Goal: Task Accomplishment & Management: Complete application form

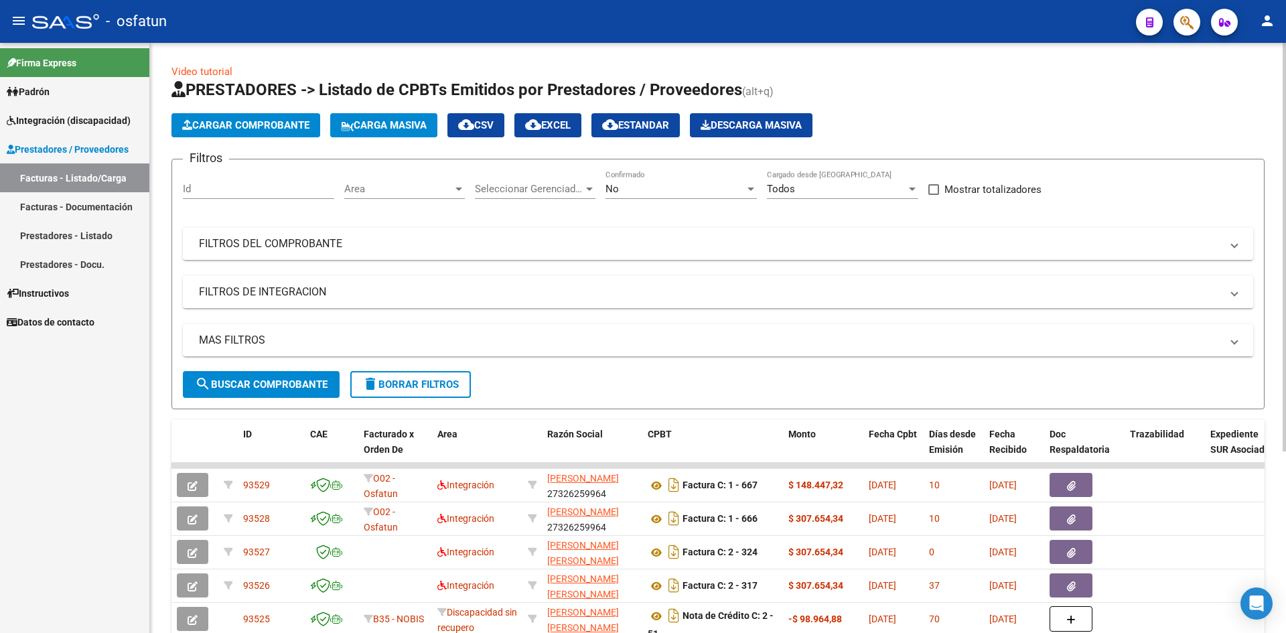
click at [258, 123] on span "Cargar Comprobante" at bounding box center [245, 125] width 127 height 12
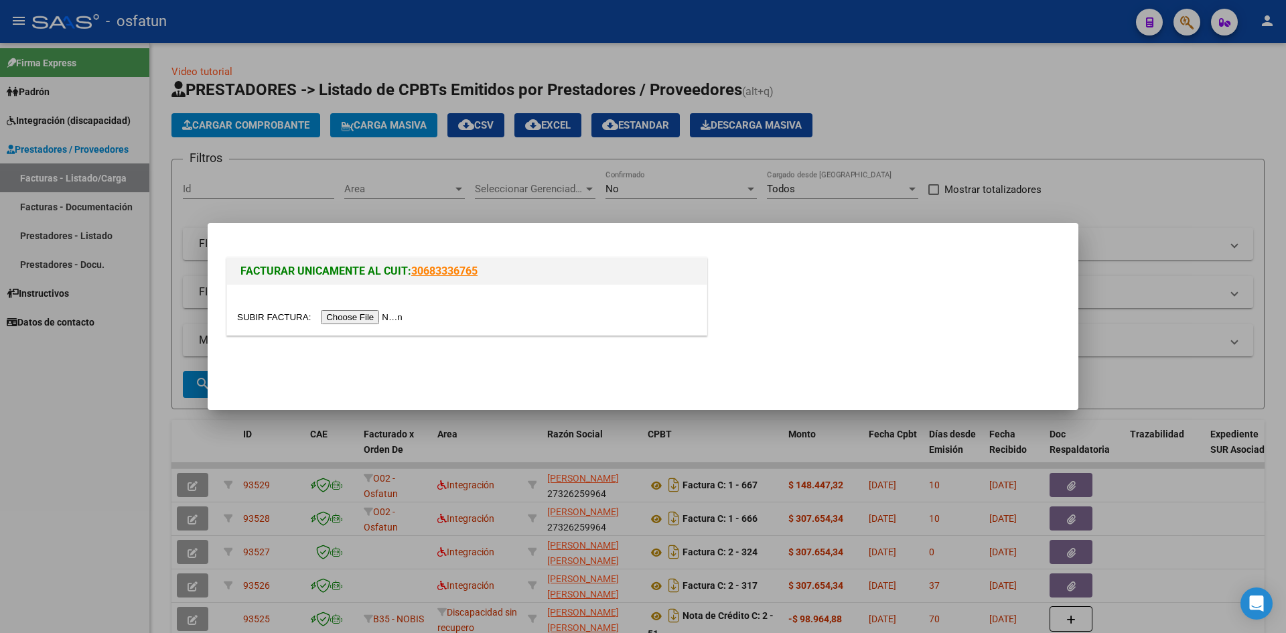
click at [348, 320] on input "file" at bounding box center [322, 317] width 170 height 14
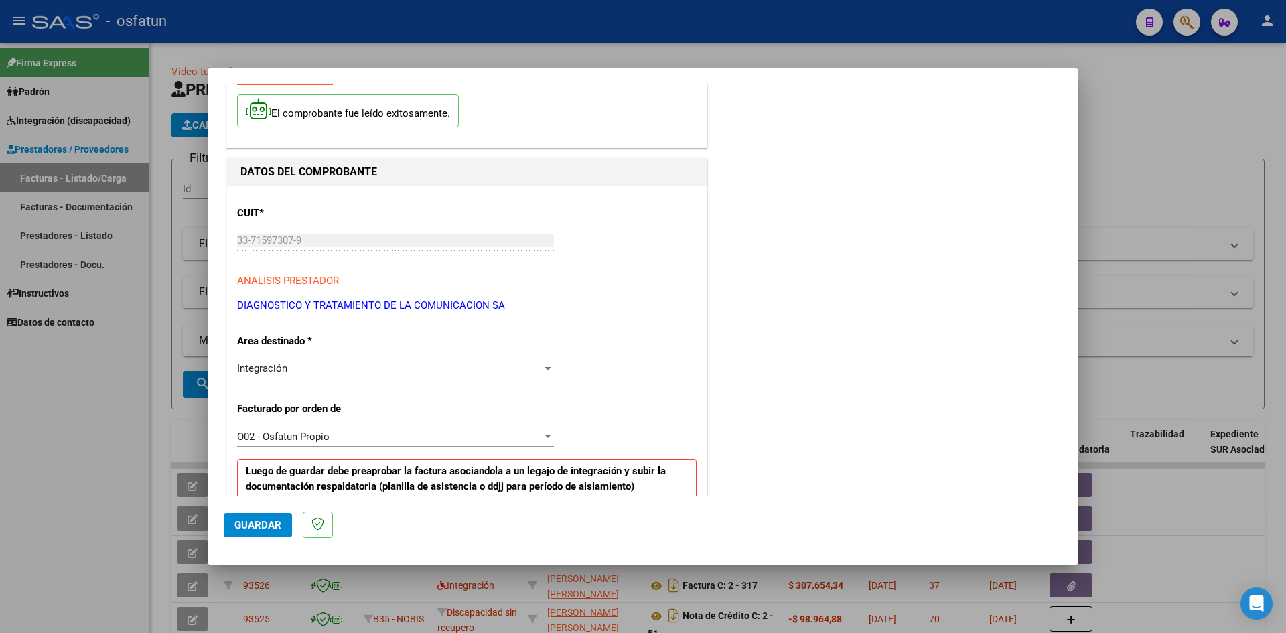
scroll to position [201, 0]
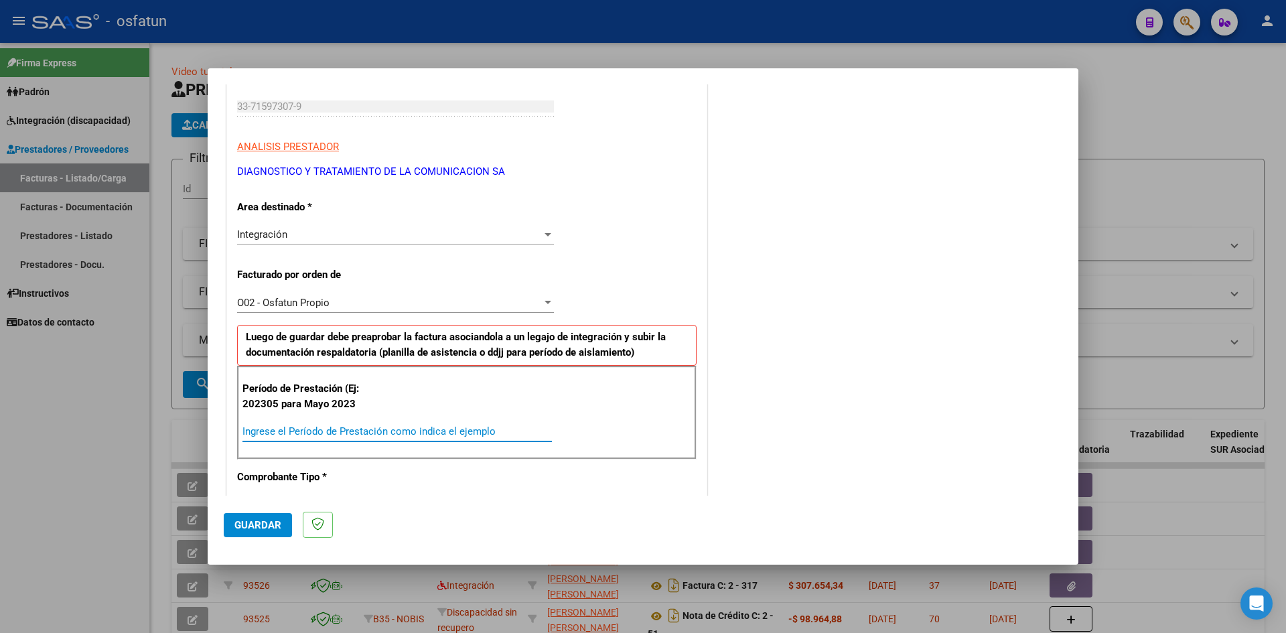
click at [277, 433] on input "Ingrese el Período de Prestación como indica el ejemplo" at bounding box center [398, 431] width 310 height 12
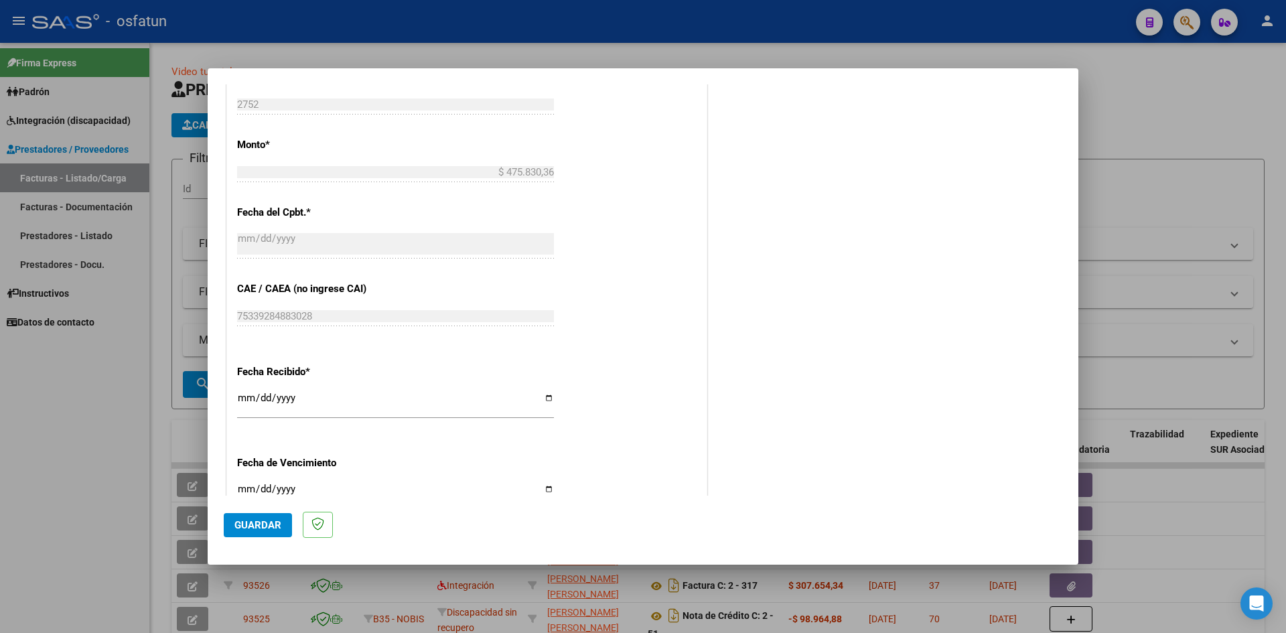
scroll to position [804, 0]
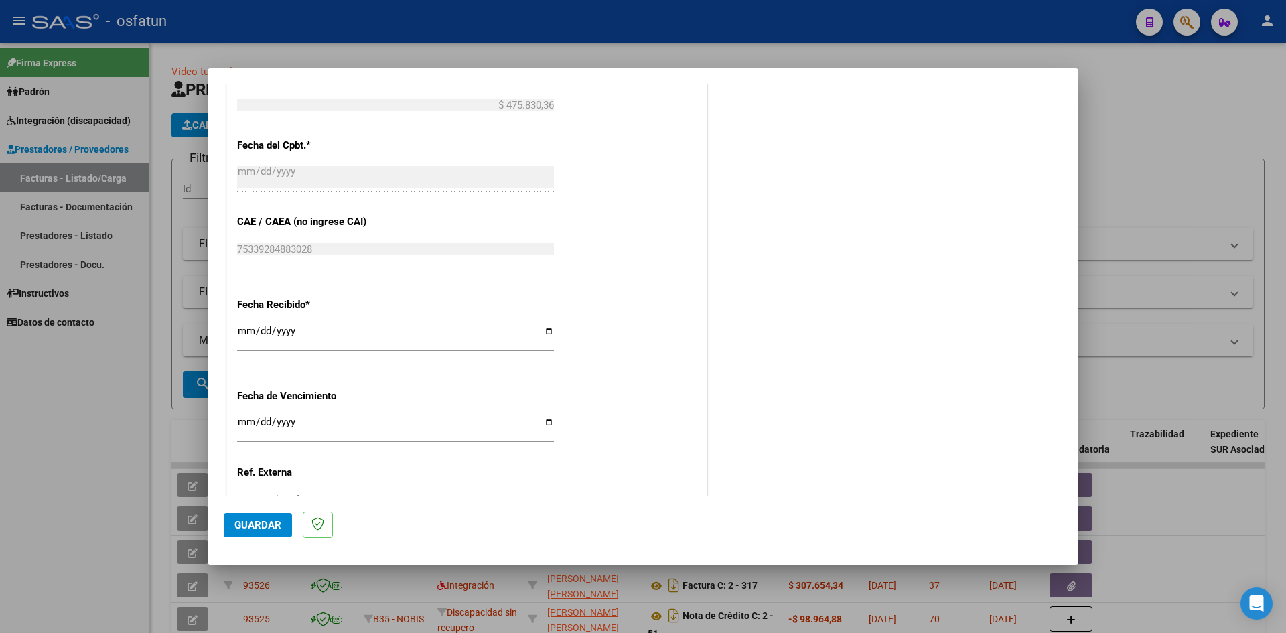
type input "202507"
click at [247, 421] on input "Ingresar la fecha" at bounding box center [395, 427] width 317 height 21
drag, startPoint x: 265, startPoint y: 415, endPoint x: 265, endPoint y: 427, distance: 12.1
click at [265, 427] on div "0025-02-24 Ingresar la fecha" at bounding box center [395, 427] width 317 height 29
drag, startPoint x: 303, startPoint y: 420, endPoint x: 205, endPoint y: 419, distance: 97.8
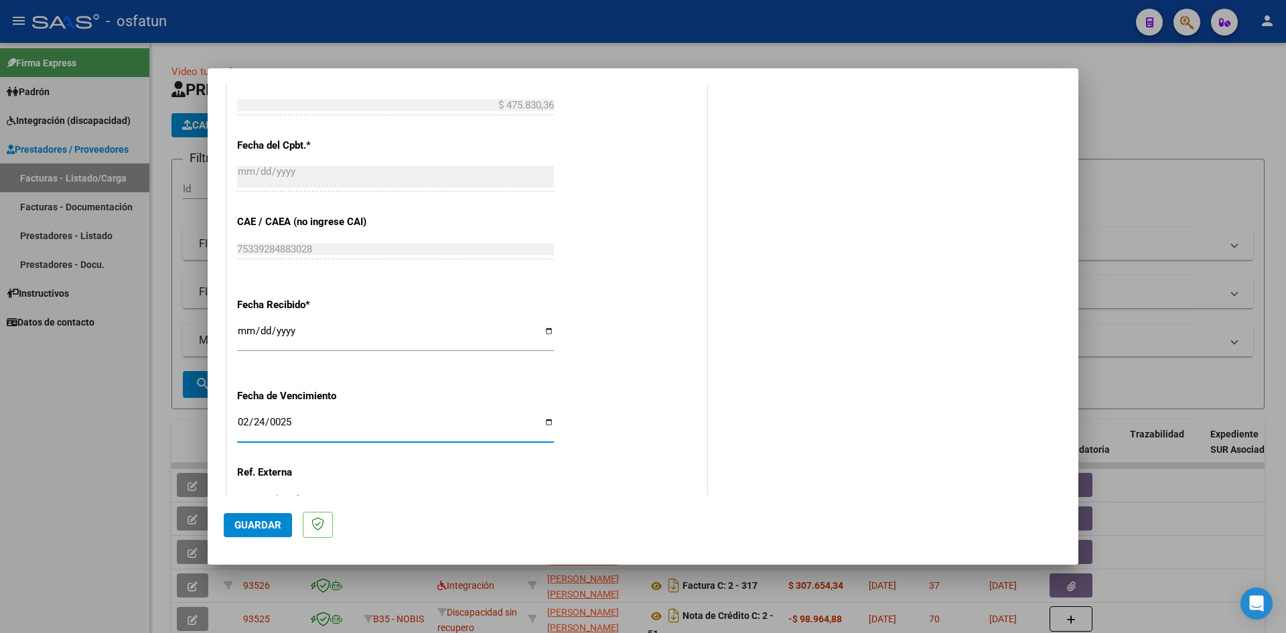
click at [205, 419] on div "COMPROBANTE VER COMPROBANTE El comprobante fue leído exitosamente. DATOS DEL CO…" at bounding box center [643, 316] width 1286 height 633
type input "0025-02-24"
type input "[DATE]"
click at [277, 527] on span "Guardar" at bounding box center [257, 525] width 47 height 12
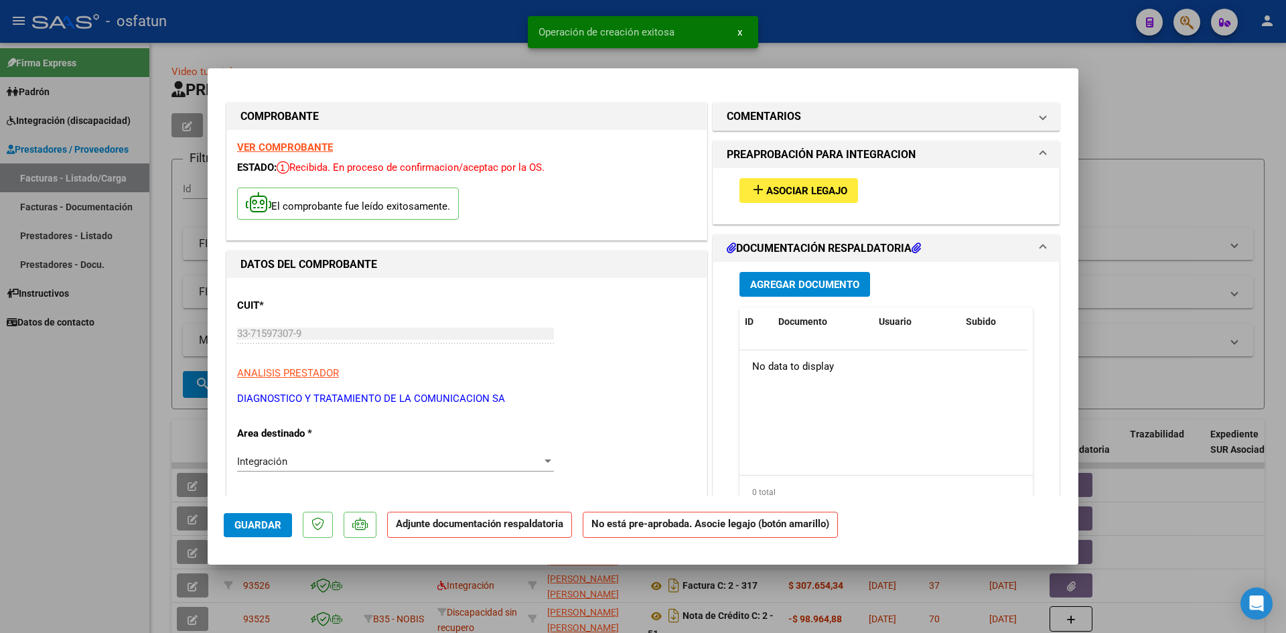
click at [820, 285] on span "Agregar Documento" at bounding box center [804, 285] width 109 height 12
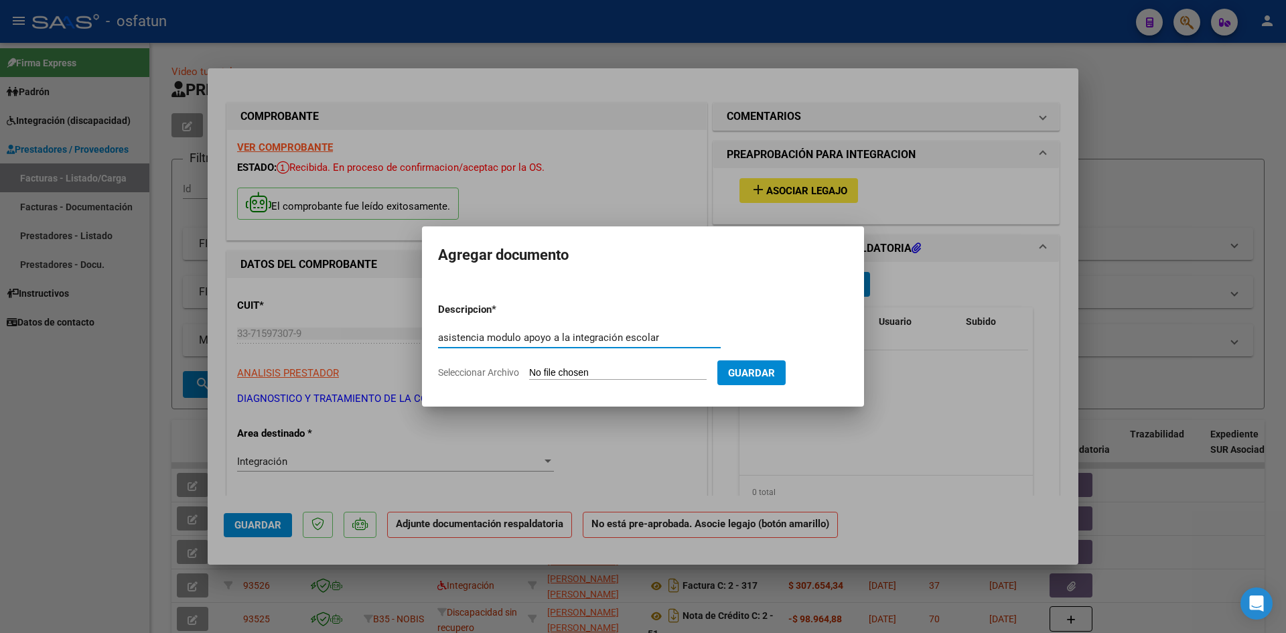
drag, startPoint x: 672, startPoint y: 338, endPoint x: 490, endPoint y: 331, distance: 182.4
click at [490, 332] on input "asistencia modulo apoyo a la integración escolar" at bounding box center [579, 338] width 283 height 12
type input "asistencia modulo apoyo a la integración escolar"
click at [557, 373] on input "Seleccionar Archivo" at bounding box center [618, 373] width 178 height 13
type input "C:\fakepath\[PERSON_NAME] asistencia mai.pdf"
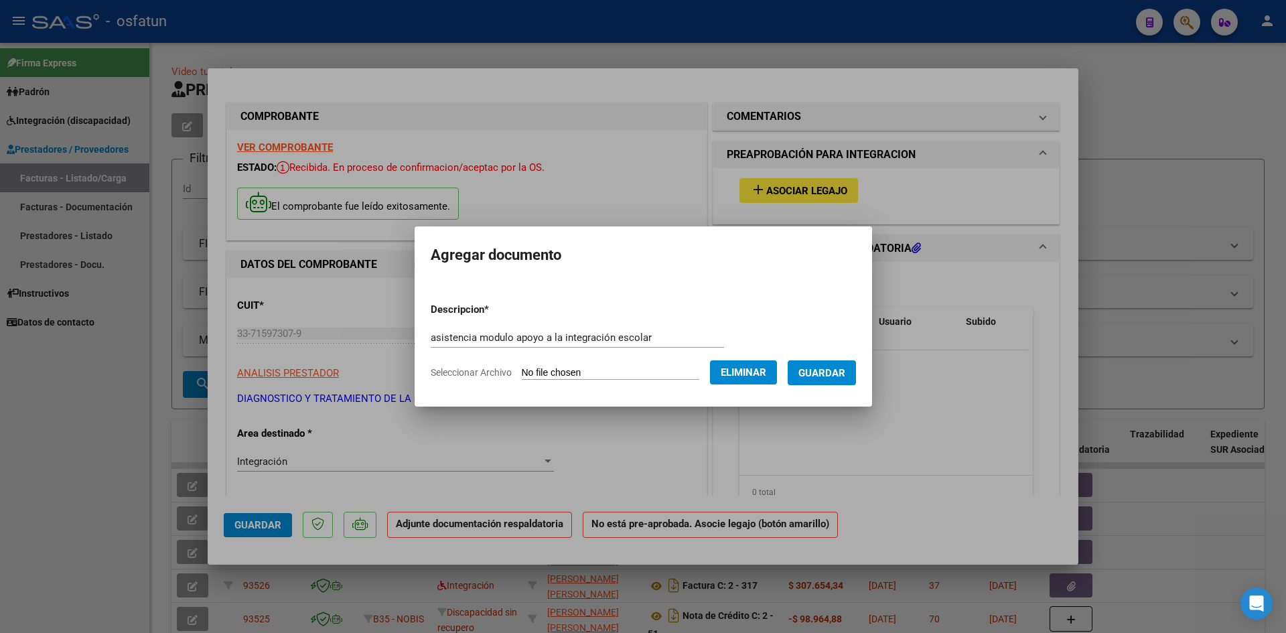
click at [833, 373] on span "Guardar" at bounding box center [822, 373] width 47 height 12
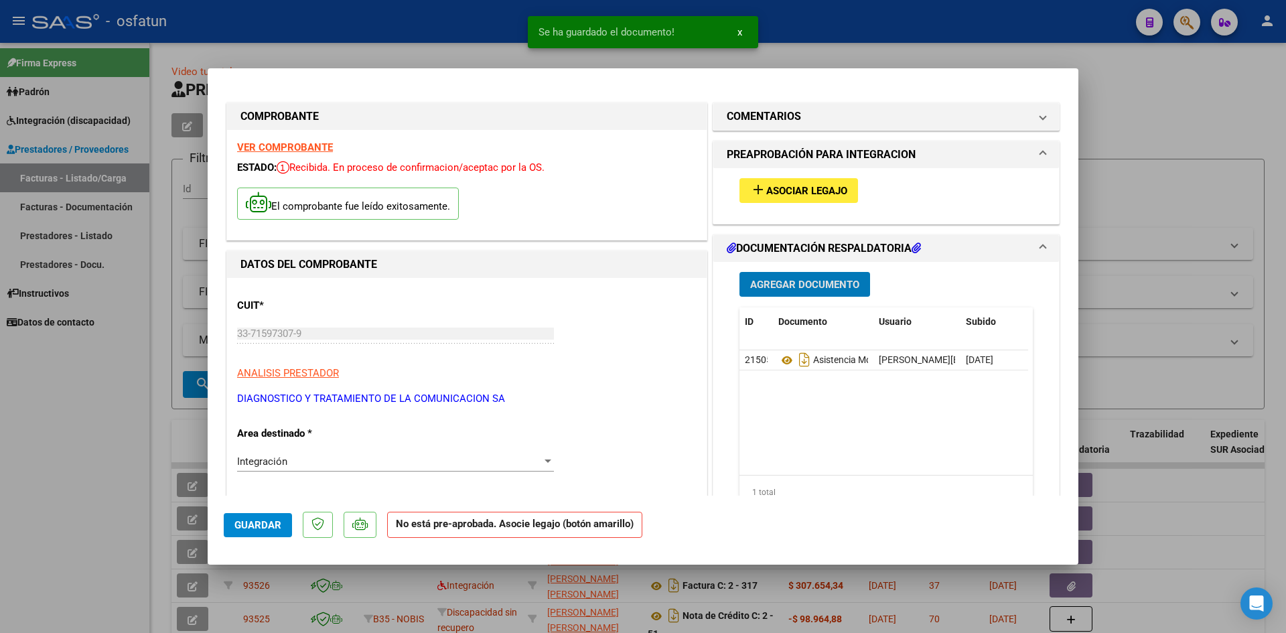
click at [801, 285] on span "Agregar Documento" at bounding box center [804, 285] width 109 height 12
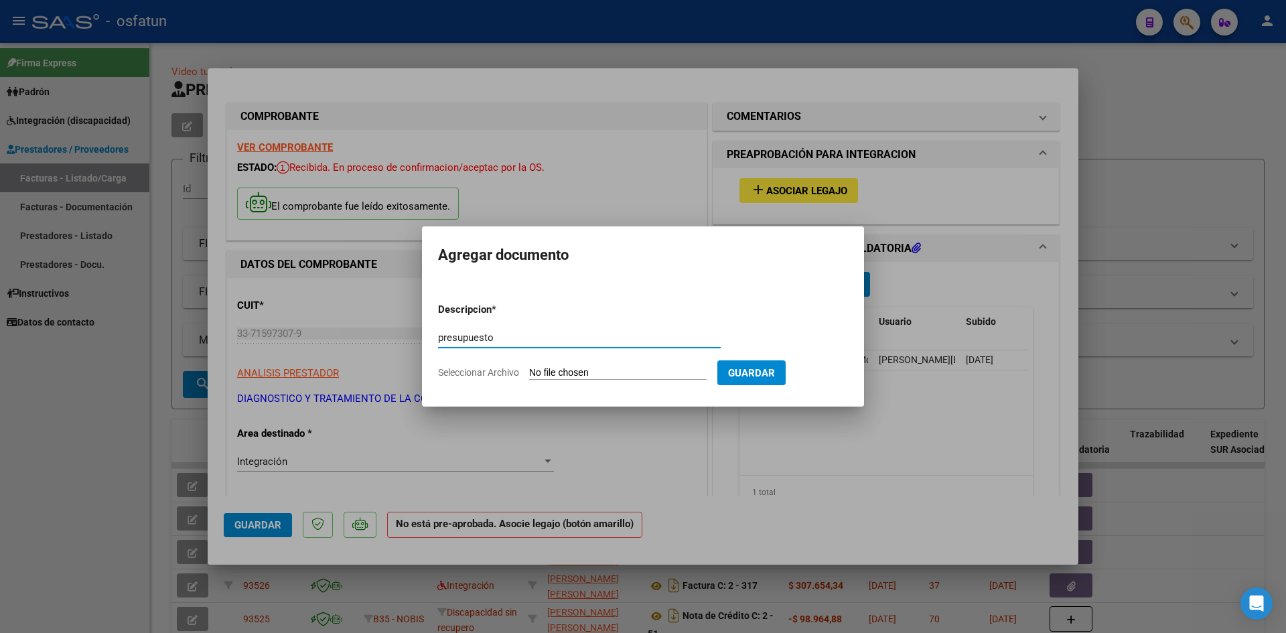
paste input "modulo apoyo a la integración escolar"
type input "presupuesto modulo apoyo a la integración escolar"
click at [558, 372] on input "Seleccionar Archivo" at bounding box center [618, 373] width 178 height 13
type input "C:\fakepath\[PERSON_NAME] autorizacion.pdf"
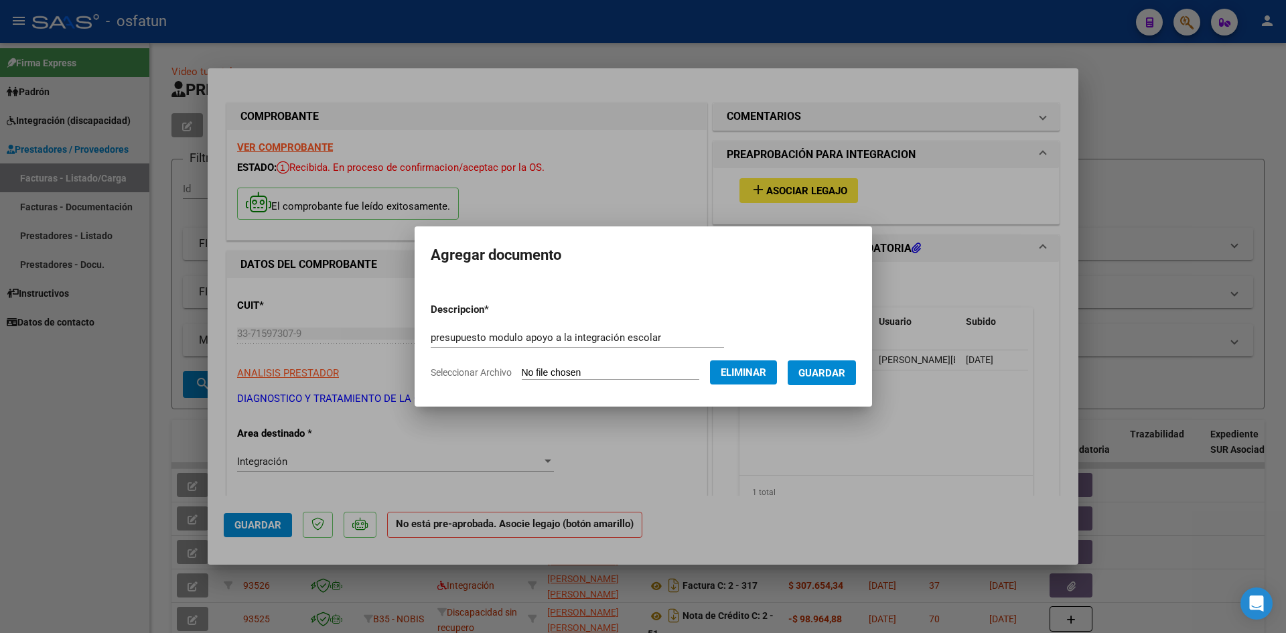
click at [823, 374] on span "Guardar" at bounding box center [822, 373] width 47 height 12
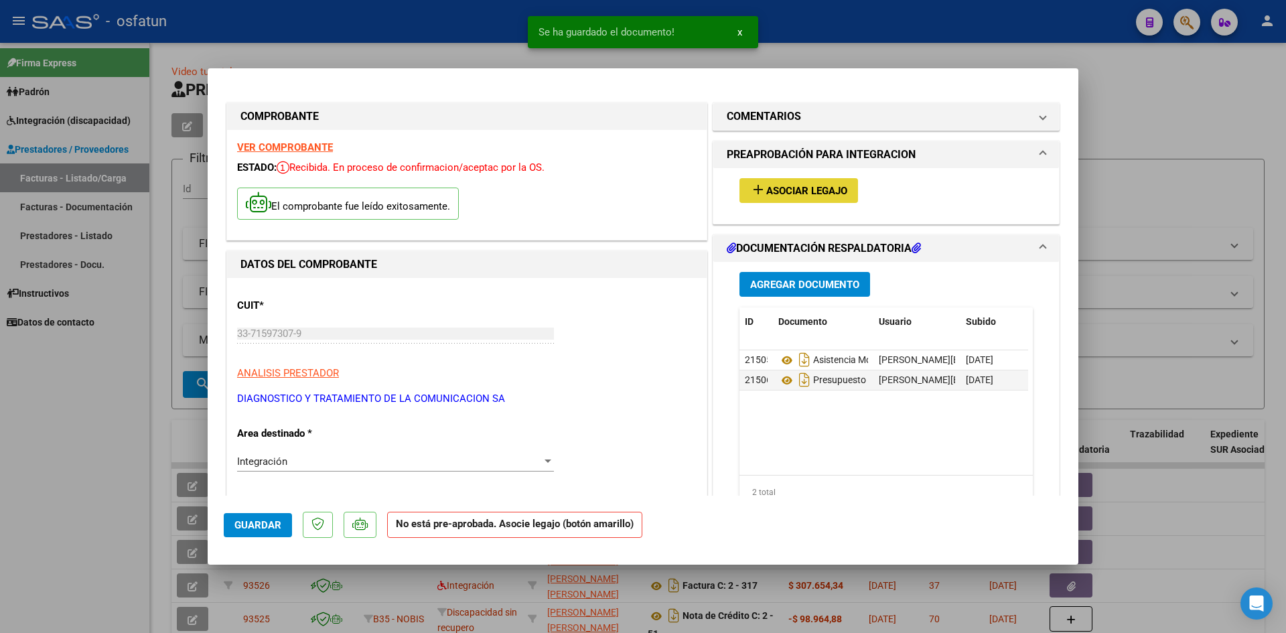
click at [798, 192] on span "Asociar Legajo" at bounding box center [806, 191] width 81 height 12
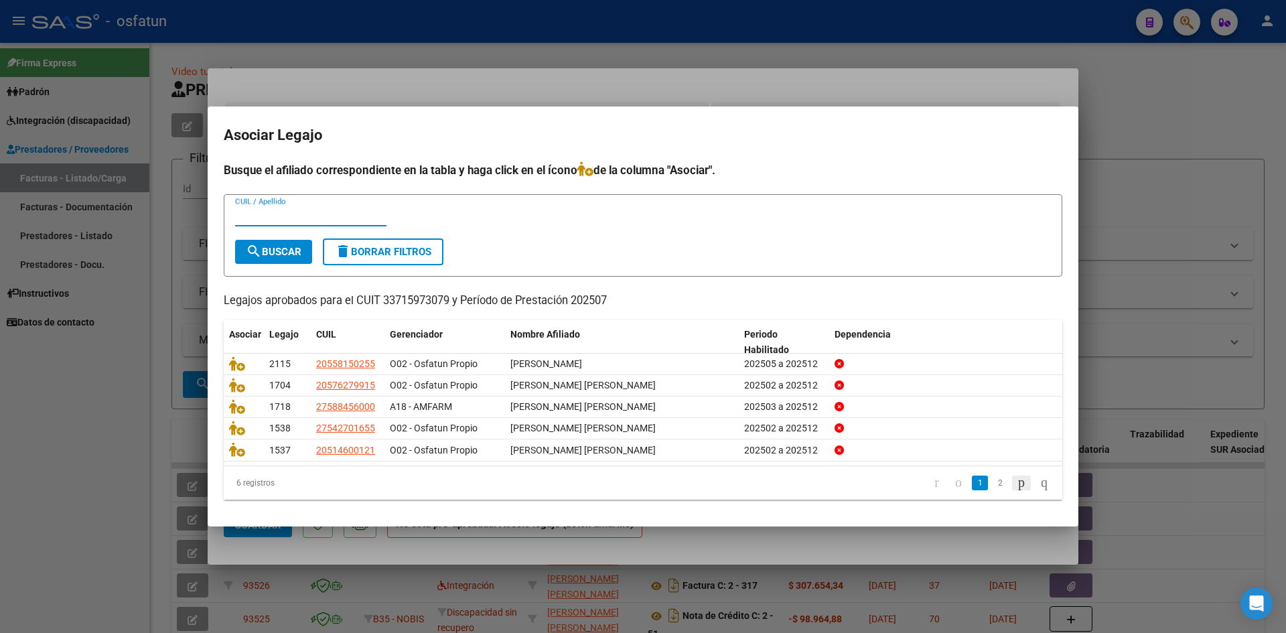
click at [1016, 484] on icon "go to next page" at bounding box center [1021, 482] width 11 height 16
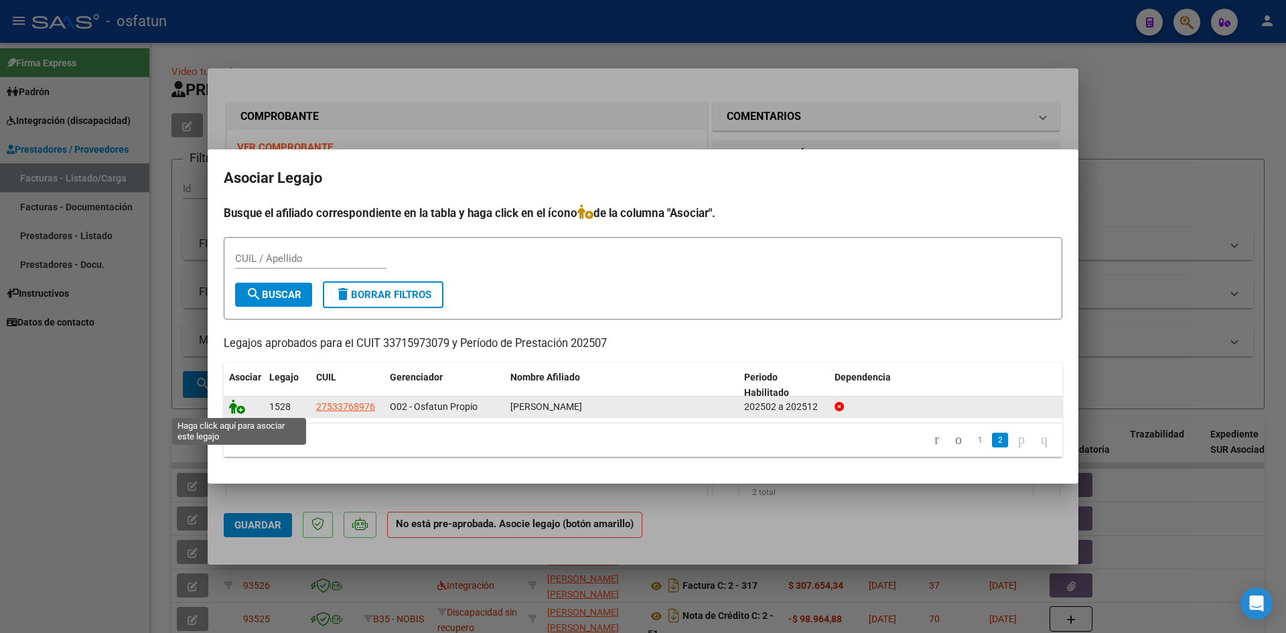
click at [239, 407] on icon at bounding box center [237, 406] width 16 height 15
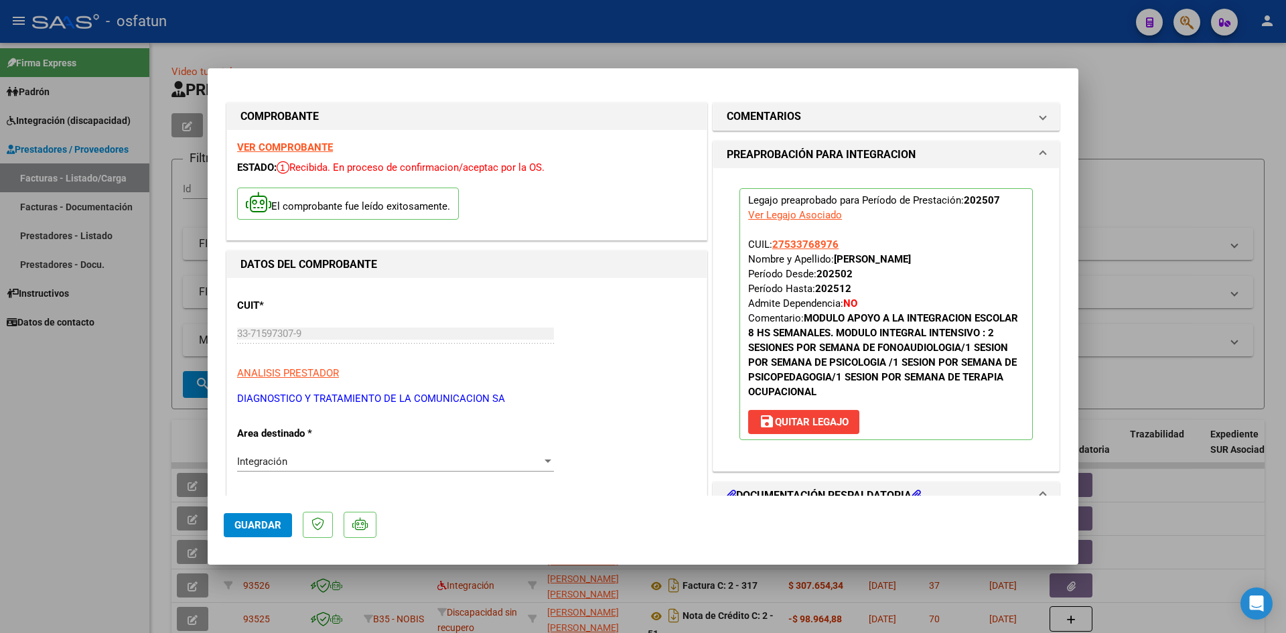
click at [264, 523] on span "Guardar" at bounding box center [257, 525] width 47 height 12
click at [271, 527] on span "Guardar" at bounding box center [257, 525] width 47 height 12
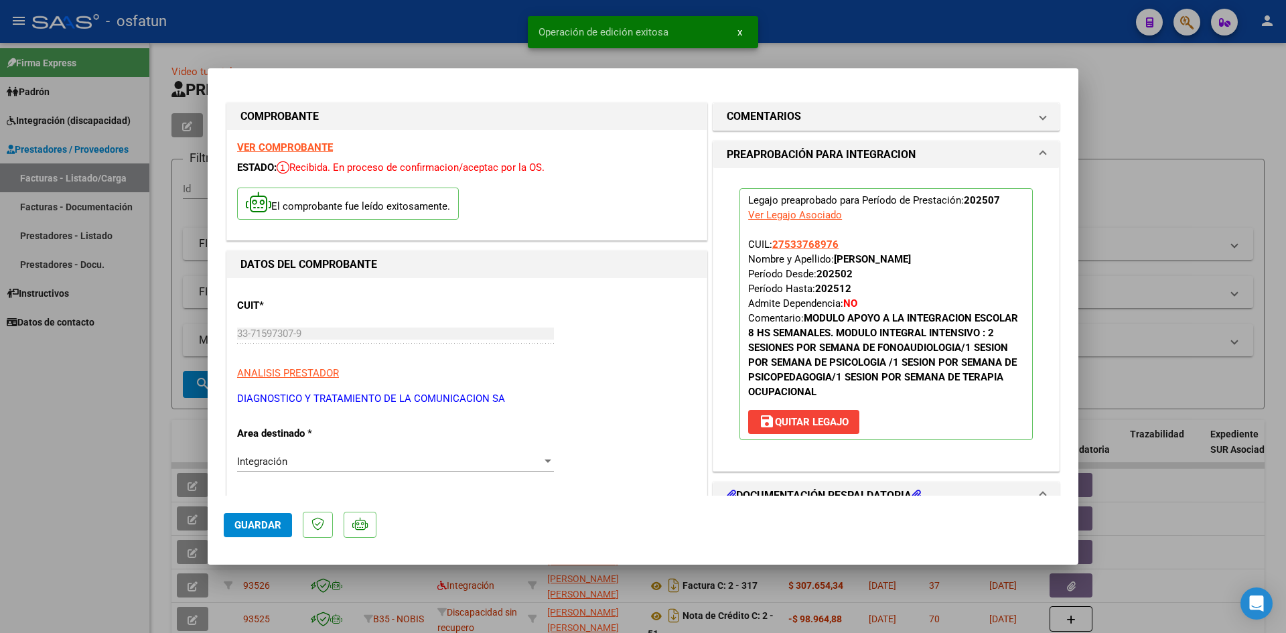
click at [1154, 129] on div at bounding box center [643, 316] width 1286 height 633
type input "$ 0,00"
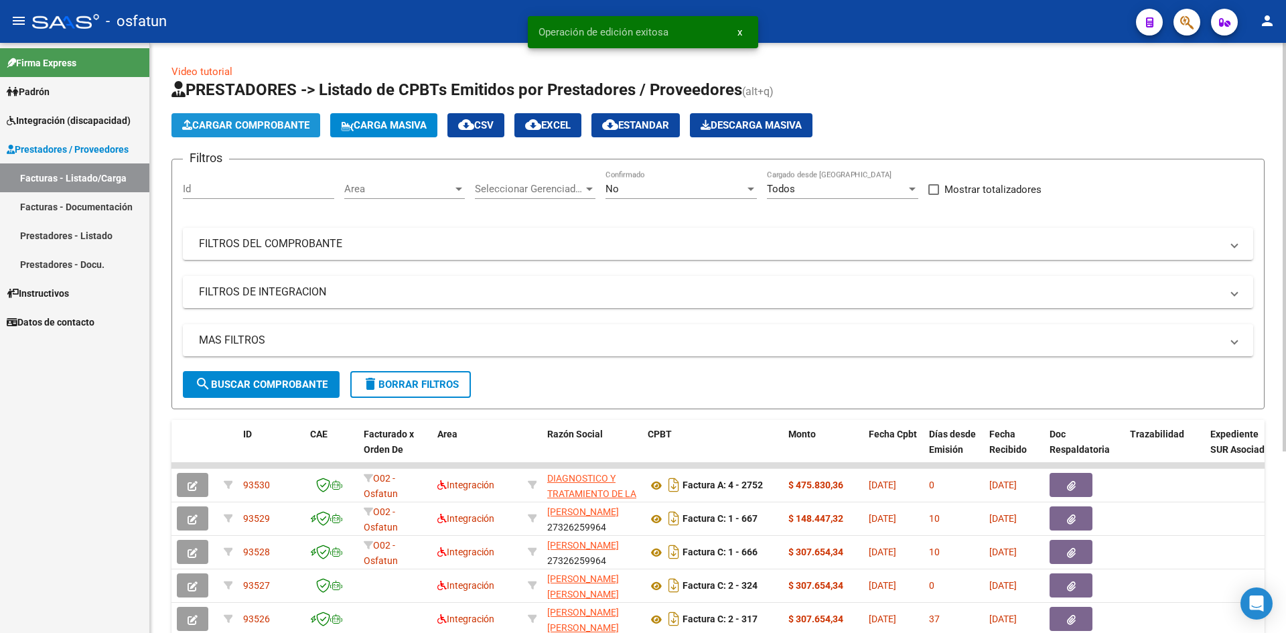
click at [249, 130] on span "Cargar Comprobante" at bounding box center [245, 125] width 127 height 12
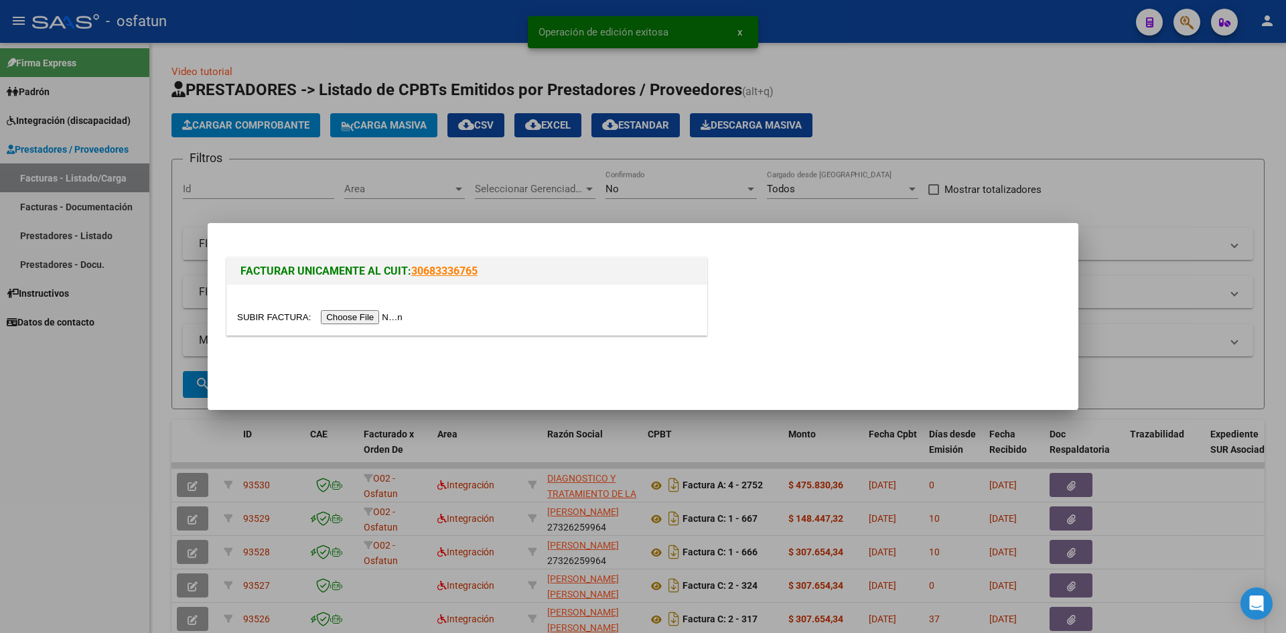
click at [349, 320] on input "file" at bounding box center [322, 317] width 170 height 14
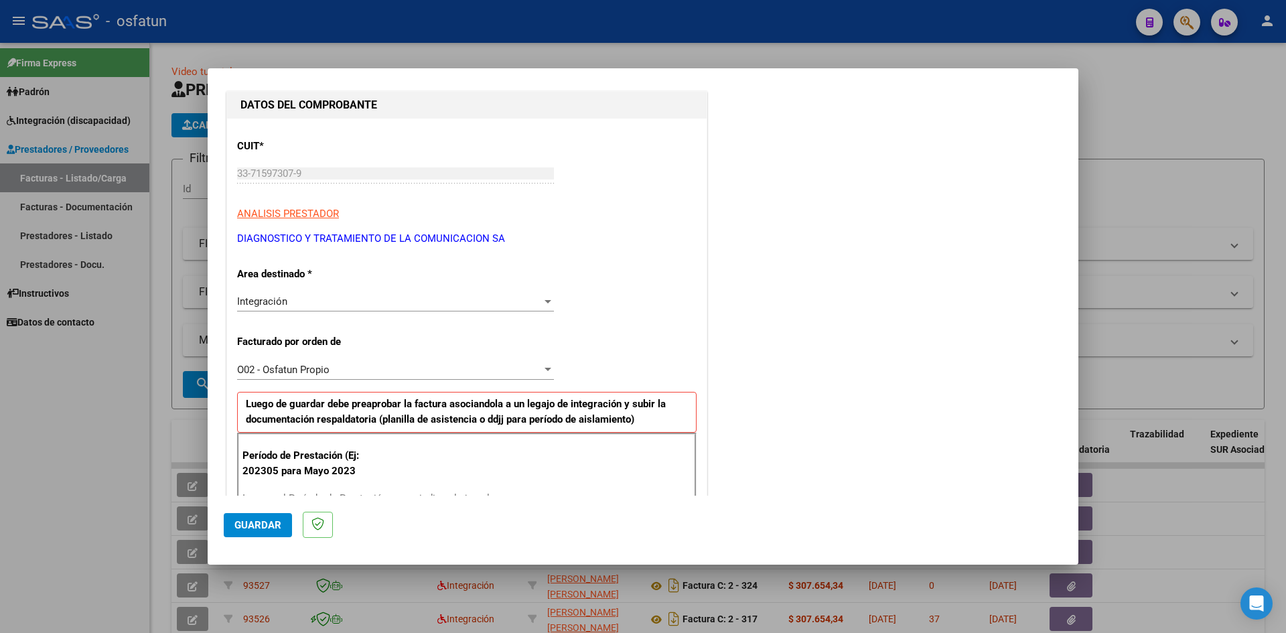
scroll to position [268, 0]
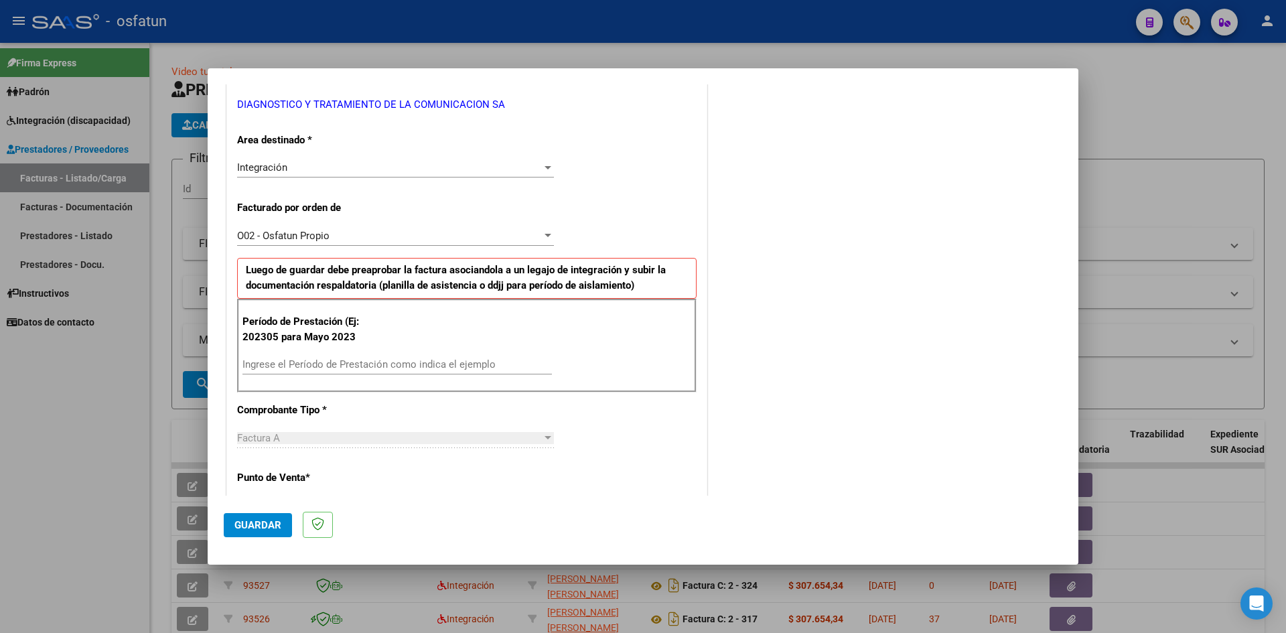
click at [283, 364] on input "Ingrese el Período de Prestación como indica el ejemplo" at bounding box center [398, 364] width 310 height 12
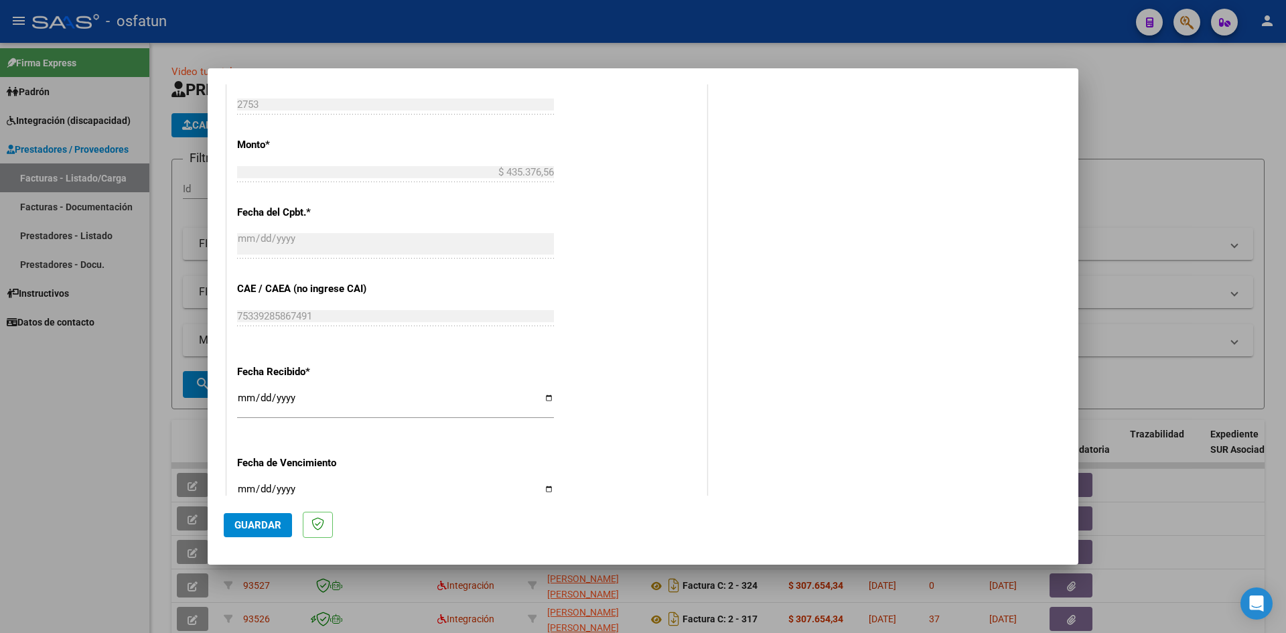
scroll to position [804, 0]
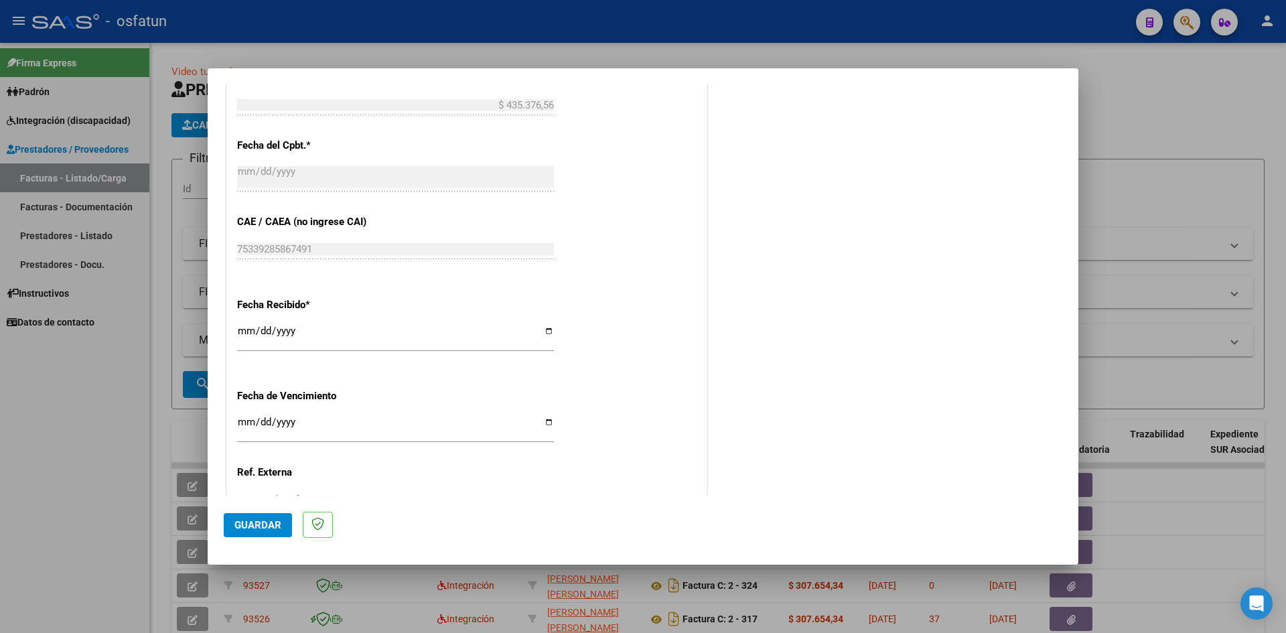
type input "202507"
click at [243, 421] on input "Ingresar la fecha" at bounding box center [395, 427] width 317 height 21
type input "[DATE]"
click at [263, 523] on span "Guardar" at bounding box center [257, 525] width 47 height 12
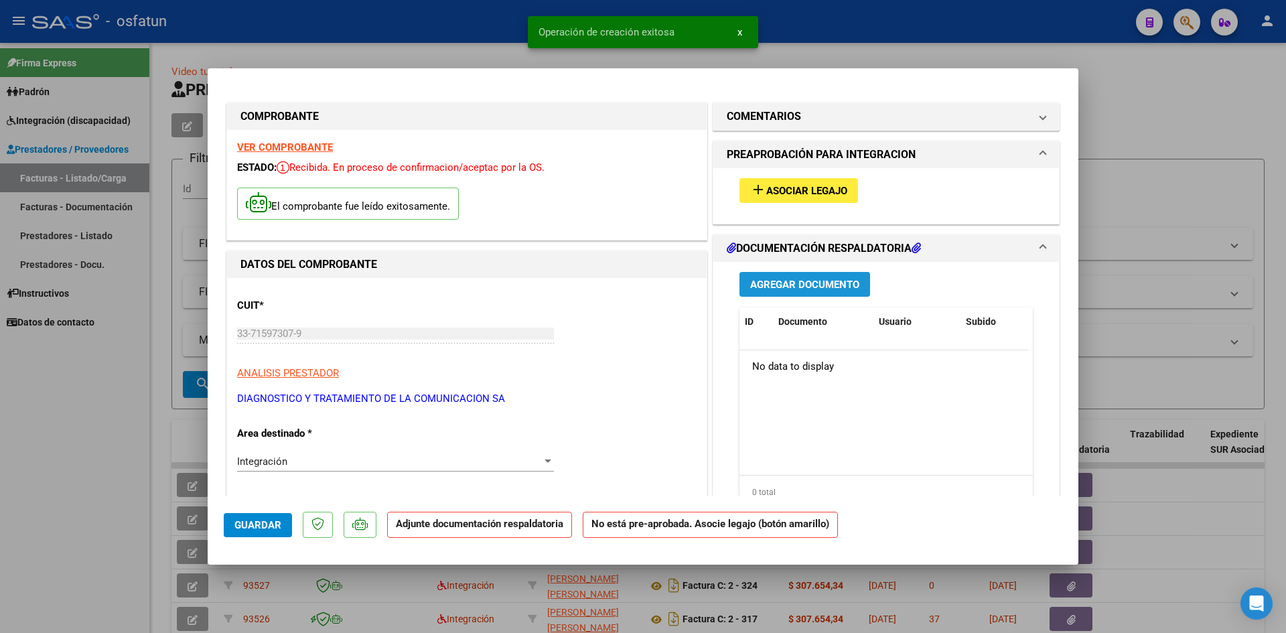
click at [806, 283] on span "Agregar Documento" at bounding box center [804, 285] width 109 height 12
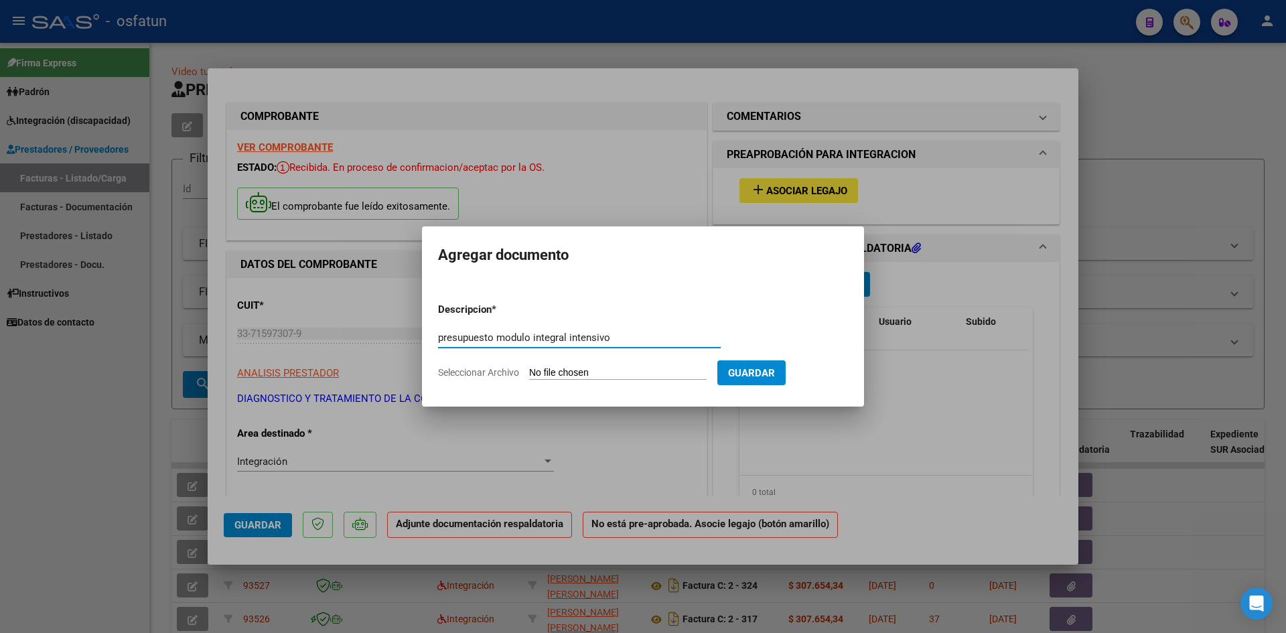
drag, startPoint x: 624, startPoint y: 339, endPoint x: 491, endPoint y: 327, distance: 133.2
click at [491, 328] on div "presupuesto modulo integral intensivo Escriba aquí una descripcion" at bounding box center [579, 338] width 283 height 20
type input "presupuesto modulo integral intensivo"
click at [608, 373] on input "Seleccionar Archivo" at bounding box center [618, 373] width 178 height 13
type input "C:\fakepath\[PERSON_NAME] mii presupuesto.pdf"
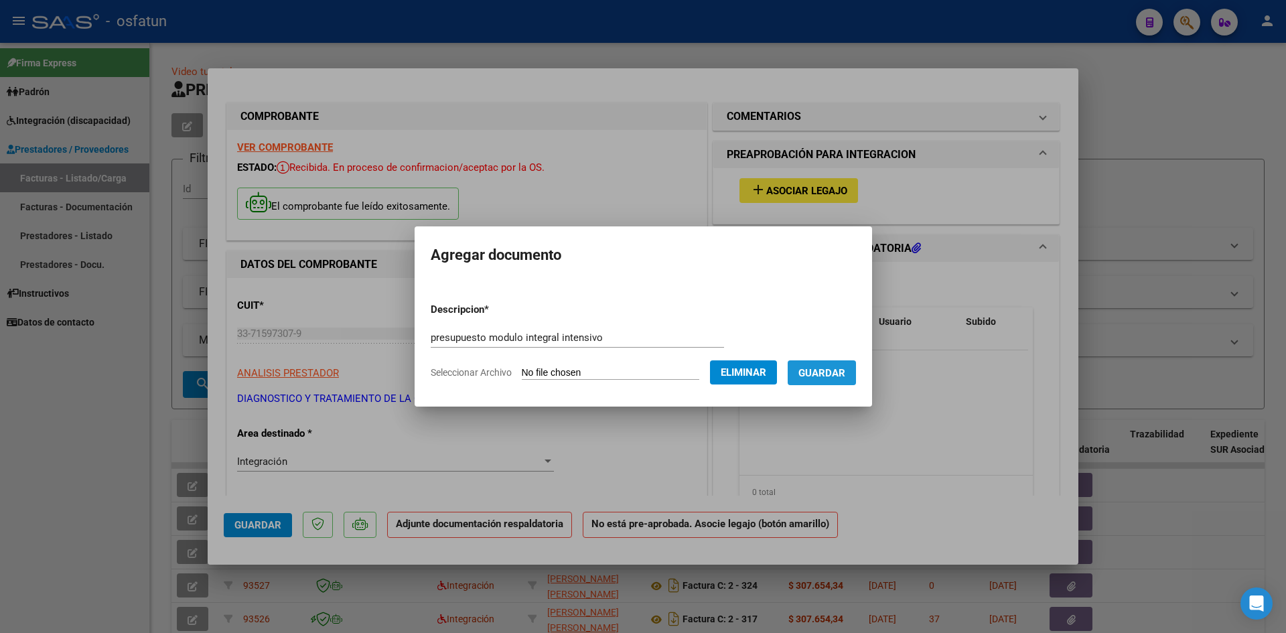
click at [825, 380] on button "Guardar" at bounding box center [822, 372] width 68 height 25
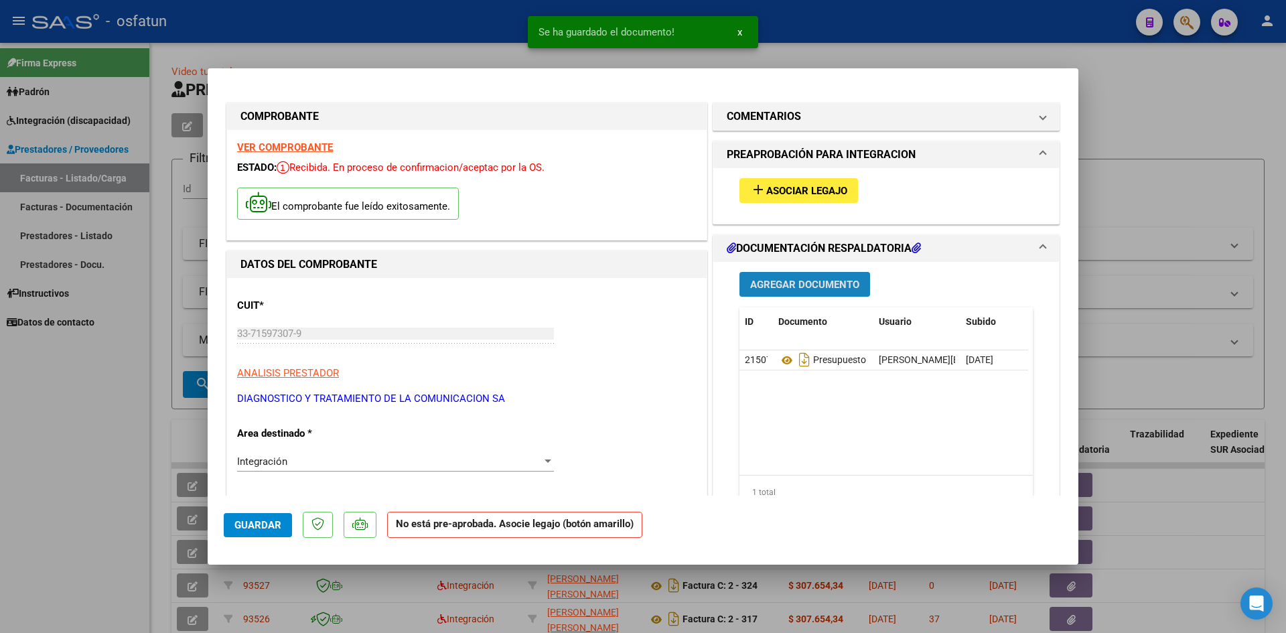
click at [823, 283] on span "Agregar Documento" at bounding box center [804, 285] width 109 height 12
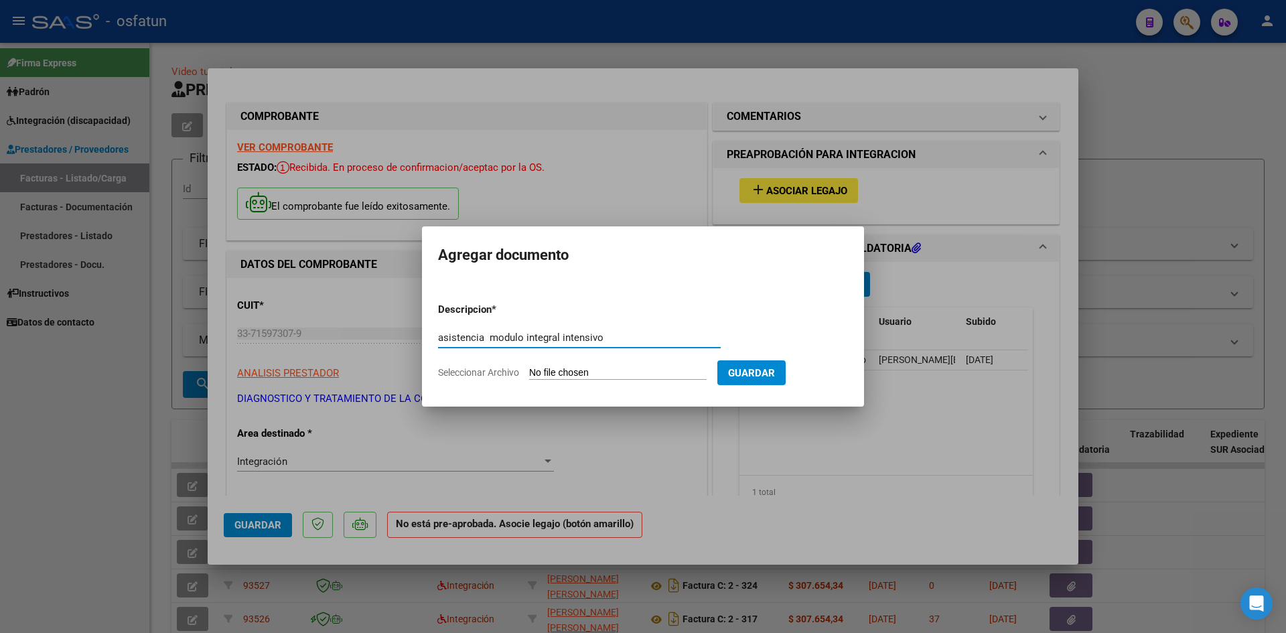
type input "asistencia modulo integral intensivo"
click at [555, 373] on input "Seleccionar Archivo" at bounding box center [618, 373] width 178 height 13
type input "C:\fakepath\[PERSON_NAME] asistencia.pdf"
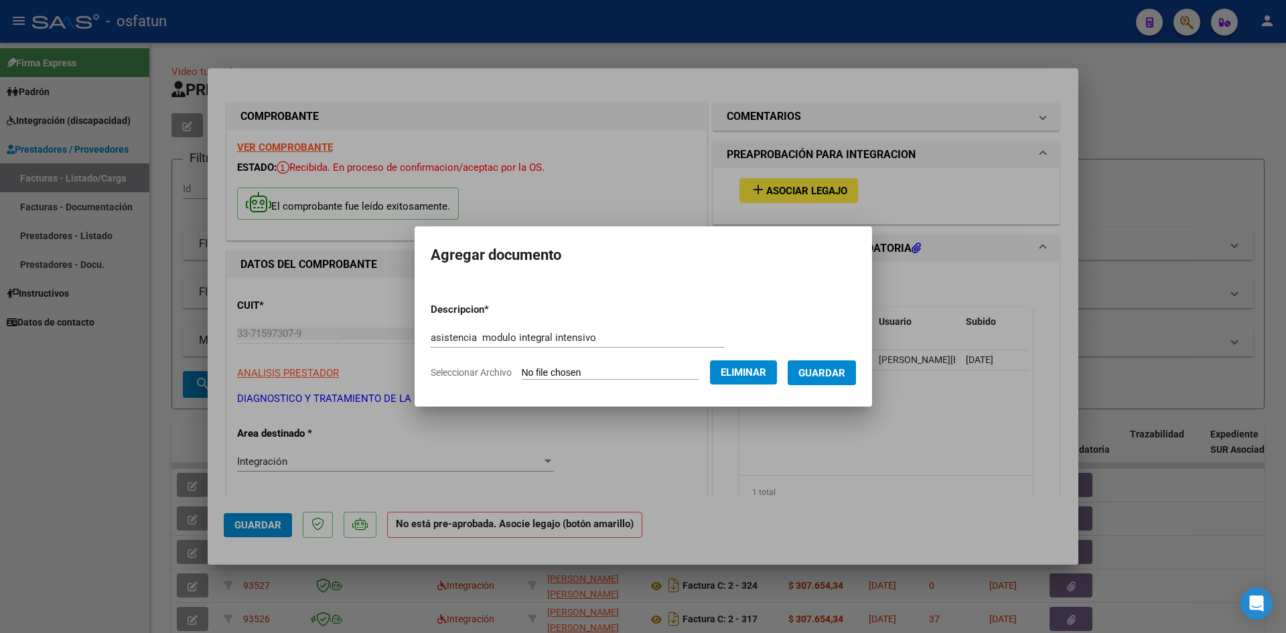
click at [842, 376] on span "Guardar" at bounding box center [822, 373] width 47 height 12
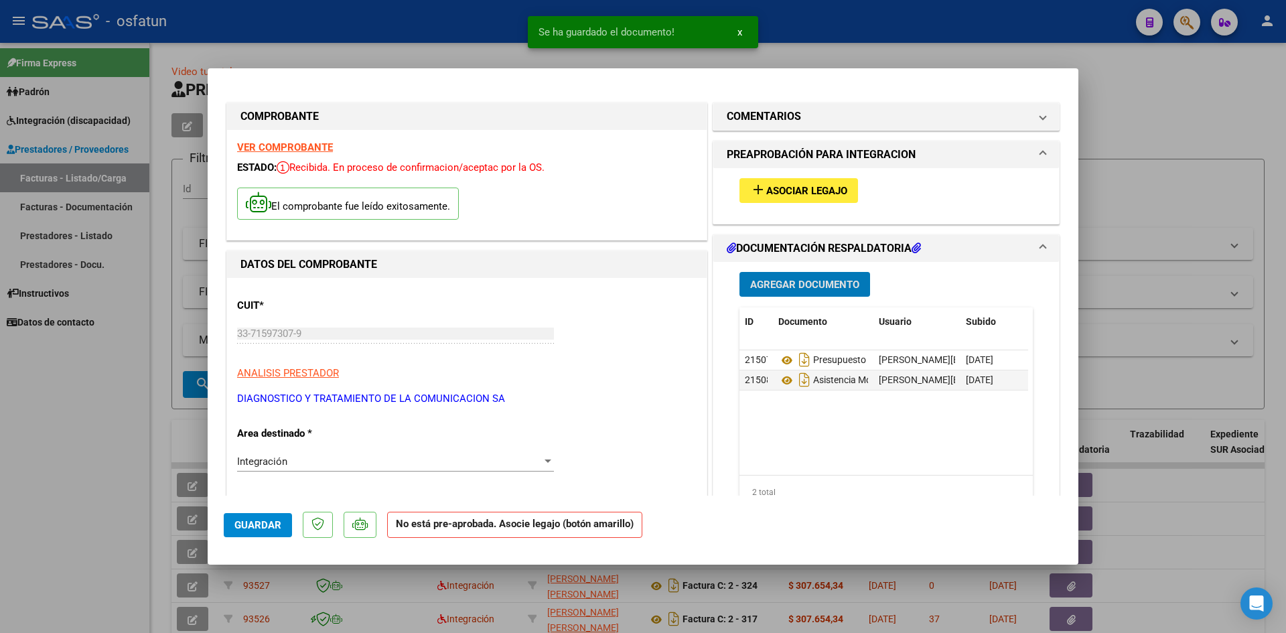
click at [814, 198] on button "add Asociar Legajo" at bounding box center [799, 190] width 119 height 25
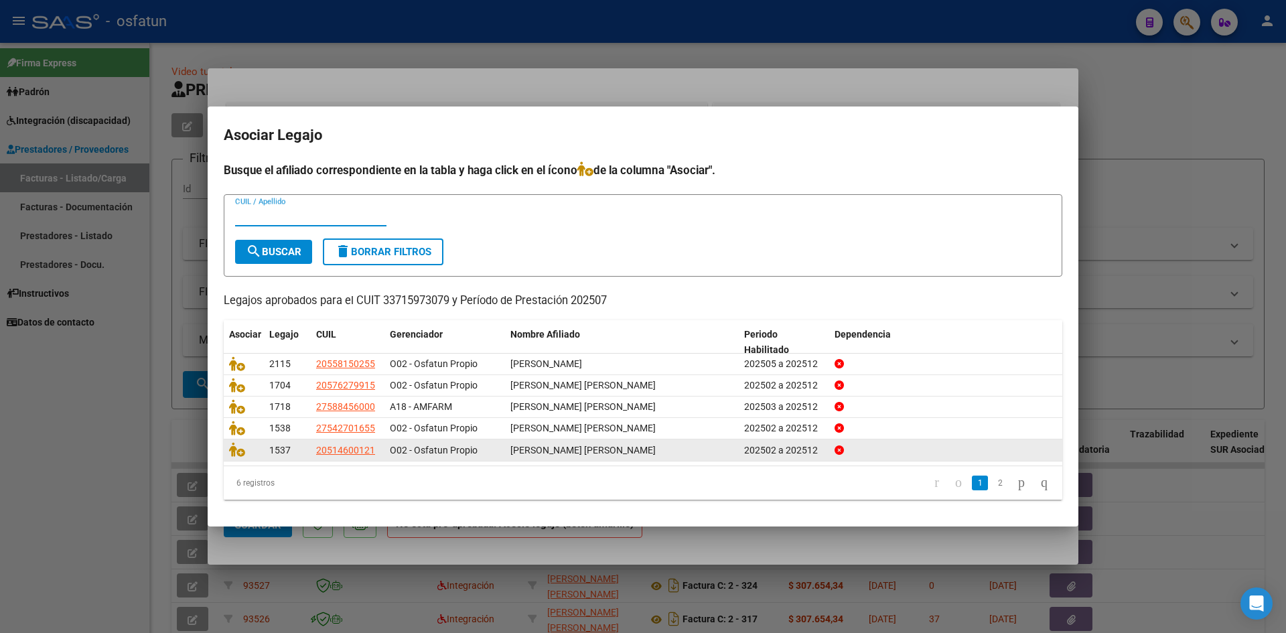
click at [1016, 487] on icon "go to next page" at bounding box center [1021, 482] width 11 height 16
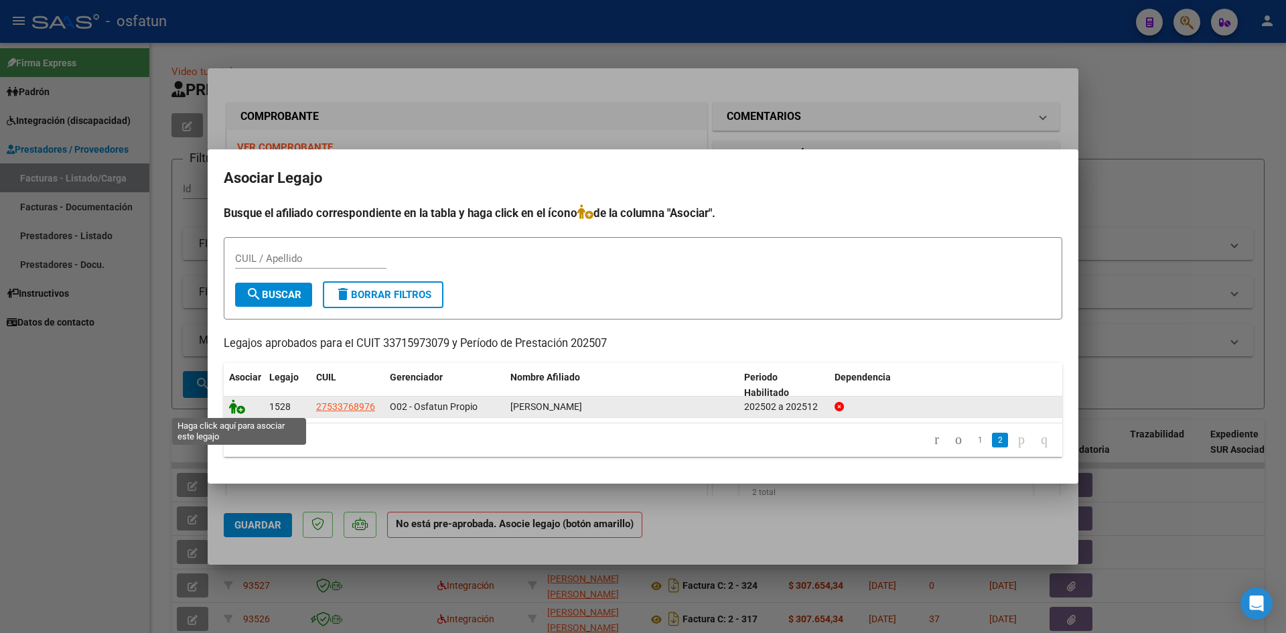
click at [236, 411] on icon at bounding box center [237, 406] width 16 height 15
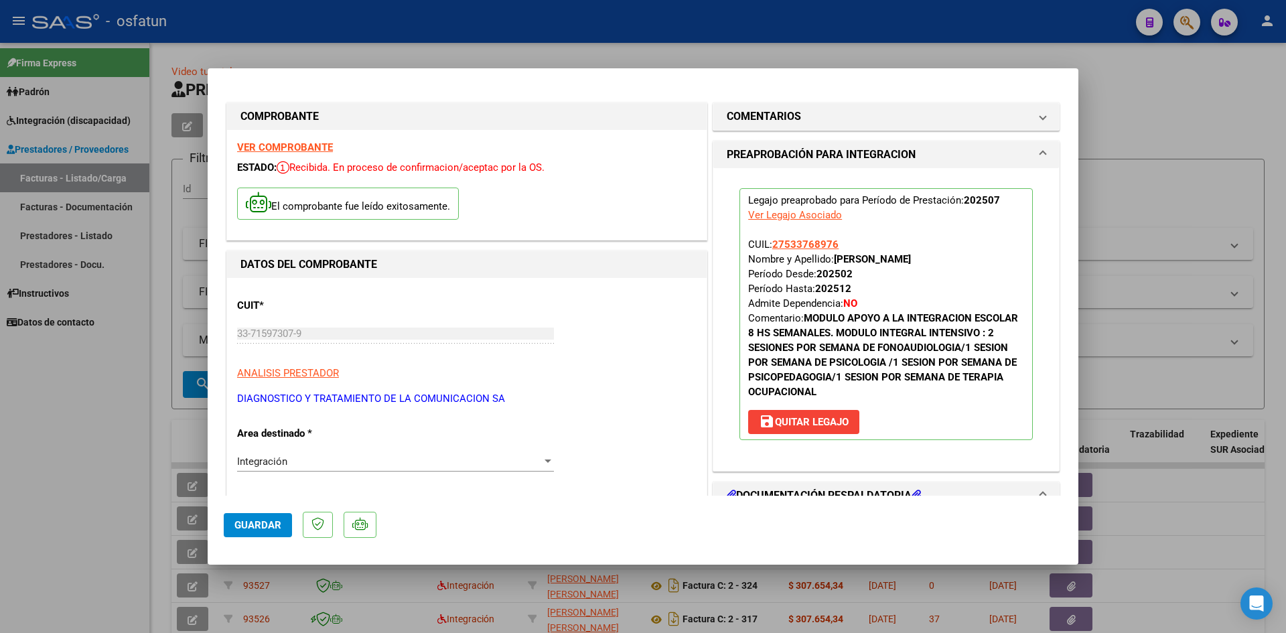
click at [263, 524] on span "Guardar" at bounding box center [257, 525] width 47 height 12
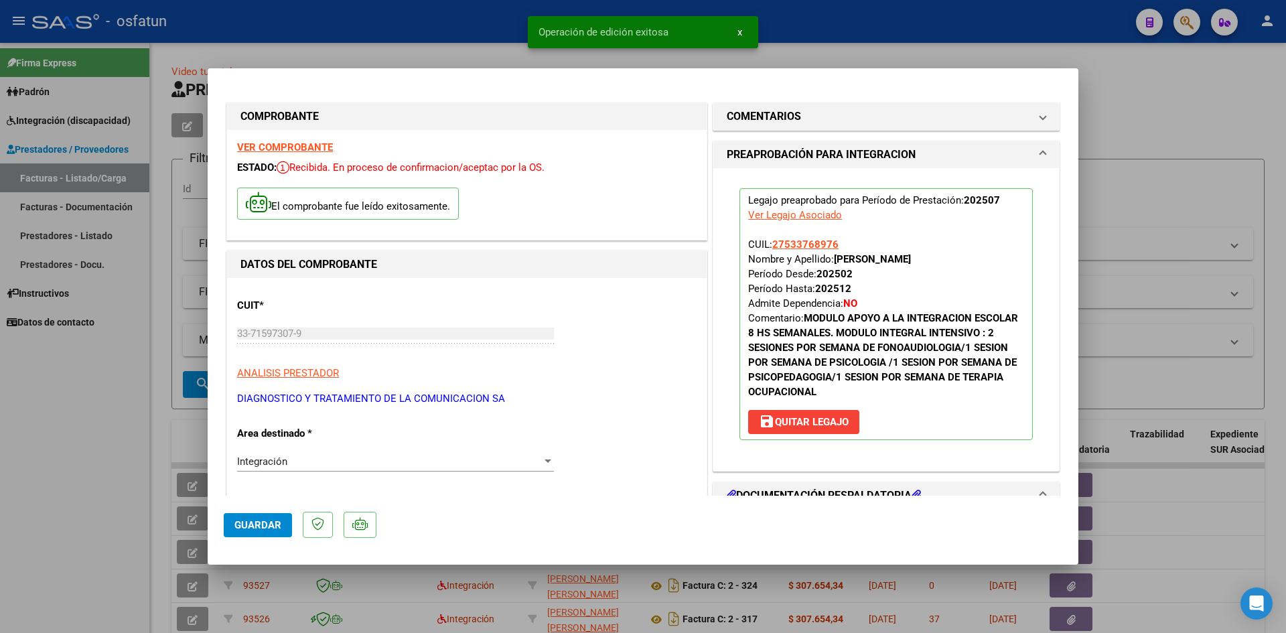
click at [1252, 84] on div at bounding box center [643, 316] width 1286 height 633
type input "$ 0,00"
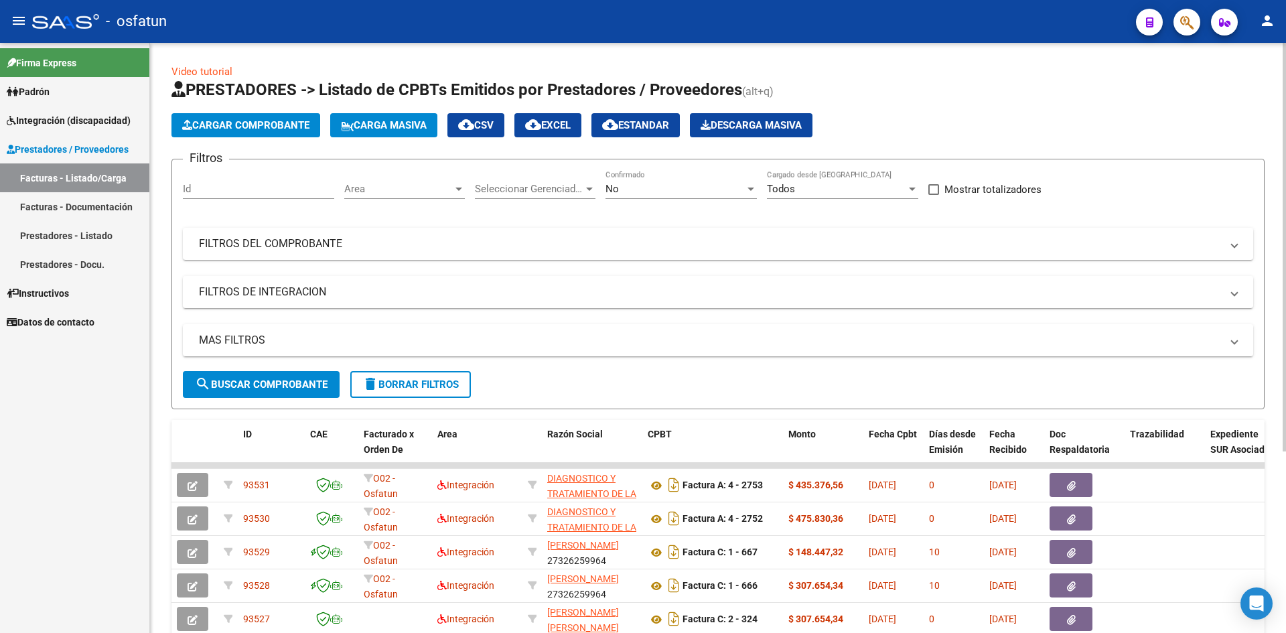
click at [250, 126] on span "Cargar Comprobante" at bounding box center [245, 125] width 127 height 12
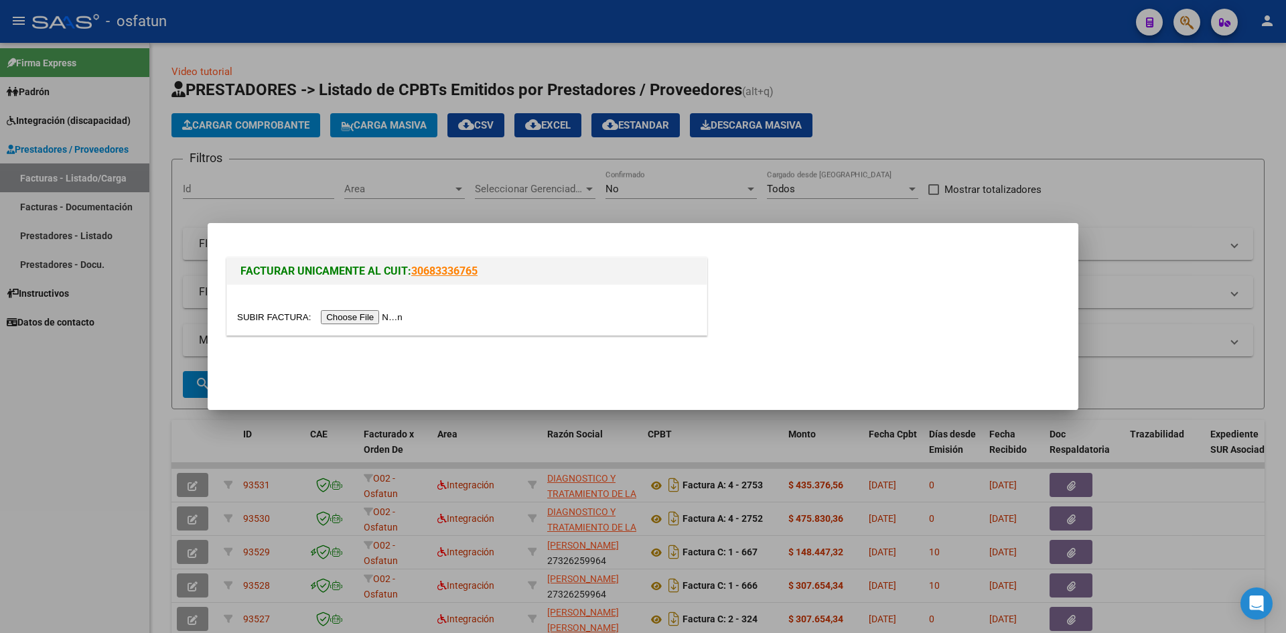
click at [349, 315] on input "file" at bounding box center [322, 317] width 170 height 14
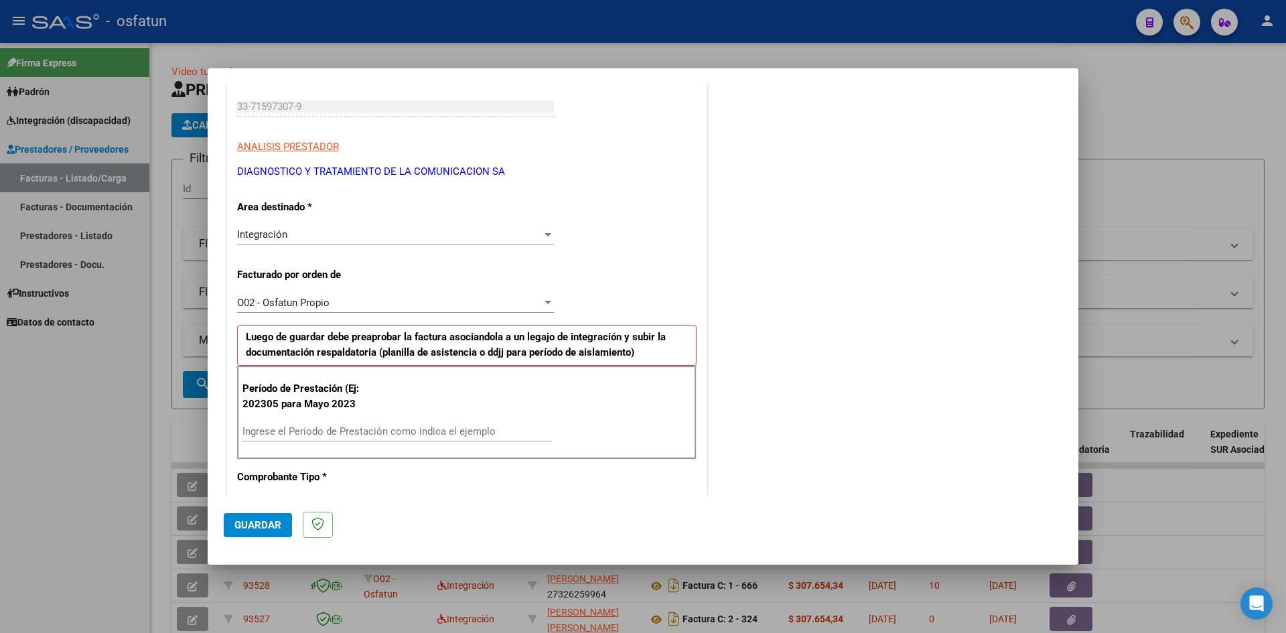
scroll to position [268, 0]
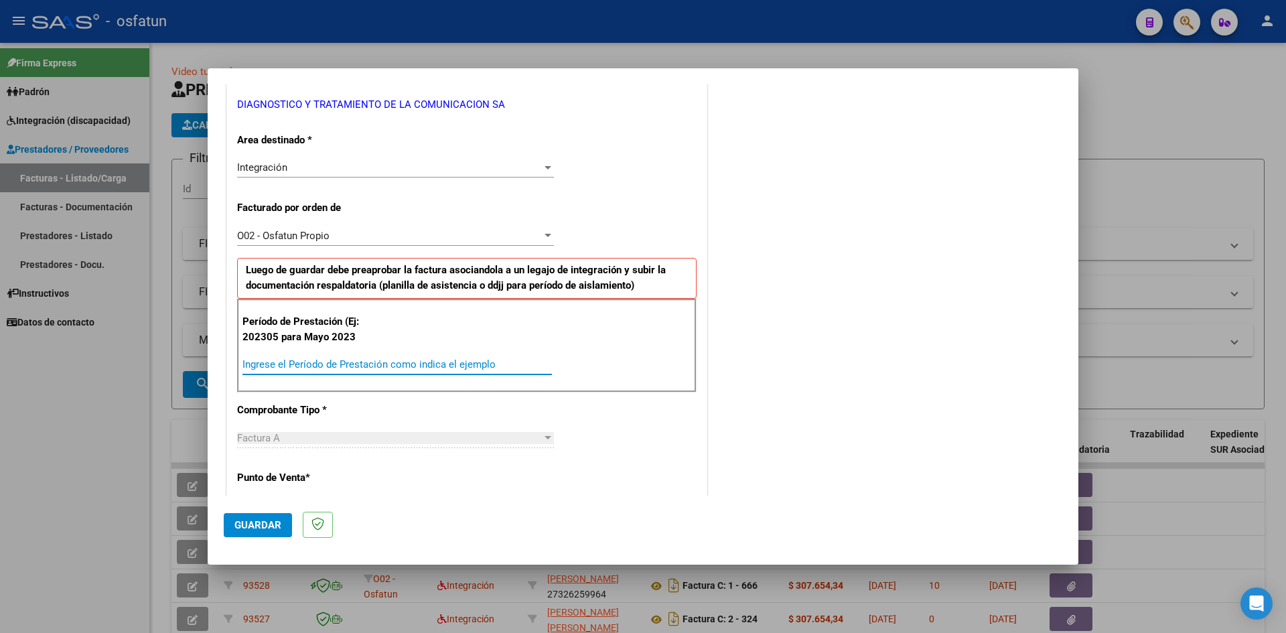
click at [269, 364] on input "Ingrese el Período de Prestación como indica el ejemplo" at bounding box center [398, 364] width 310 height 12
type input "202507"
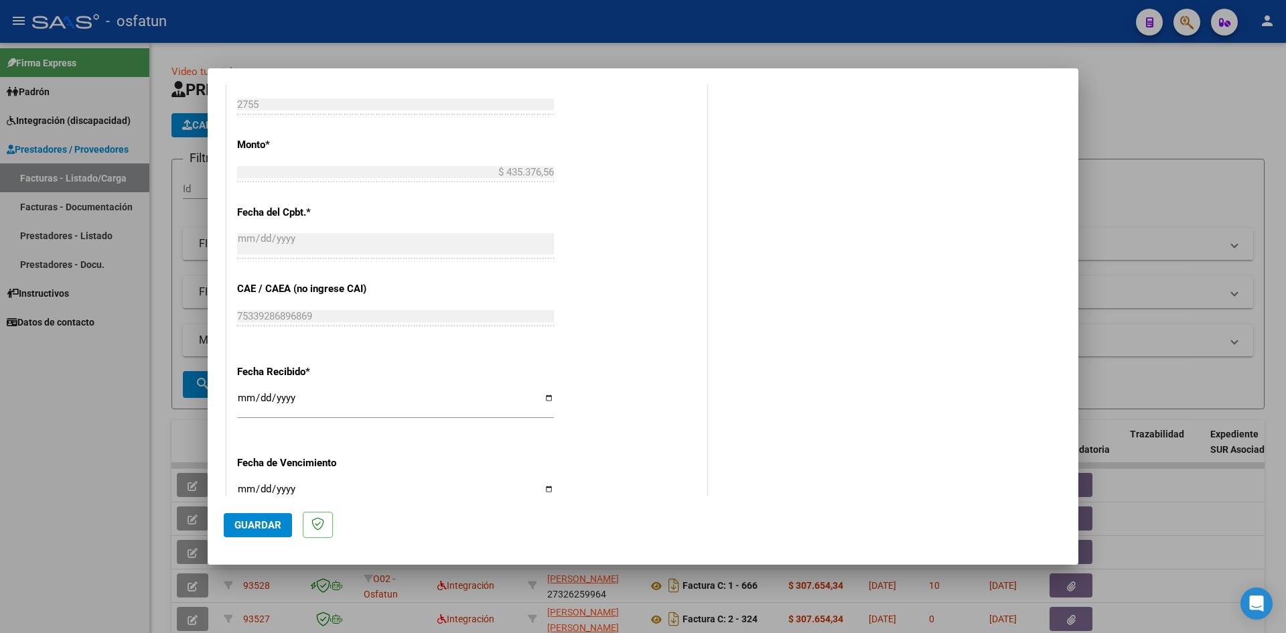
scroll to position [804, 0]
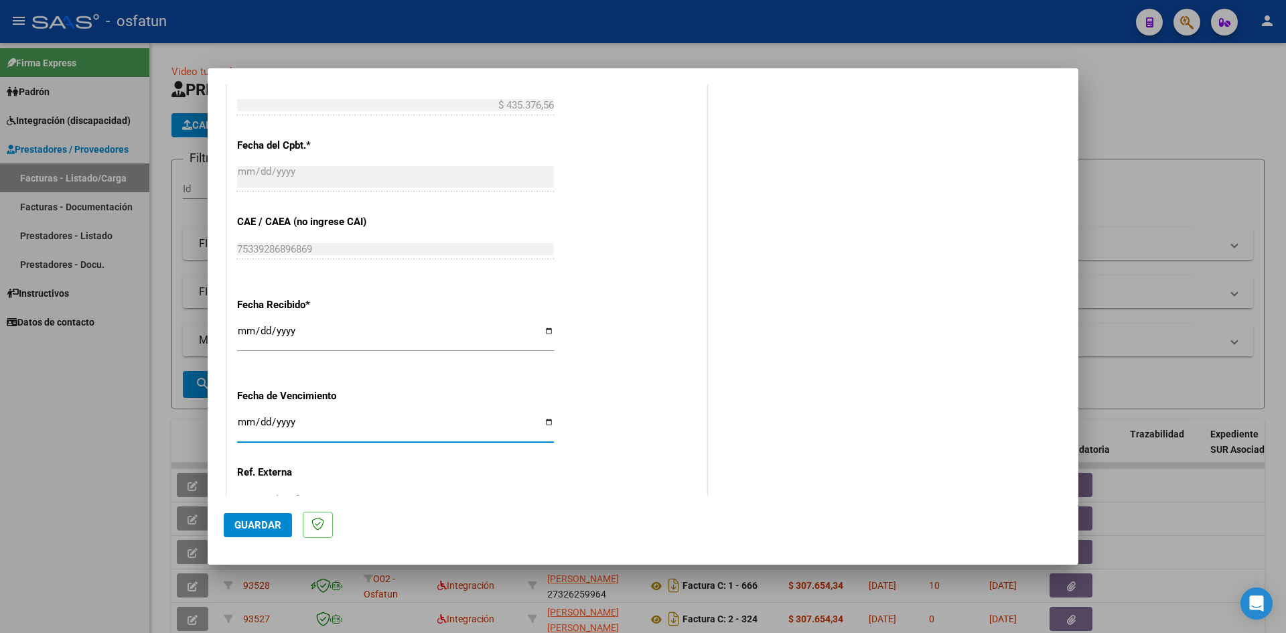
click at [240, 420] on input "Ingresar la fecha" at bounding box center [395, 427] width 317 height 21
type input "[DATE]"
click at [260, 520] on span "Guardar" at bounding box center [257, 525] width 47 height 12
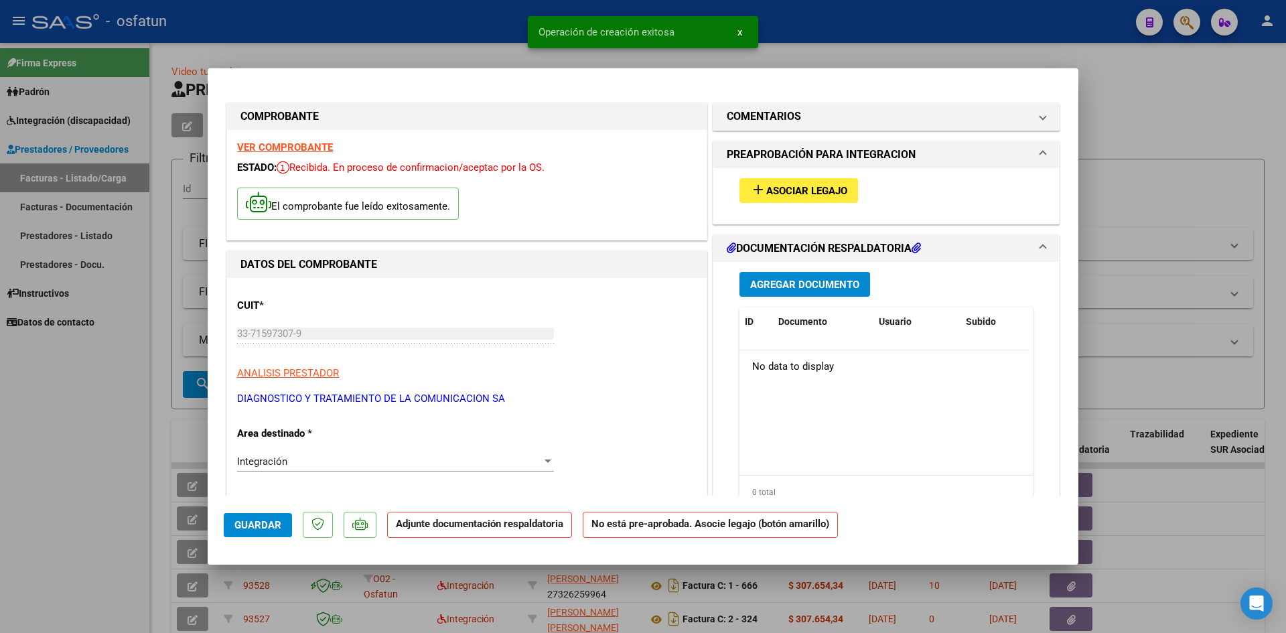
click at [814, 280] on span "Agregar Documento" at bounding box center [804, 285] width 109 height 12
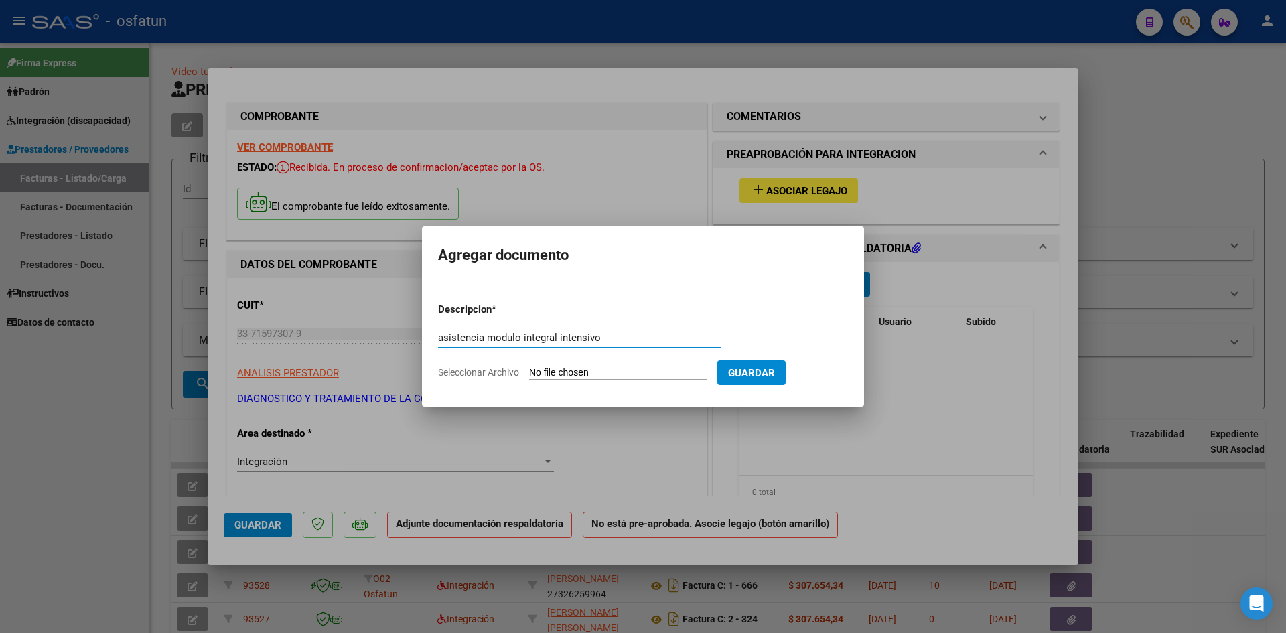
drag, startPoint x: 612, startPoint y: 339, endPoint x: 486, endPoint y: 339, distance: 126.0
click at [486, 339] on input "asistencia modulo integral intensivo" at bounding box center [579, 338] width 283 height 12
type input "asistencia modulo integral intensivo"
click at [606, 366] on form "Descripcion * asistencia modulo integral intensivo Escriba aquí una descripcion…" at bounding box center [643, 341] width 410 height 98
click at [603, 371] on input "Seleccionar Archivo" at bounding box center [618, 373] width 178 height 13
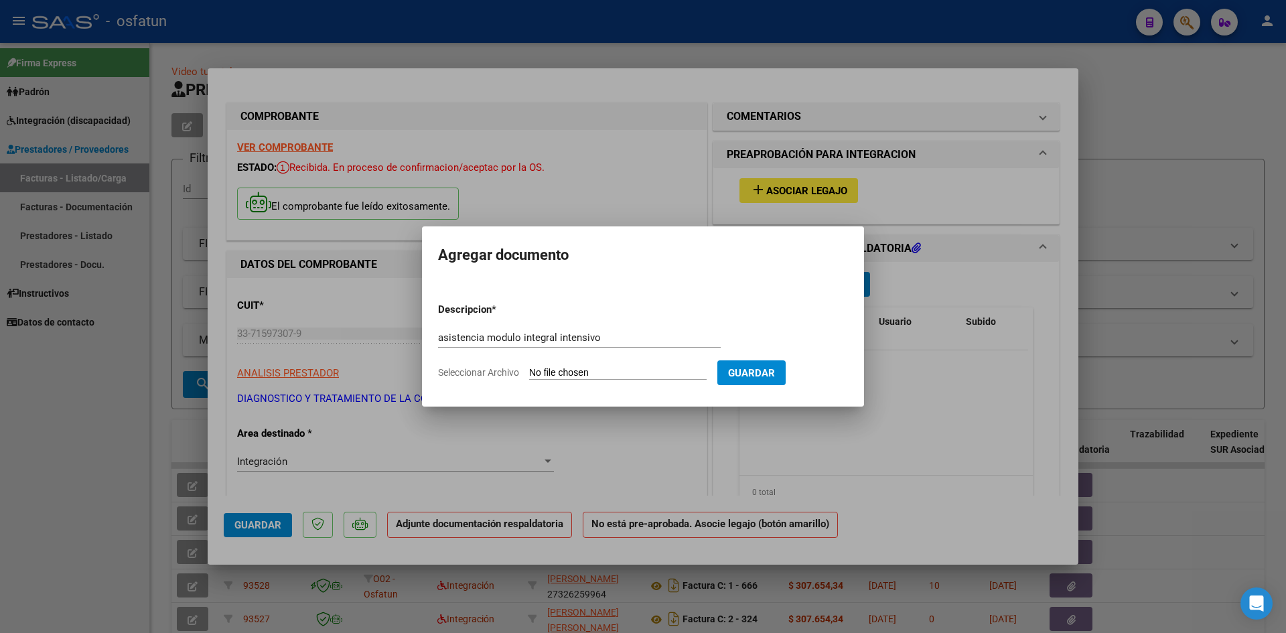
type input "C:\fakepath\flor mii asistencia.pdf"
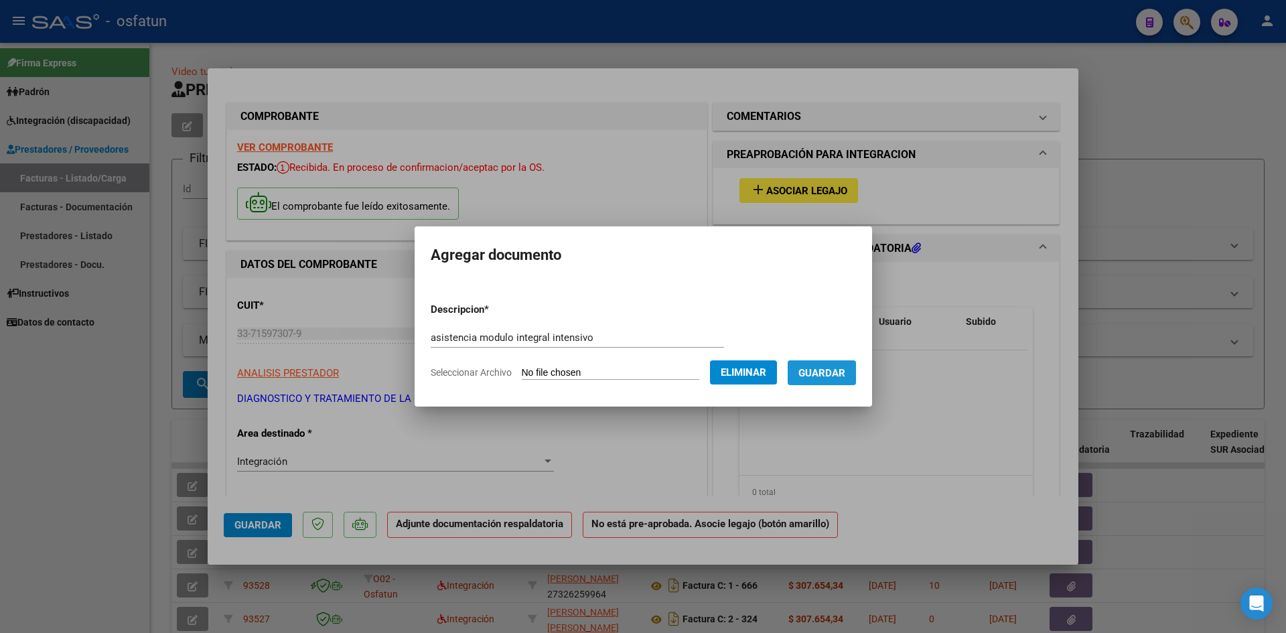
click at [823, 377] on span "Guardar" at bounding box center [822, 373] width 47 height 12
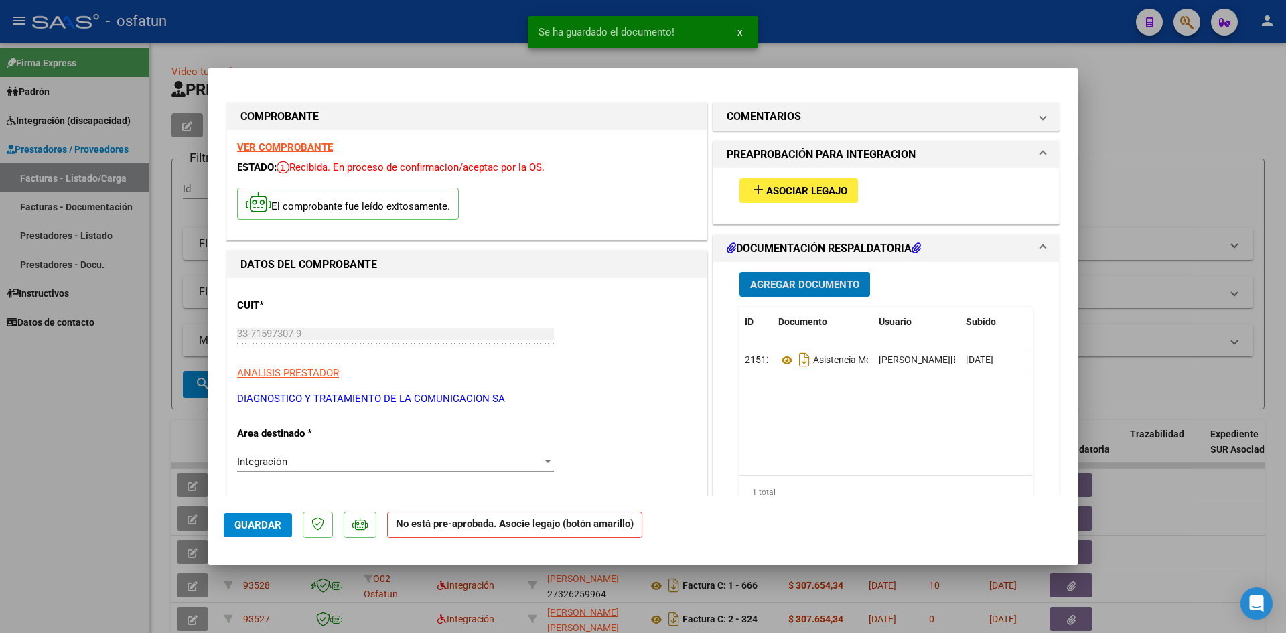
click at [797, 280] on span "Agregar Documento" at bounding box center [804, 285] width 109 height 12
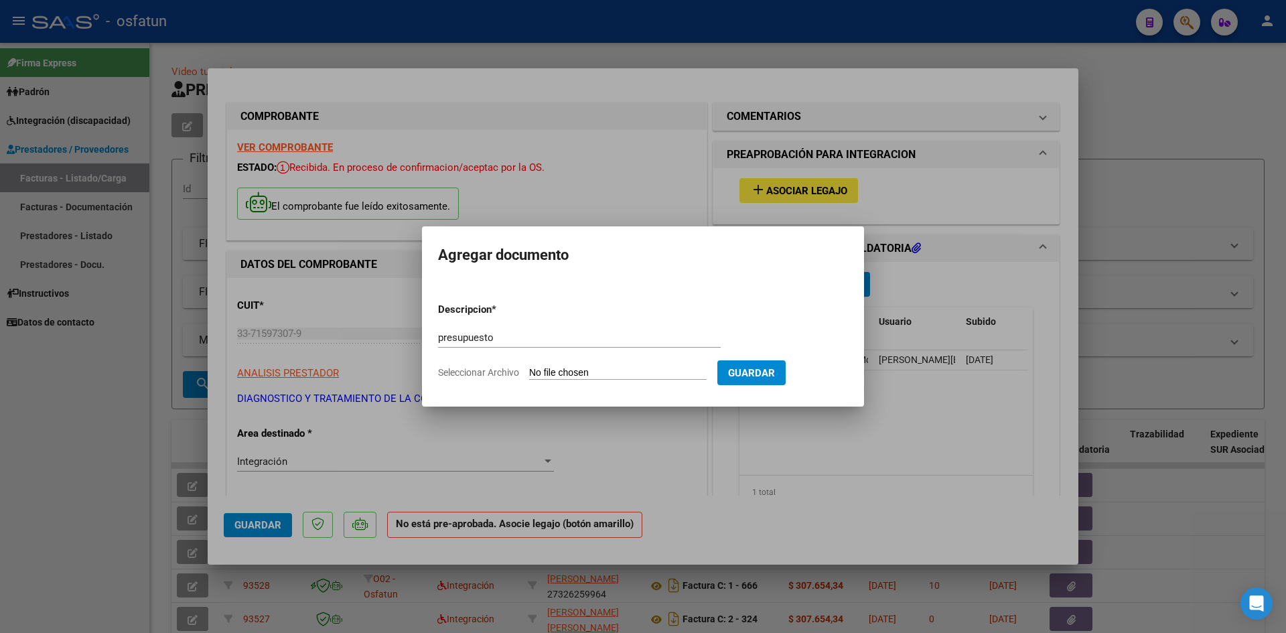
click at [543, 368] on input "Seleccionar Archivo" at bounding box center [618, 373] width 178 height 13
paste input "modulo integral intensivo"
click at [492, 336] on input "presupuestomodulo integral intensivo" at bounding box center [579, 338] width 283 height 12
type input "presupuesto modulo integral intensivo"
click at [552, 371] on input "Seleccionar Archivo" at bounding box center [618, 373] width 178 height 13
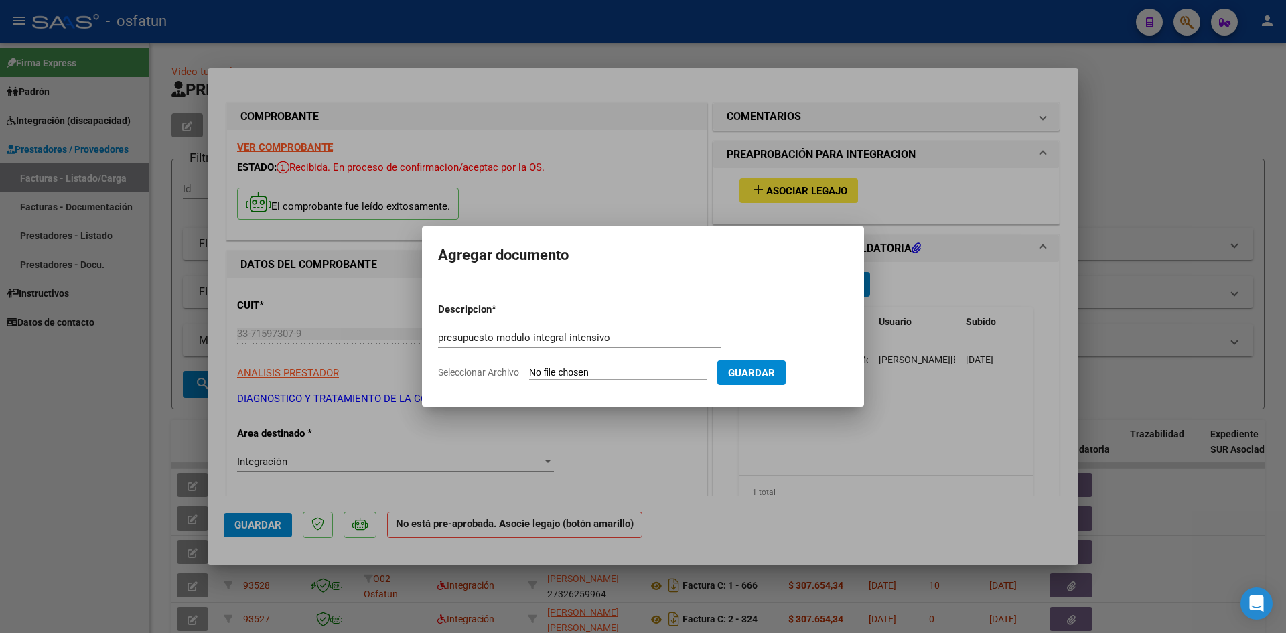
type input "C:\fakepath\flor presupuesto mii.pdf"
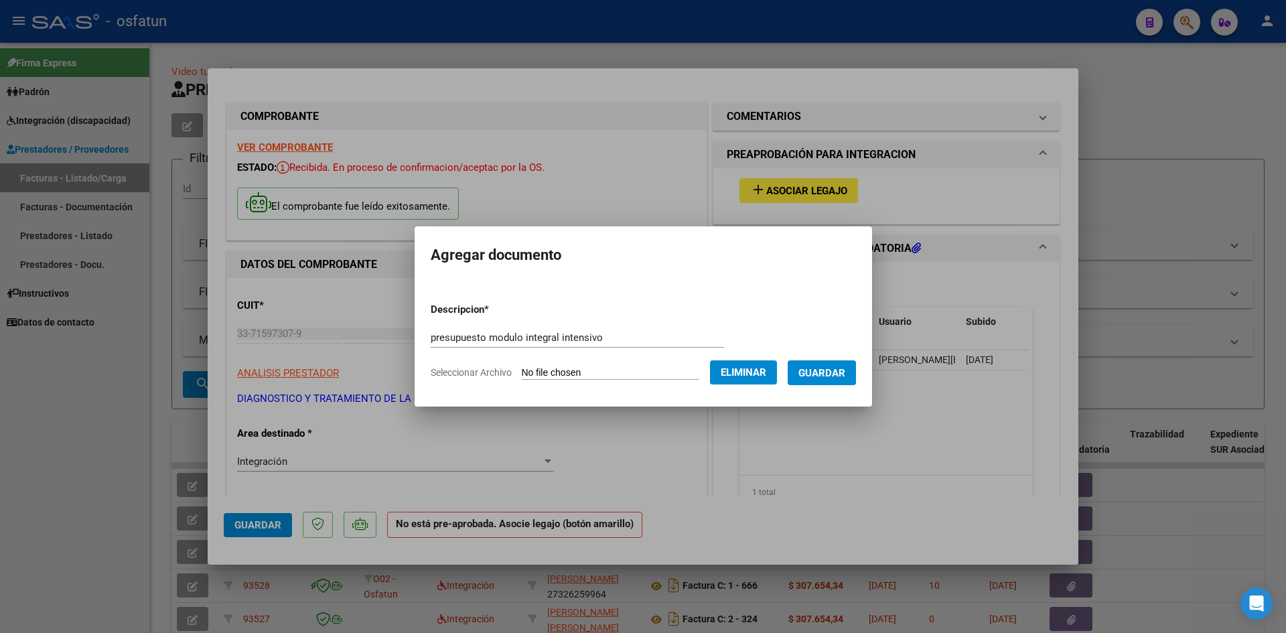
click at [827, 378] on span "Guardar" at bounding box center [822, 373] width 47 height 12
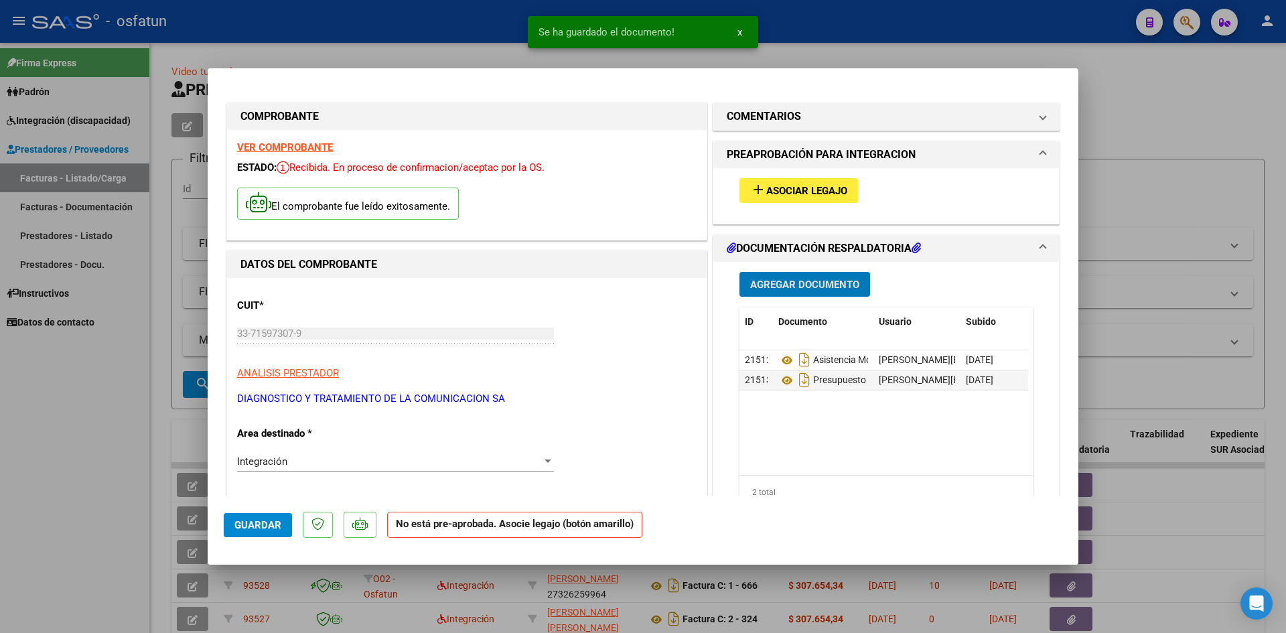
click at [782, 192] on span "Asociar Legajo" at bounding box center [806, 191] width 81 height 12
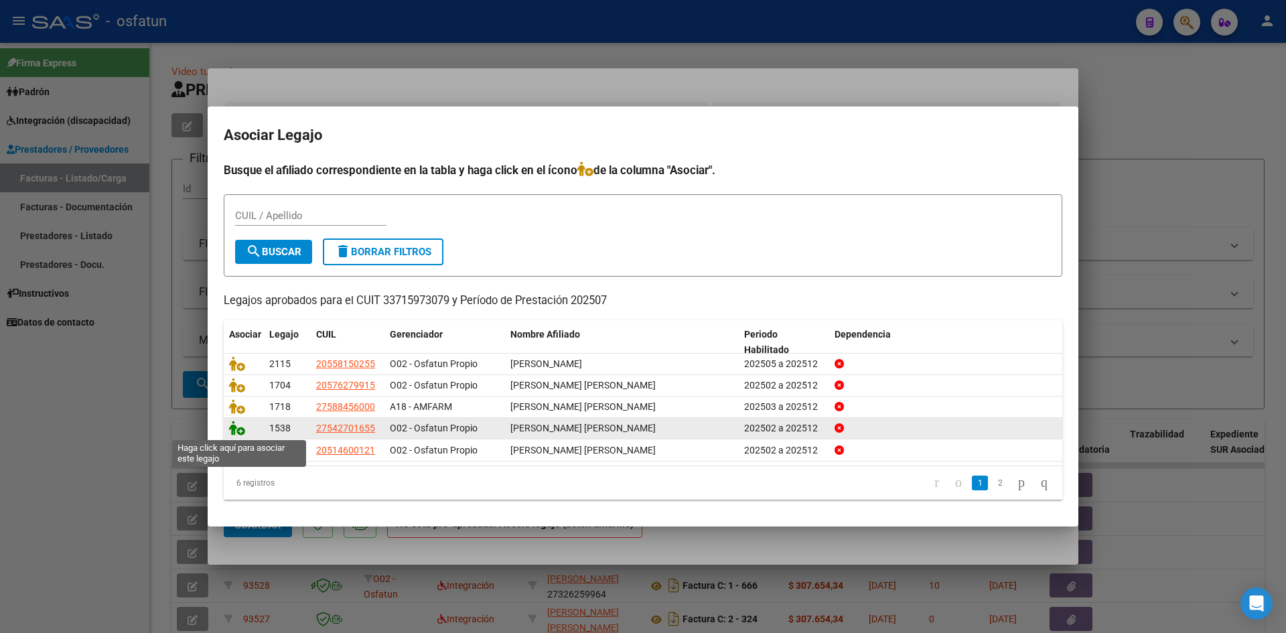
click at [237, 429] on icon at bounding box center [237, 428] width 16 height 15
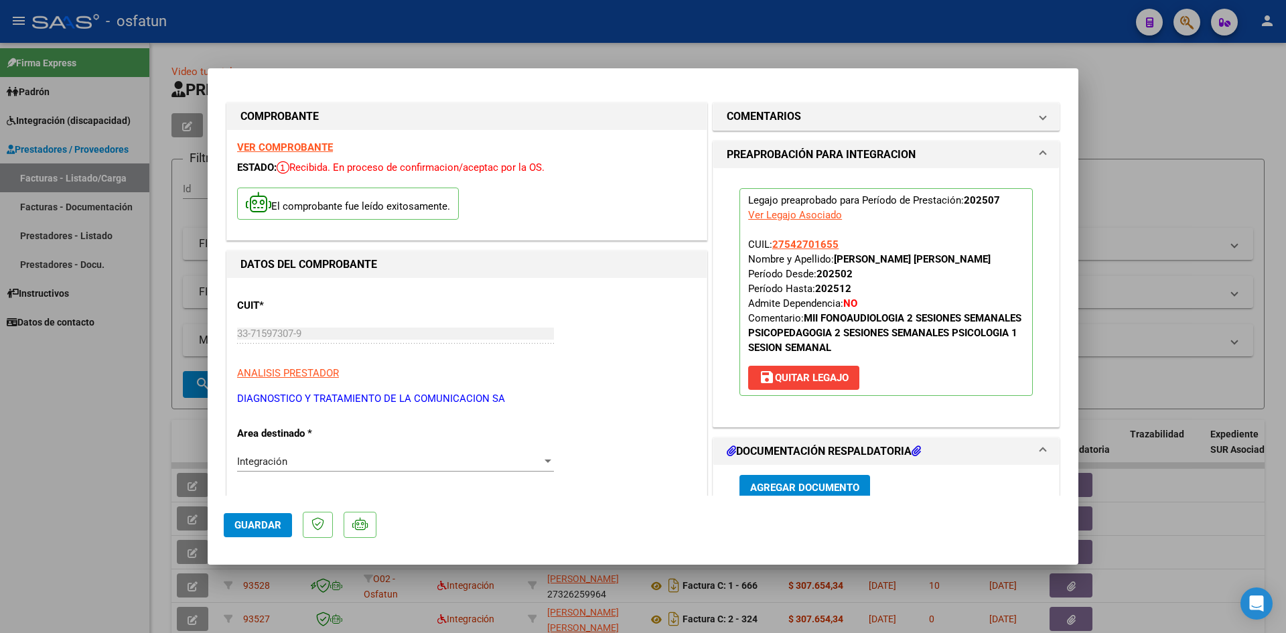
click at [257, 520] on span "Guardar" at bounding box center [257, 525] width 47 height 12
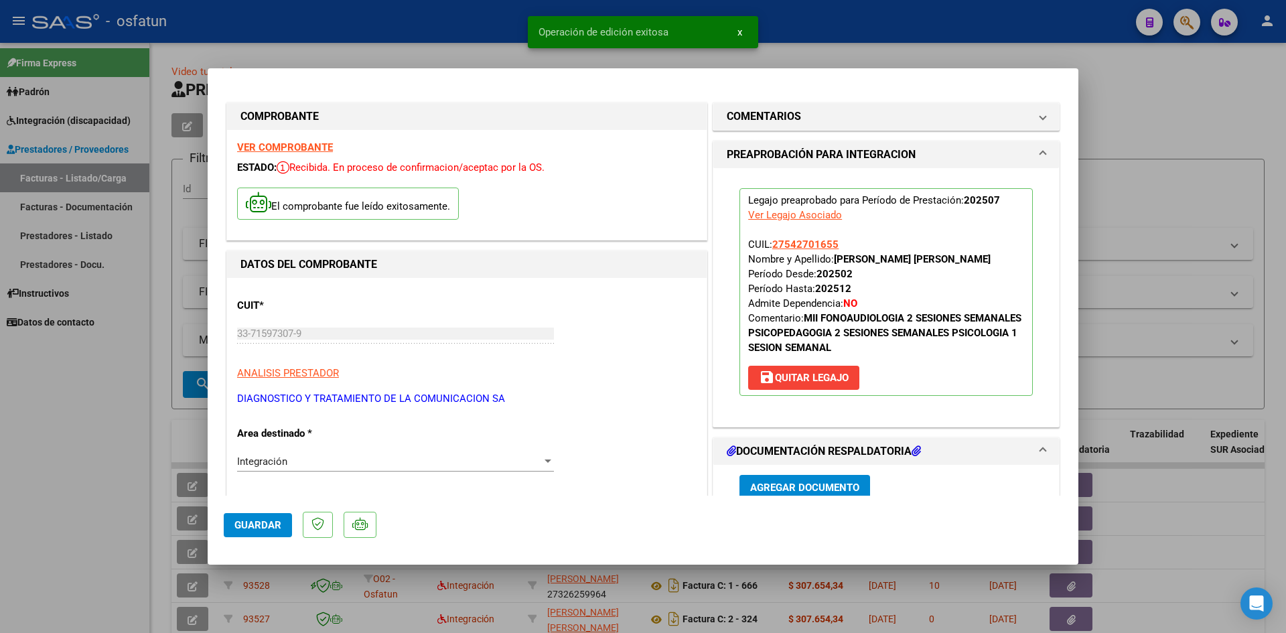
click at [1156, 127] on div at bounding box center [643, 316] width 1286 height 633
type input "$ 0,00"
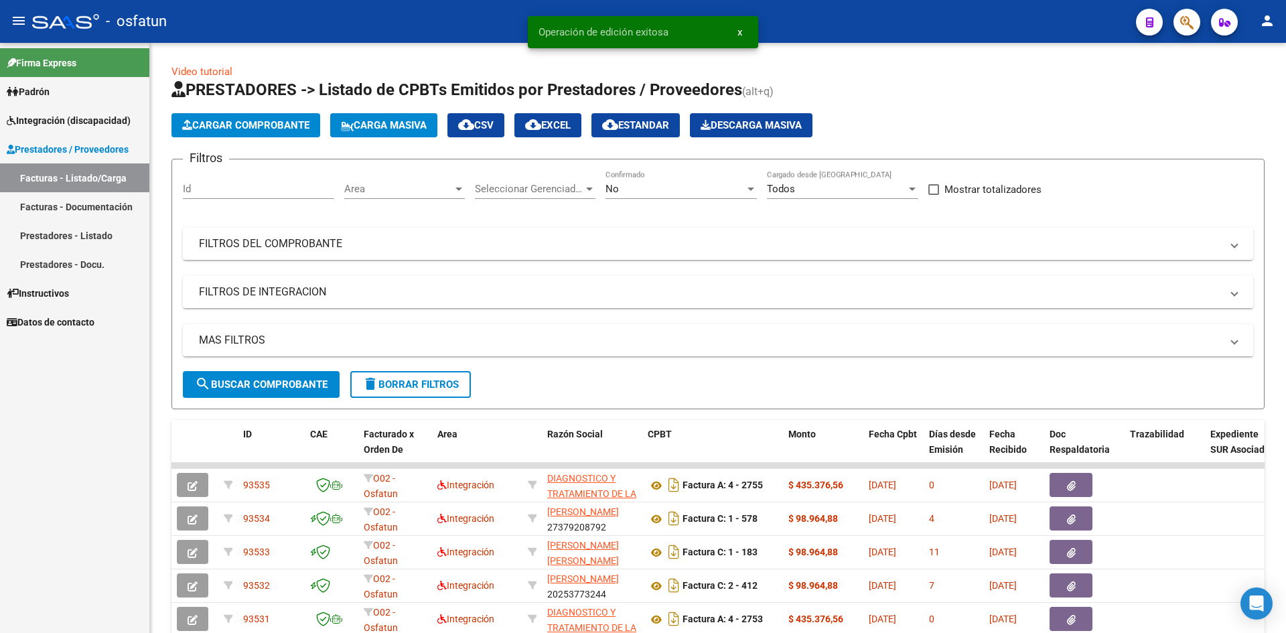
click at [738, 33] on span "x" at bounding box center [740, 32] width 5 height 12
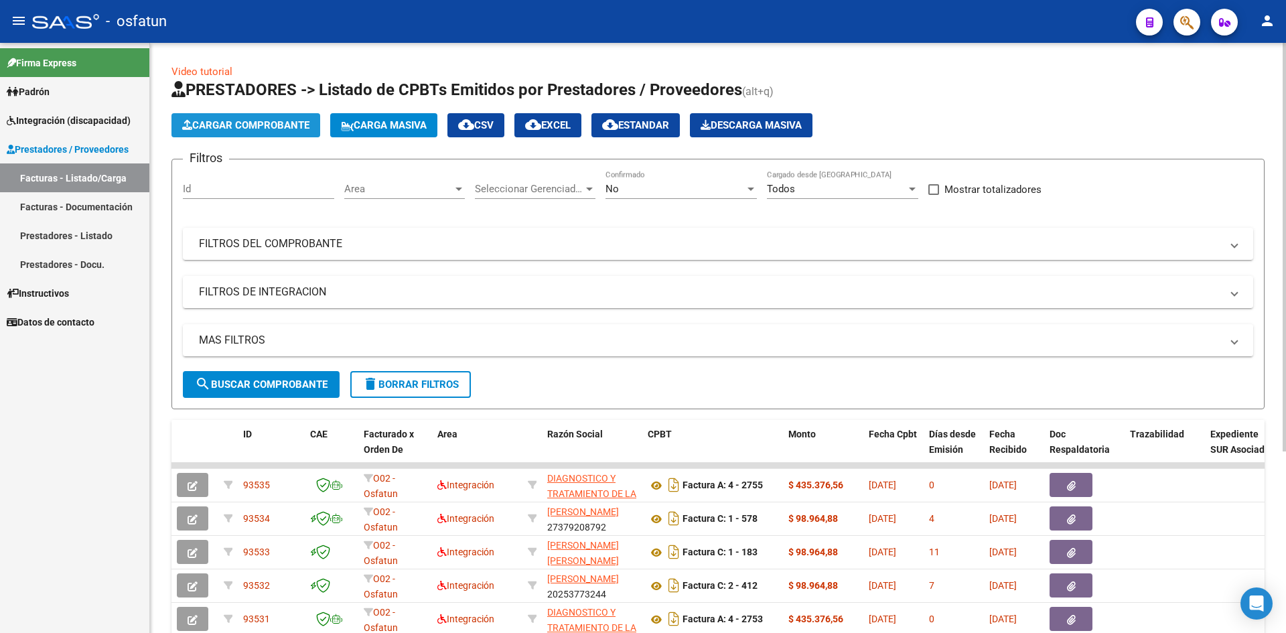
click at [269, 133] on button "Cargar Comprobante" at bounding box center [246, 125] width 149 height 24
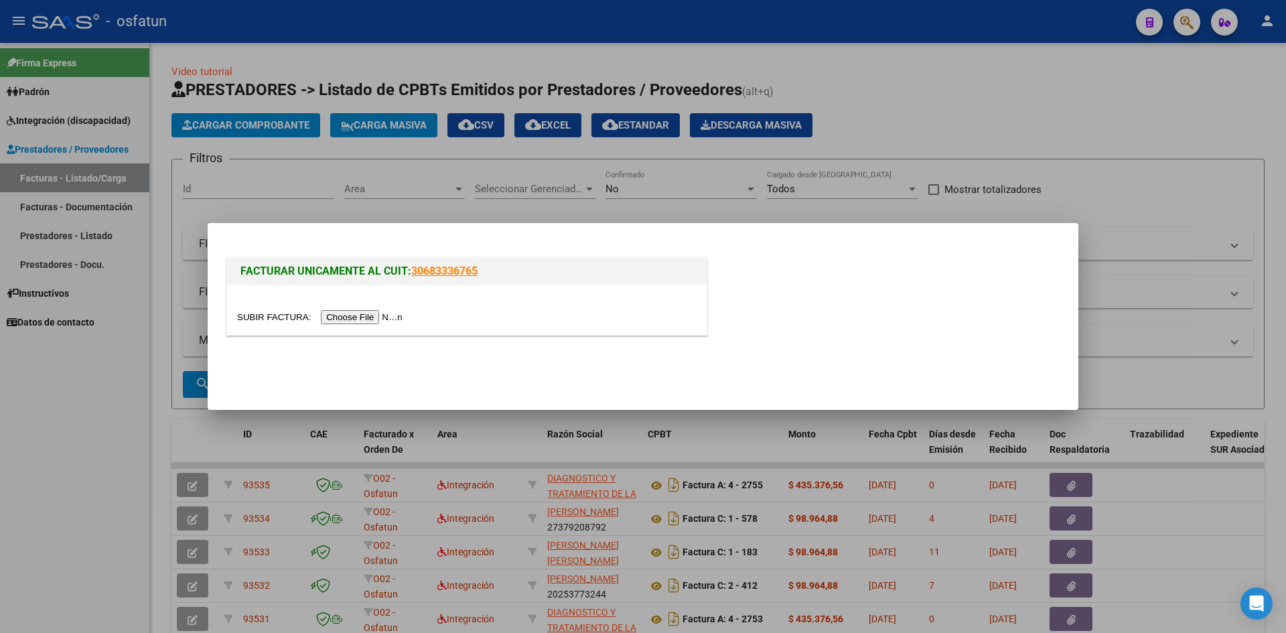
click at [353, 315] on input "file" at bounding box center [322, 317] width 170 height 14
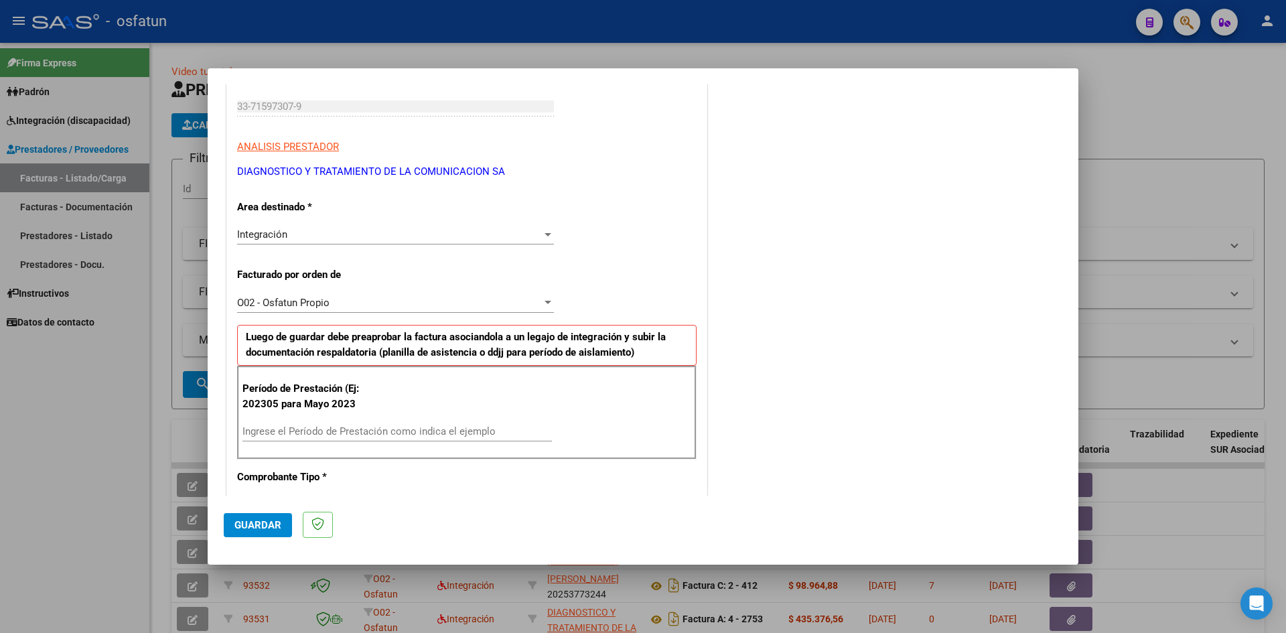
scroll to position [268, 0]
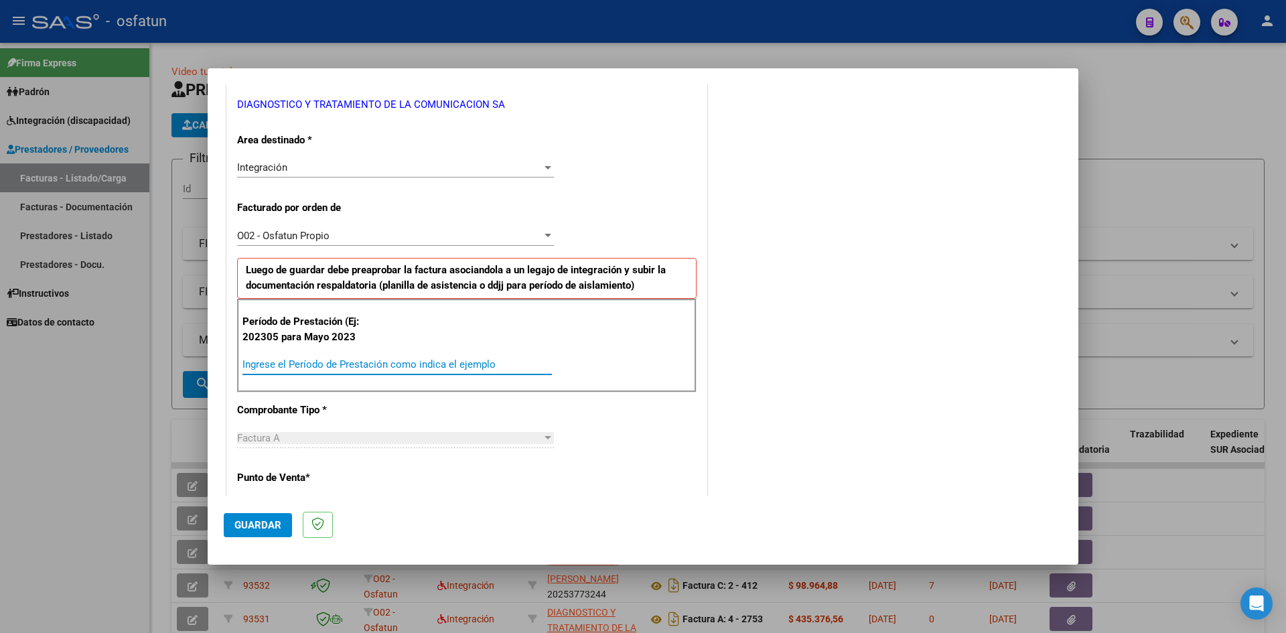
click at [289, 366] on input "Ingrese el Período de Prestación como indica el ejemplo" at bounding box center [398, 364] width 310 height 12
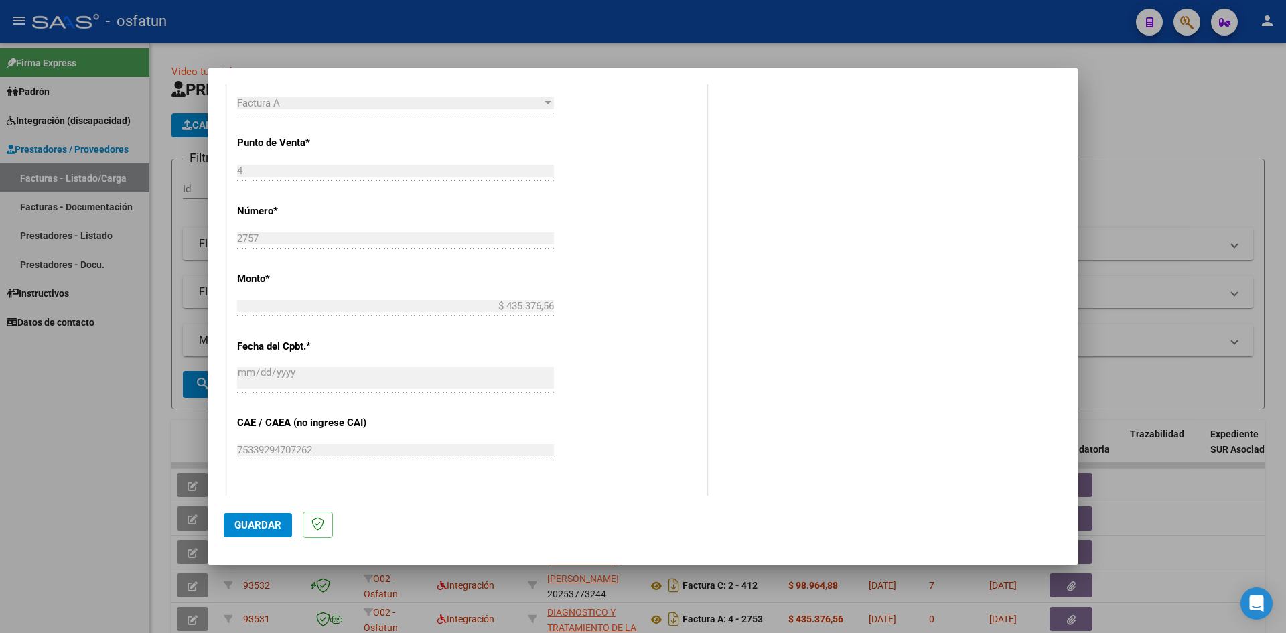
scroll to position [737, 0]
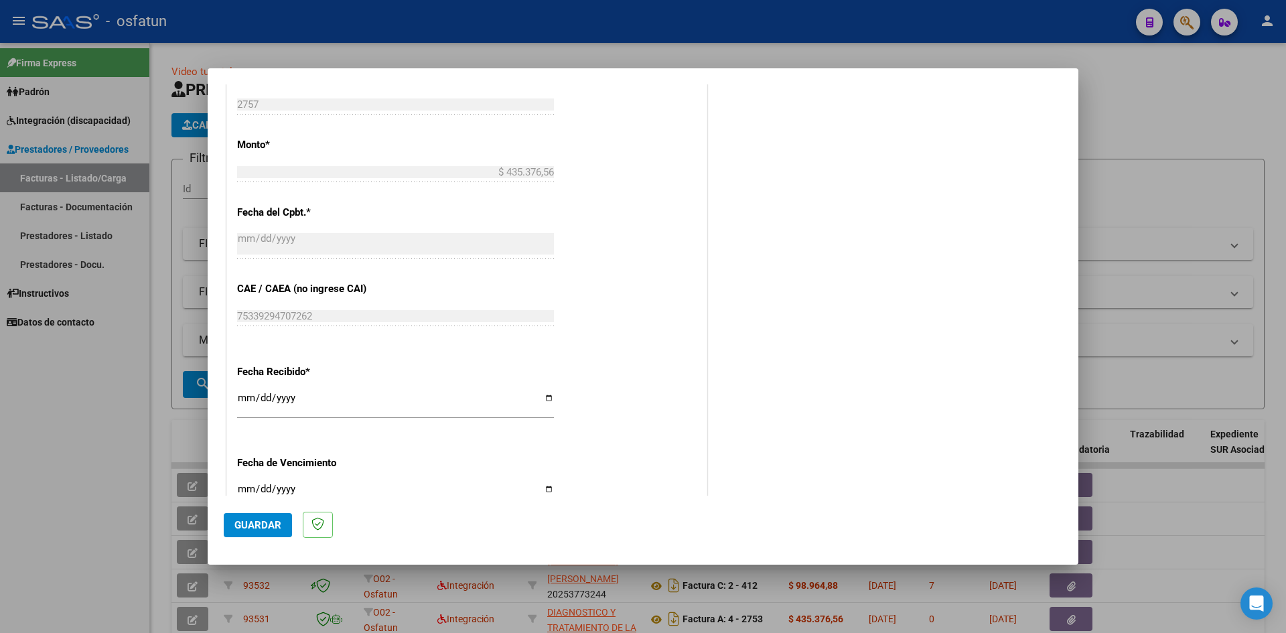
type input "202507"
click at [241, 488] on input "Ingresar la fecha" at bounding box center [395, 494] width 317 height 21
type input "[DATE]"
click at [254, 526] on span "Guardar" at bounding box center [257, 525] width 47 height 12
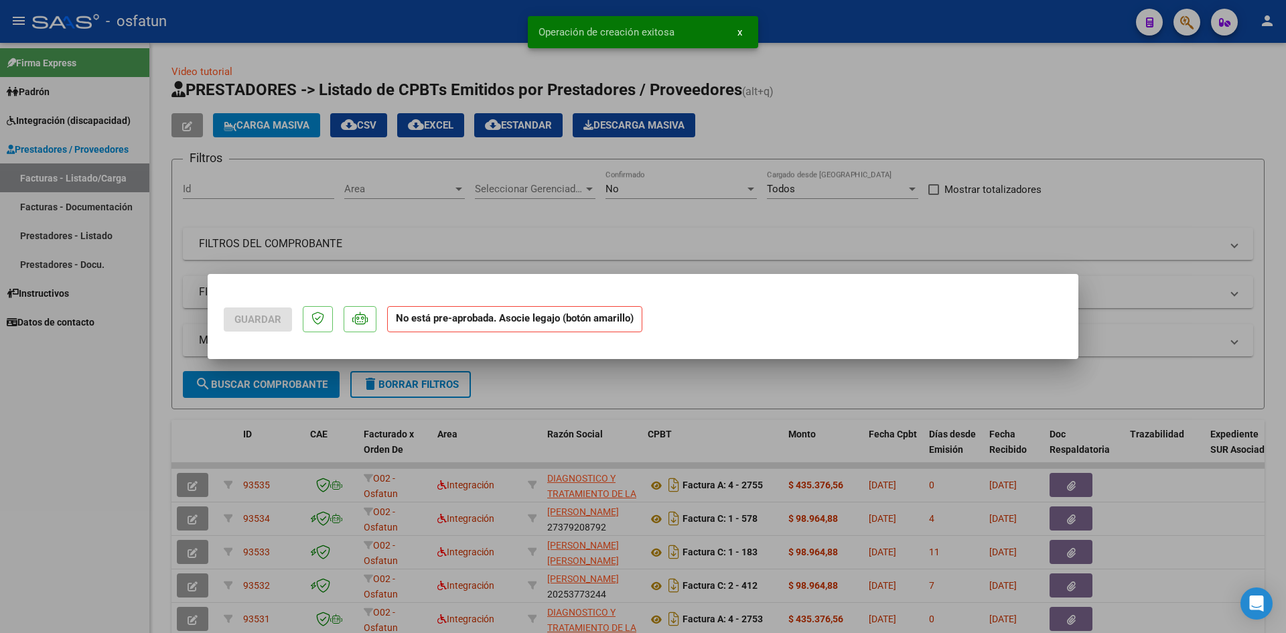
scroll to position [0, 0]
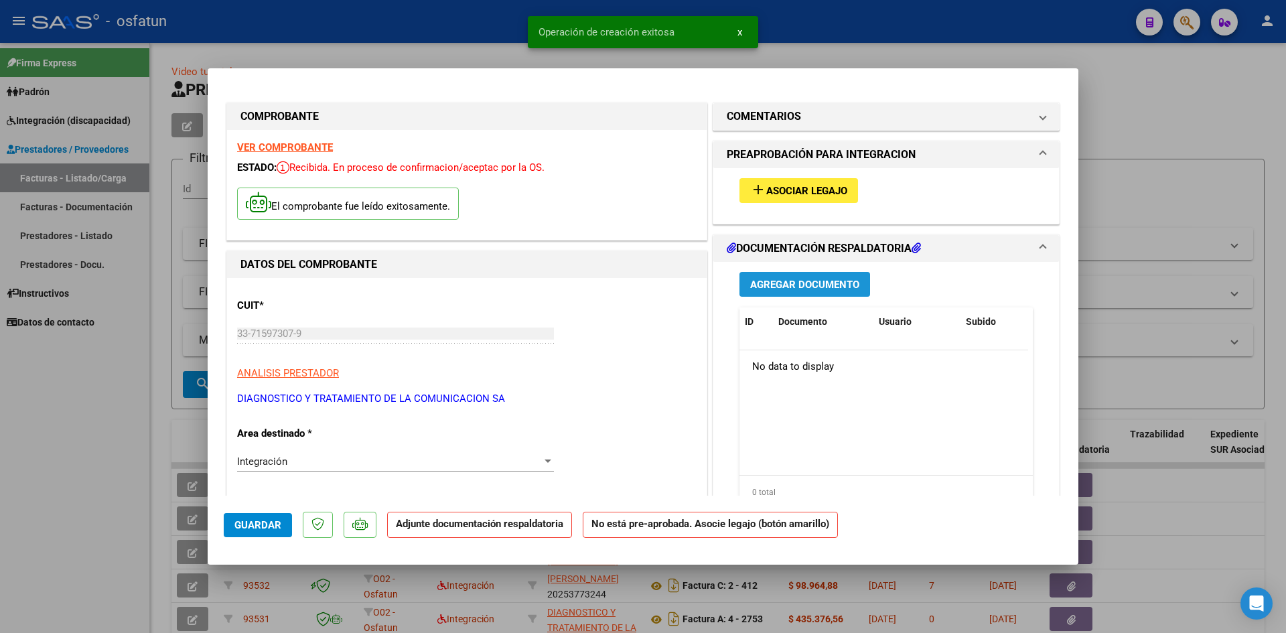
click at [820, 285] on span "Agregar Documento" at bounding box center [804, 285] width 109 height 12
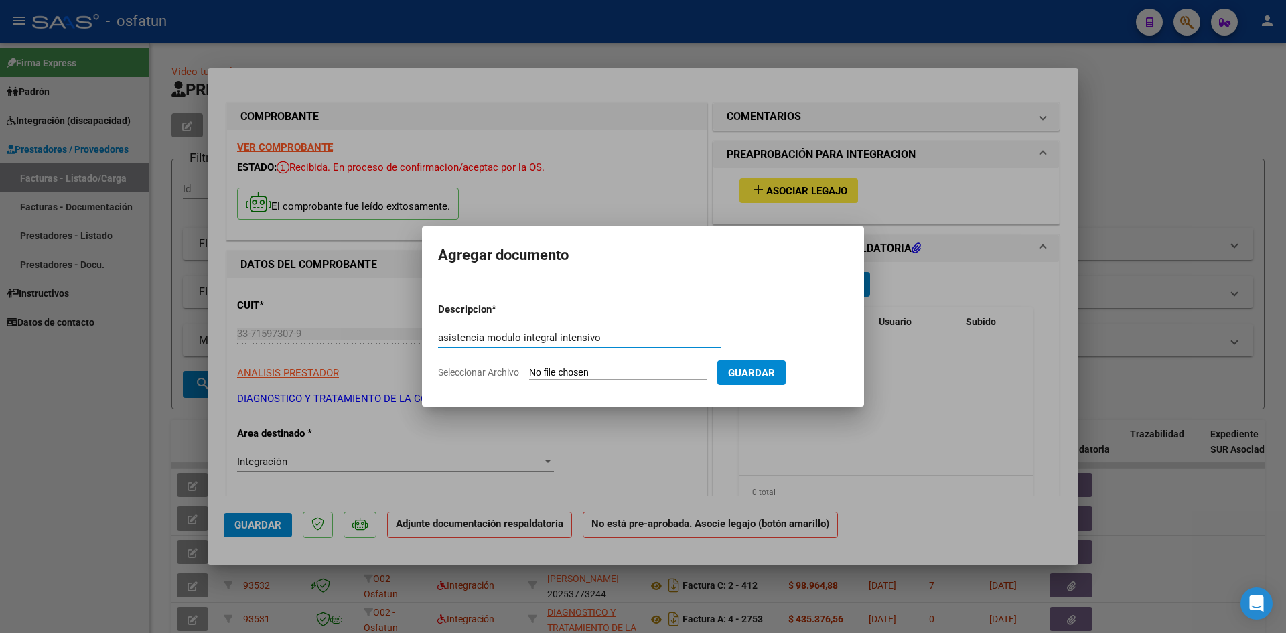
drag, startPoint x: 606, startPoint y: 337, endPoint x: 483, endPoint y: 327, distance: 123.7
click at [483, 328] on div "asistencia modulo integral intensivo Escriba aquí una descripcion" at bounding box center [579, 338] width 283 height 20
type input "asistencia modulo integral intensivo"
click at [564, 373] on input "Seleccionar Archivo" at bounding box center [618, 373] width 178 height 13
type input "C:\fakepath\[PERSON_NAME] asistencia mii.pdf"
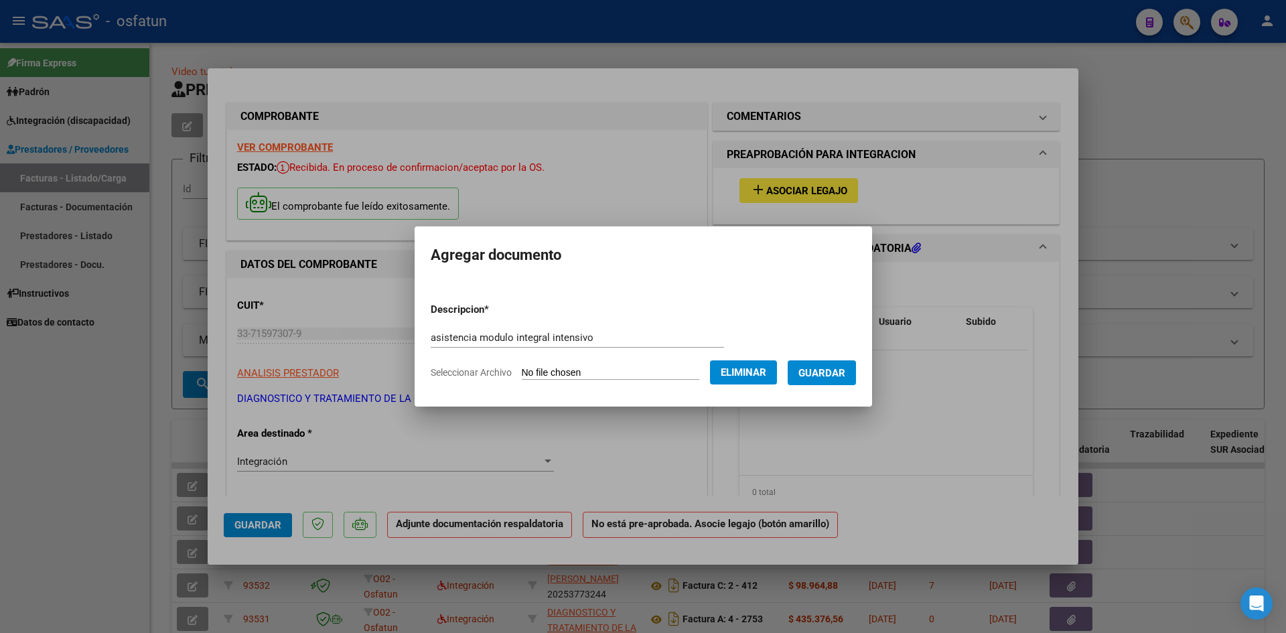
click at [831, 376] on span "Guardar" at bounding box center [822, 373] width 47 height 12
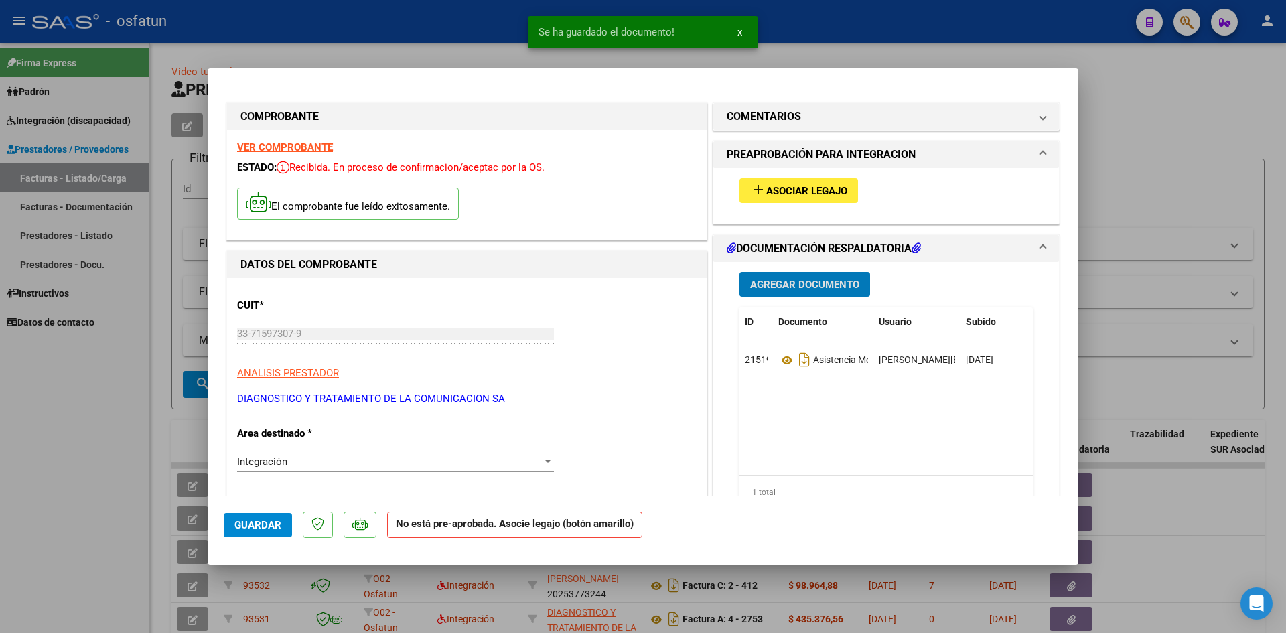
click at [796, 288] on span "Agregar Documento" at bounding box center [804, 285] width 109 height 12
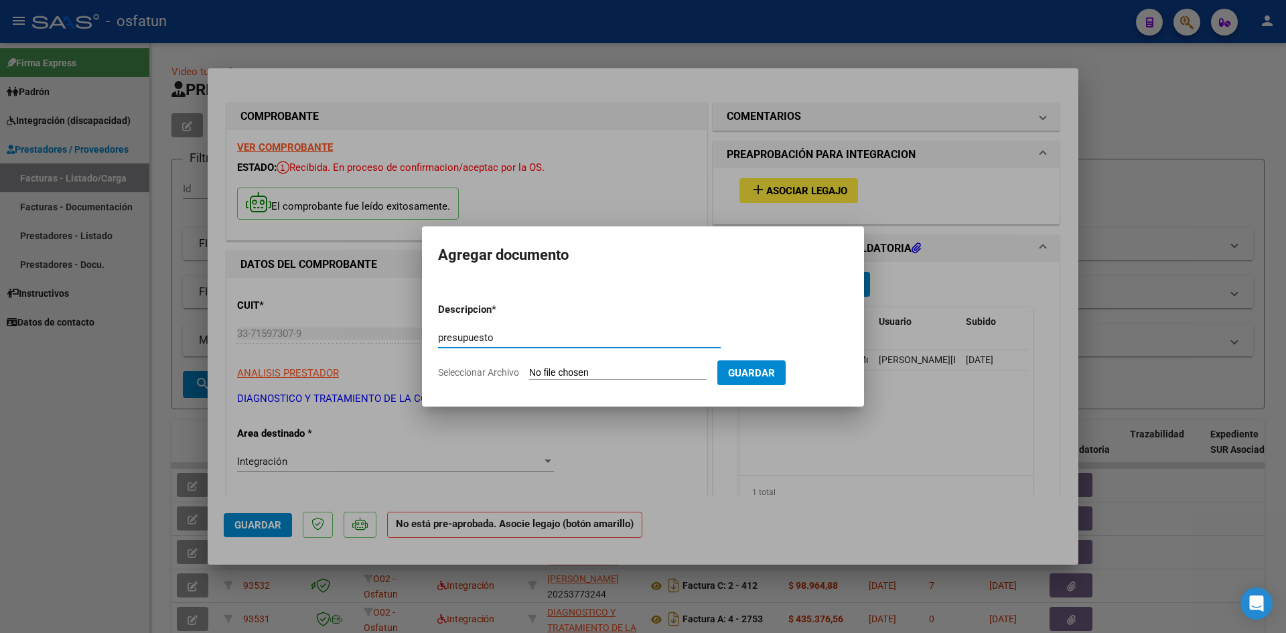
paste input "modulo integral intensivo"
type input "presupuesto modulo integral intensivo"
click at [557, 371] on input "Seleccionar Archivo" at bounding box center [618, 373] width 178 height 13
type input "C:\fakepath\[PERSON_NAME] presupuesto mii.pdf"
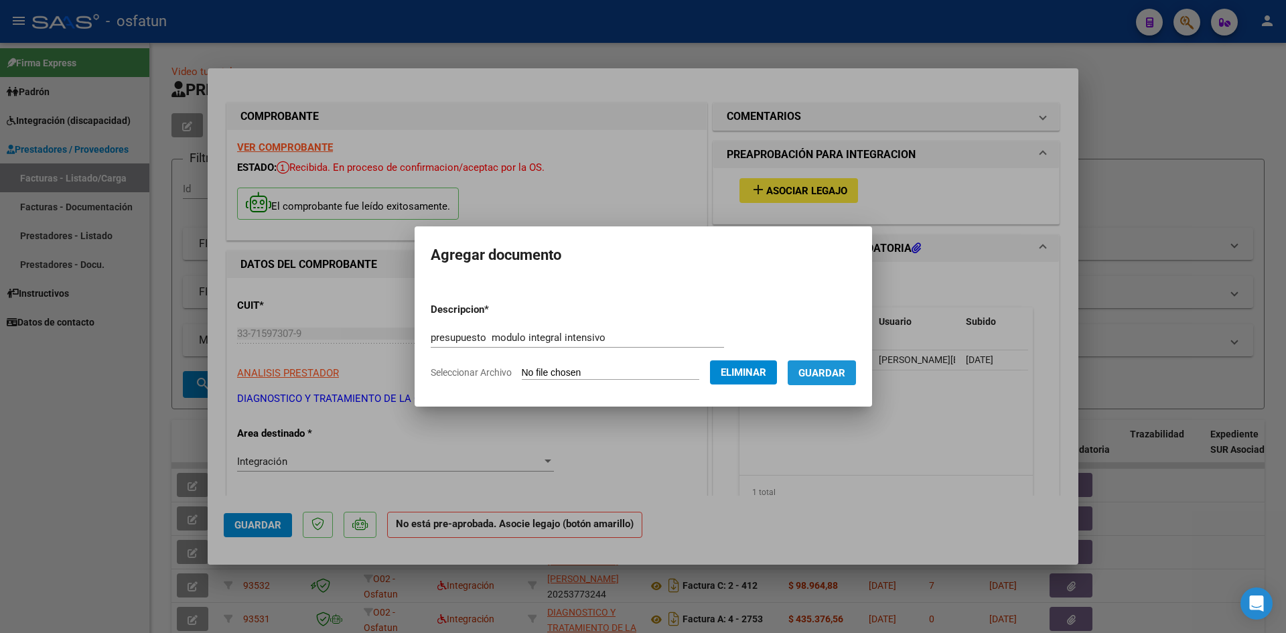
click at [829, 376] on span "Guardar" at bounding box center [822, 373] width 47 height 12
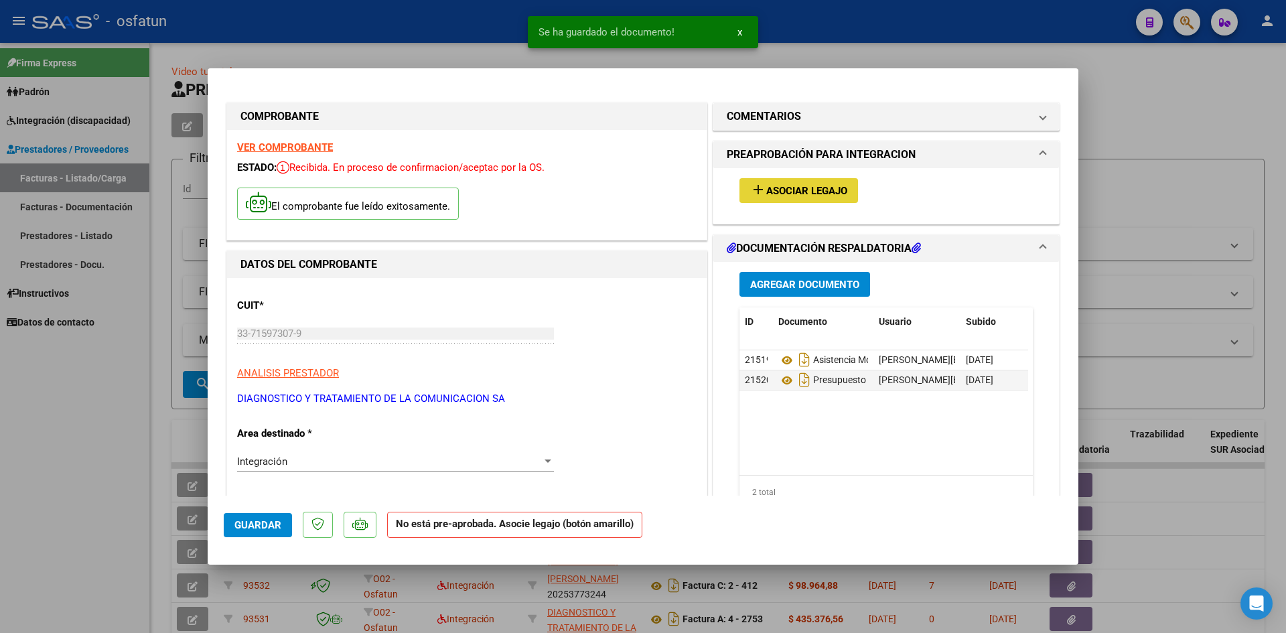
click at [790, 190] on span "Asociar Legajo" at bounding box center [806, 191] width 81 height 12
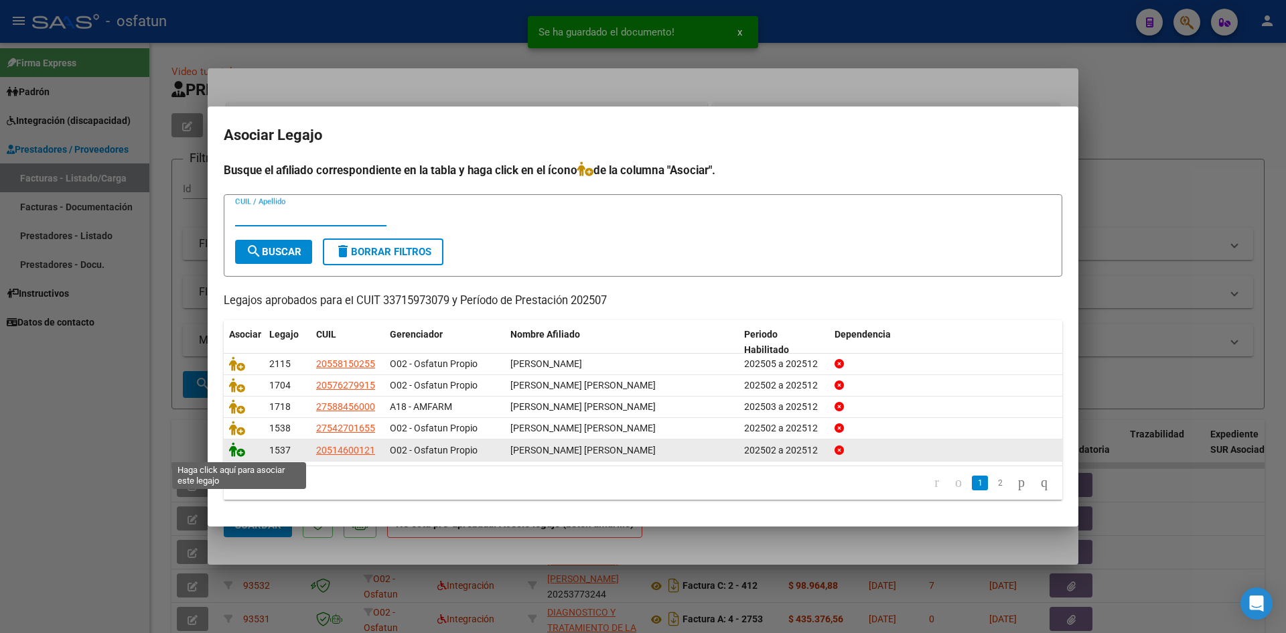
click at [240, 452] on icon at bounding box center [237, 449] width 16 height 15
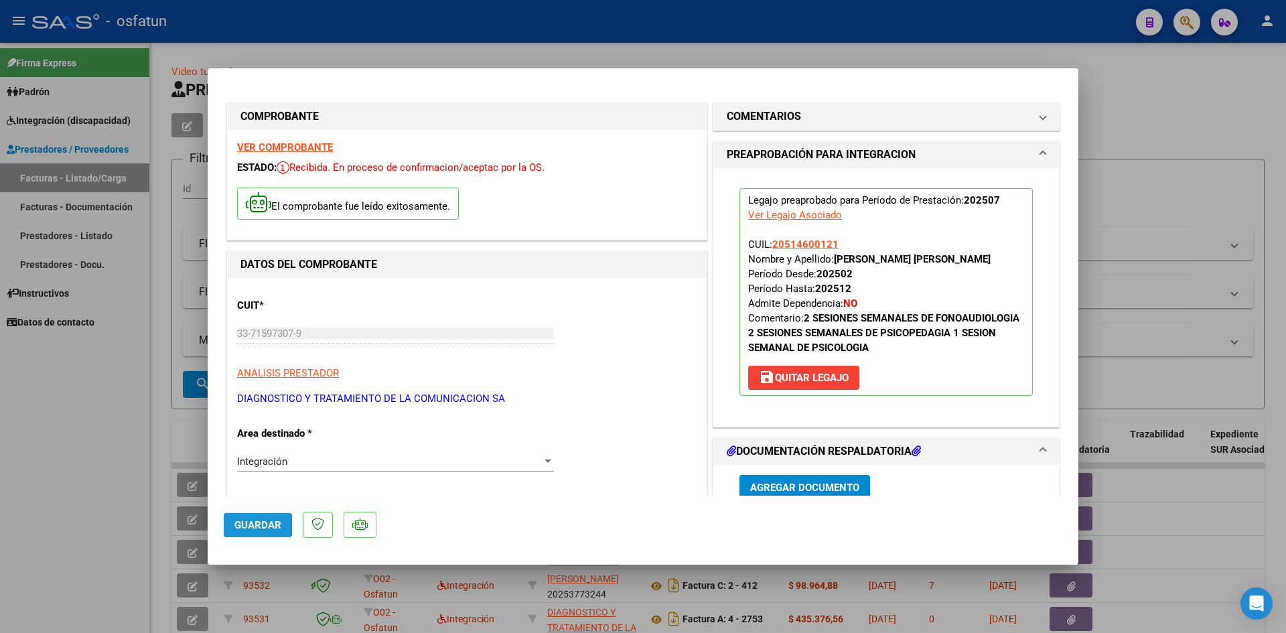
click at [253, 523] on span "Guardar" at bounding box center [257, 525] width 47 height 12
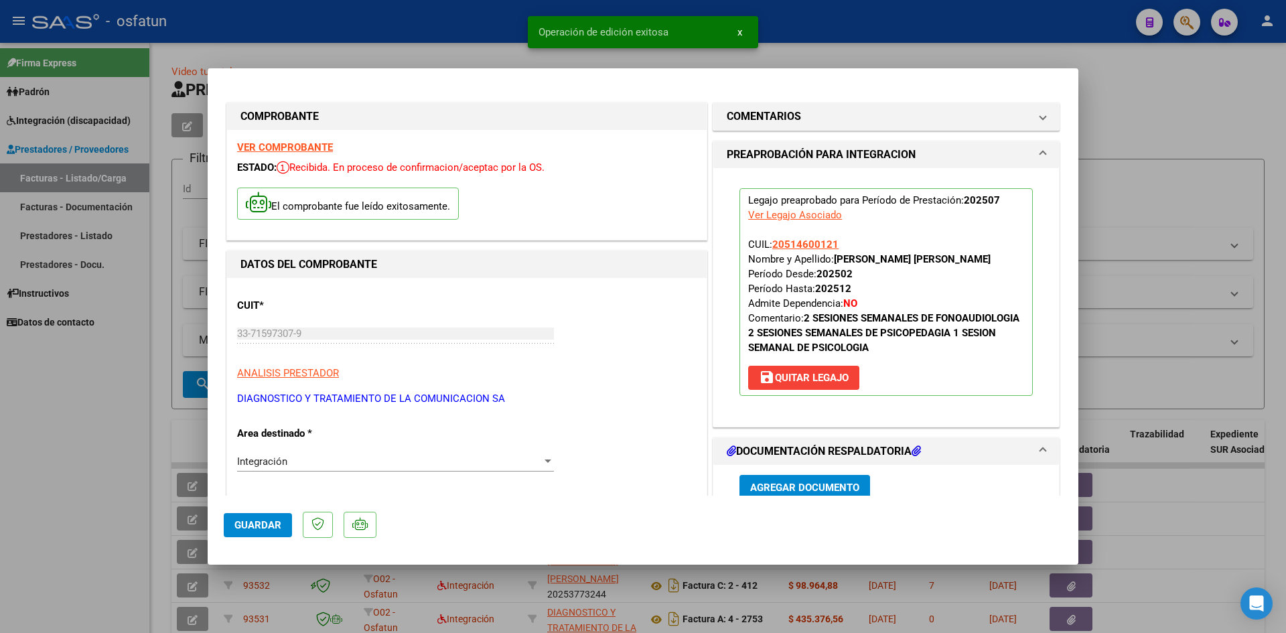
click at [1163, 127] on div at bounding box center [643, 316] width 1286 height 633
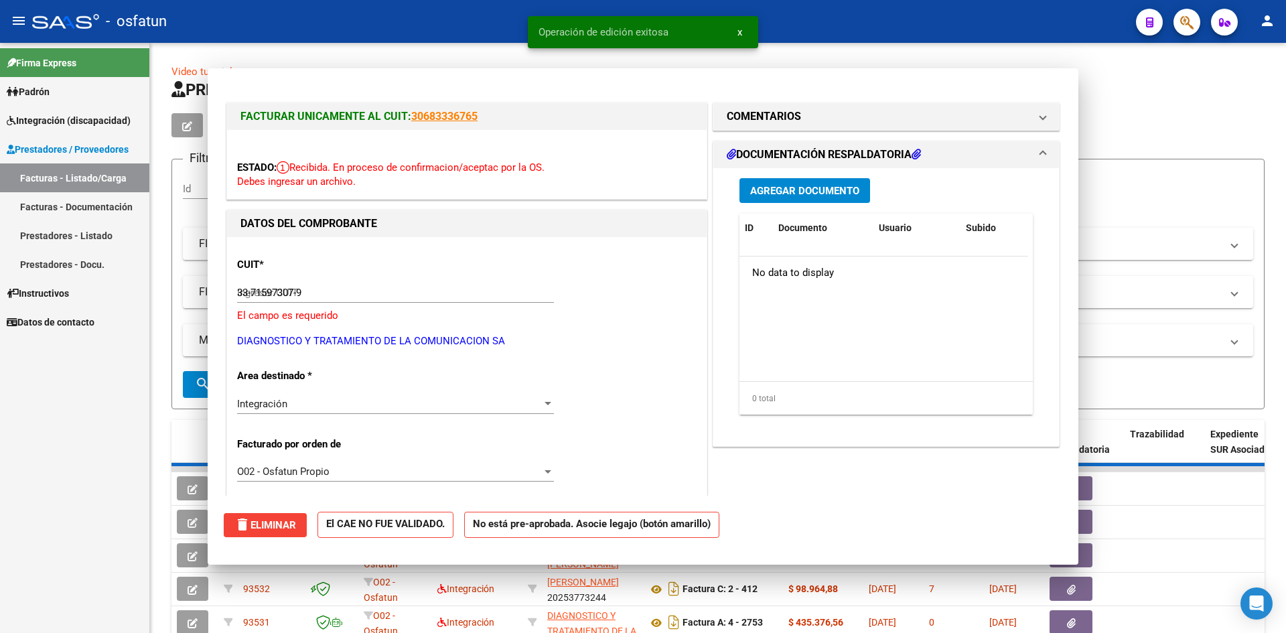
type input "$ 0,00"
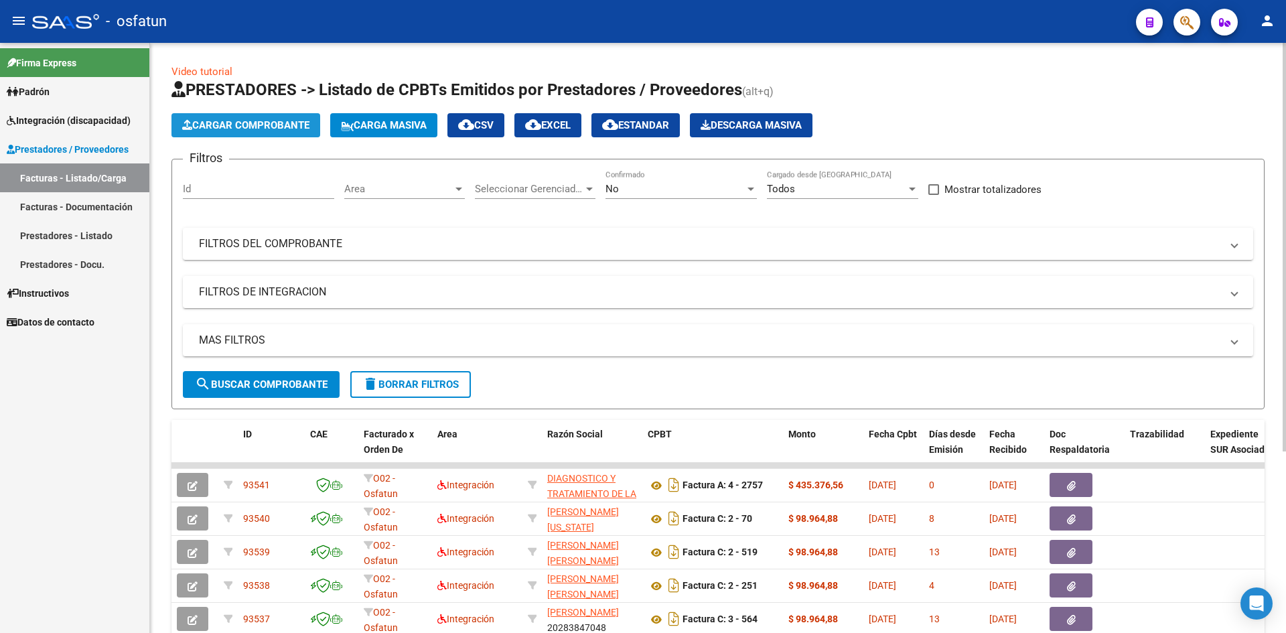
click at [242, 127] on span "Cargar Comprobante" at bounding box center [245, 125] width 127 height 12
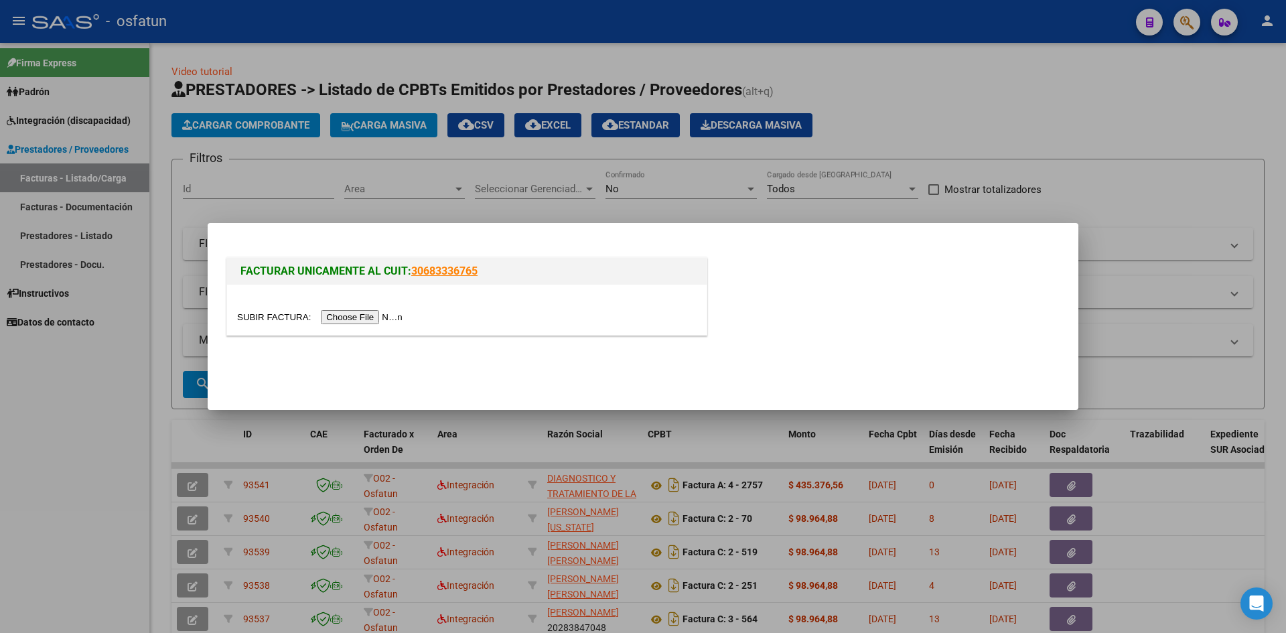
click at [364, 324] on input "file" at bounding box center [322, 317] width 170 height 14
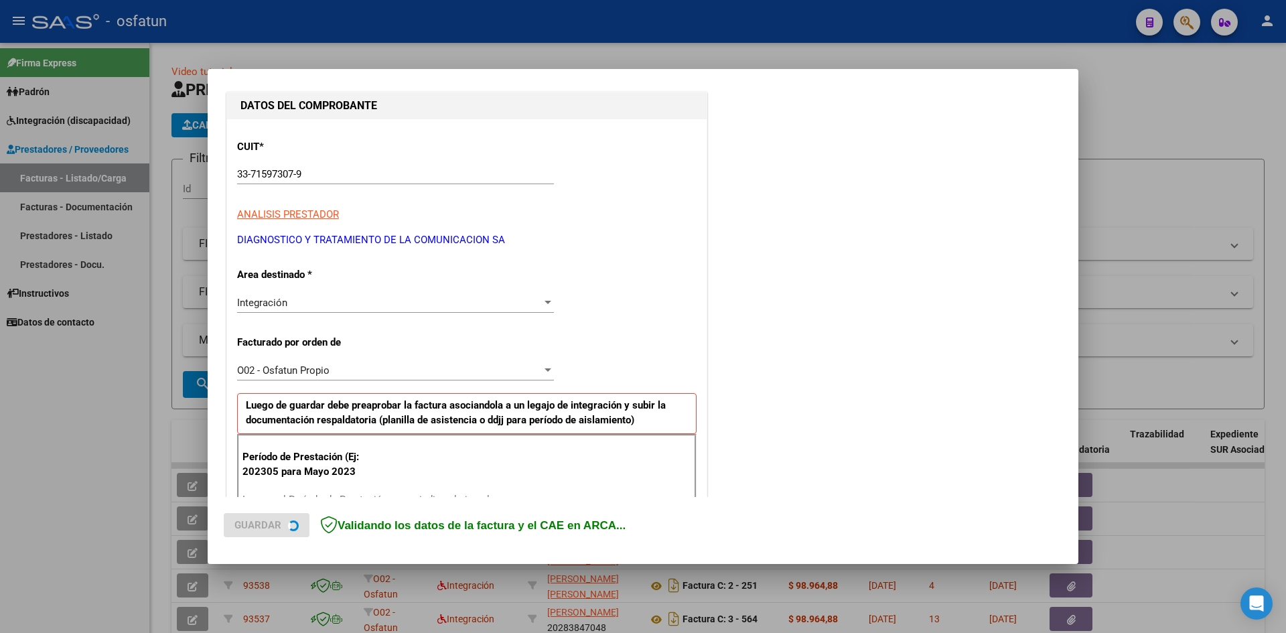
scroll to position [201, 0]
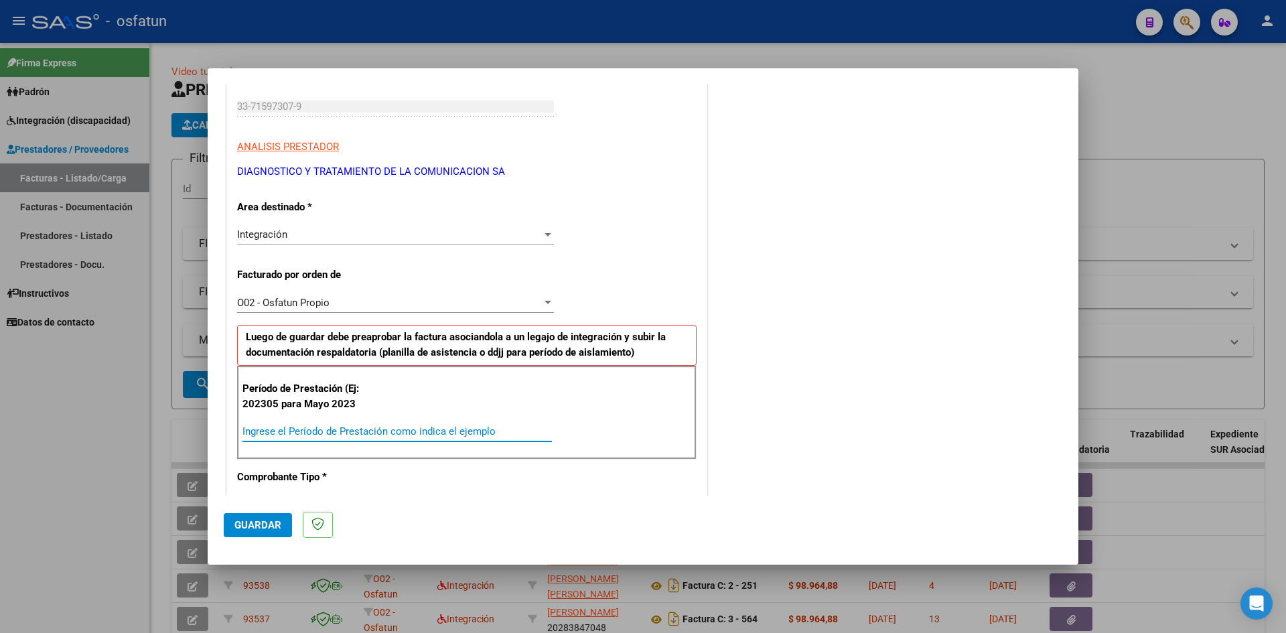
click at [275, 431] on input "Ingrese el Período de Prestación como indica el ejemplo" at bounding box center [398, 431] width 310 height 12
type input "202507"
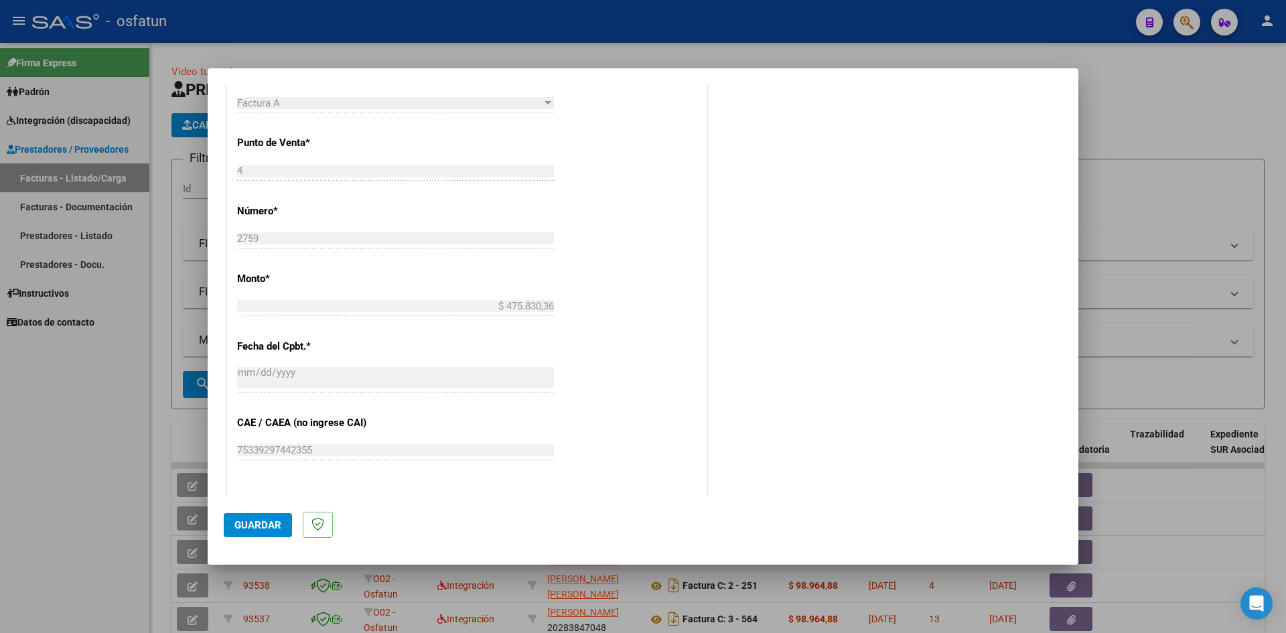
scroll to position [737, 0]
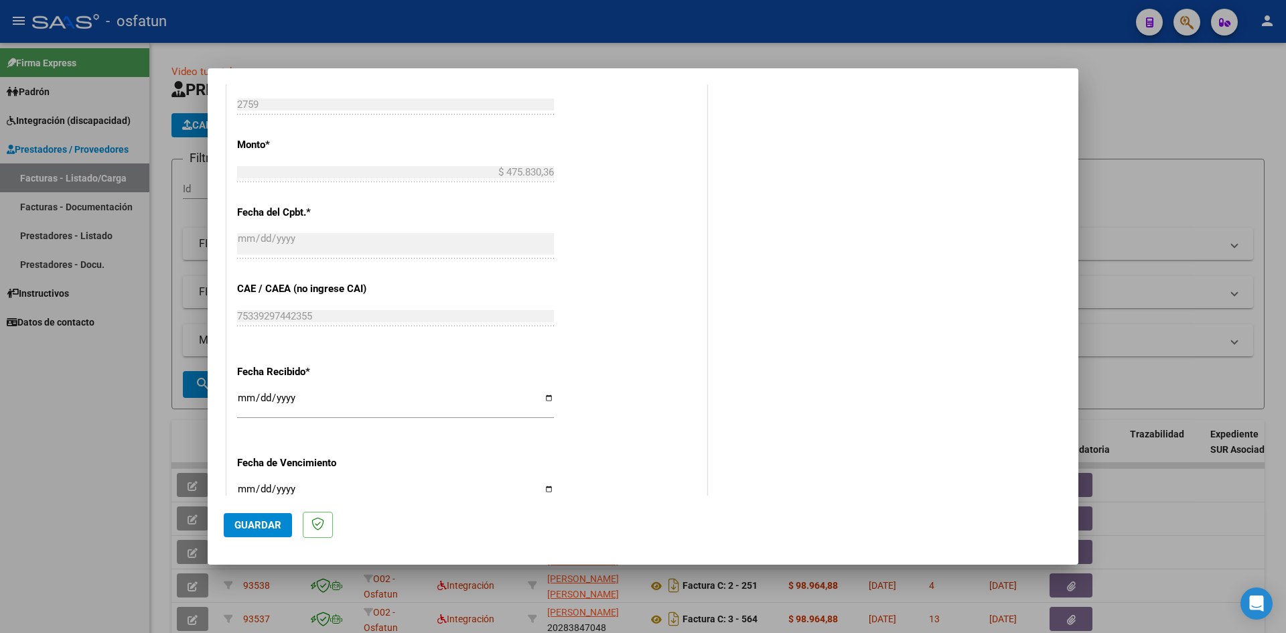
click at [243, 489] on input "Ingresar la fecha" at bounding box center [395, 494] width 317 height 21
type input "[DATE]"
click at [254, 525] on span "Guardar" at bounding box center [257, 525] width 47 height 12
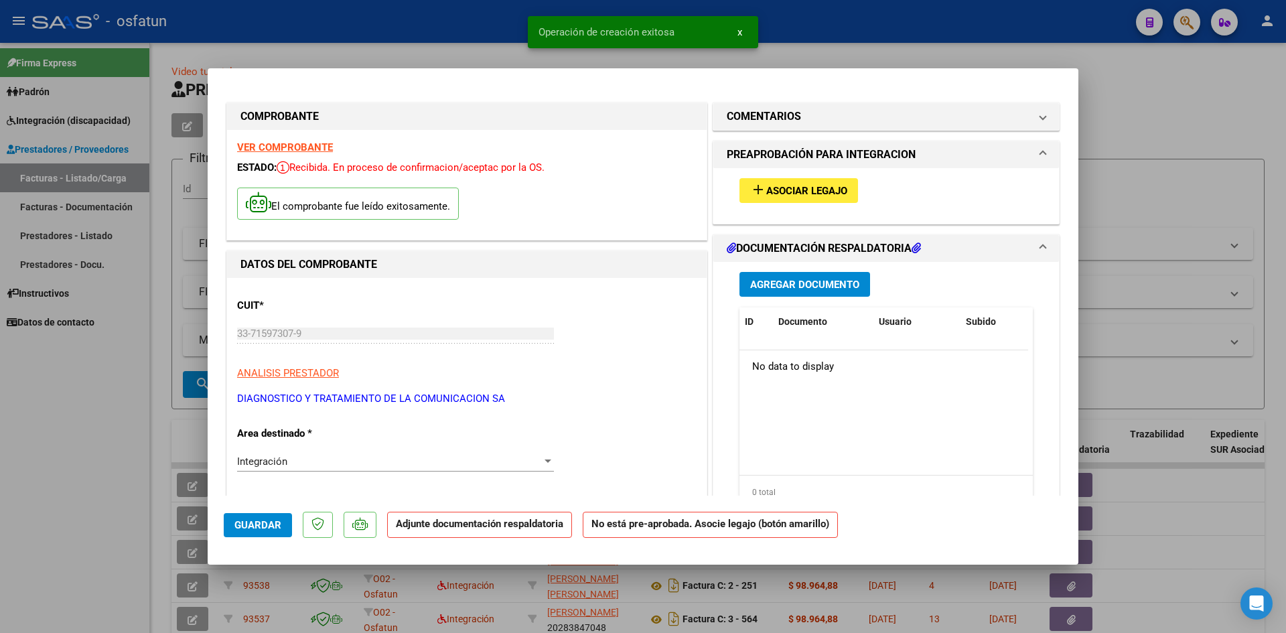
click at [803, 281] on span "Agregar Documento" at bounding box center [804, 285] width 109 height 12
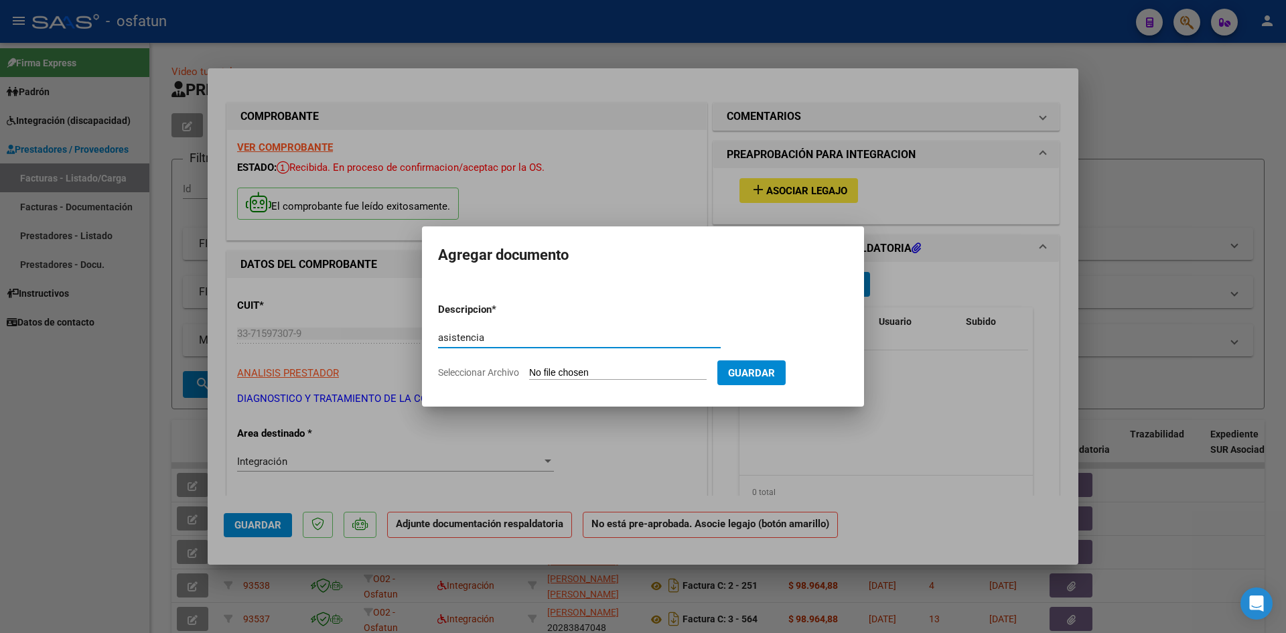
paste input "Modulo de Apoyo a la Integracion Escolar"
type input "asistencia Modulo de Apoyo a la Integracion Escolar"
click at [563, 375] on input "Seleccionar Archivo" at bounding box center [618, 373] width 178 height 13
type input "C:\fakepath\brunoo asistencia mai.pdf"
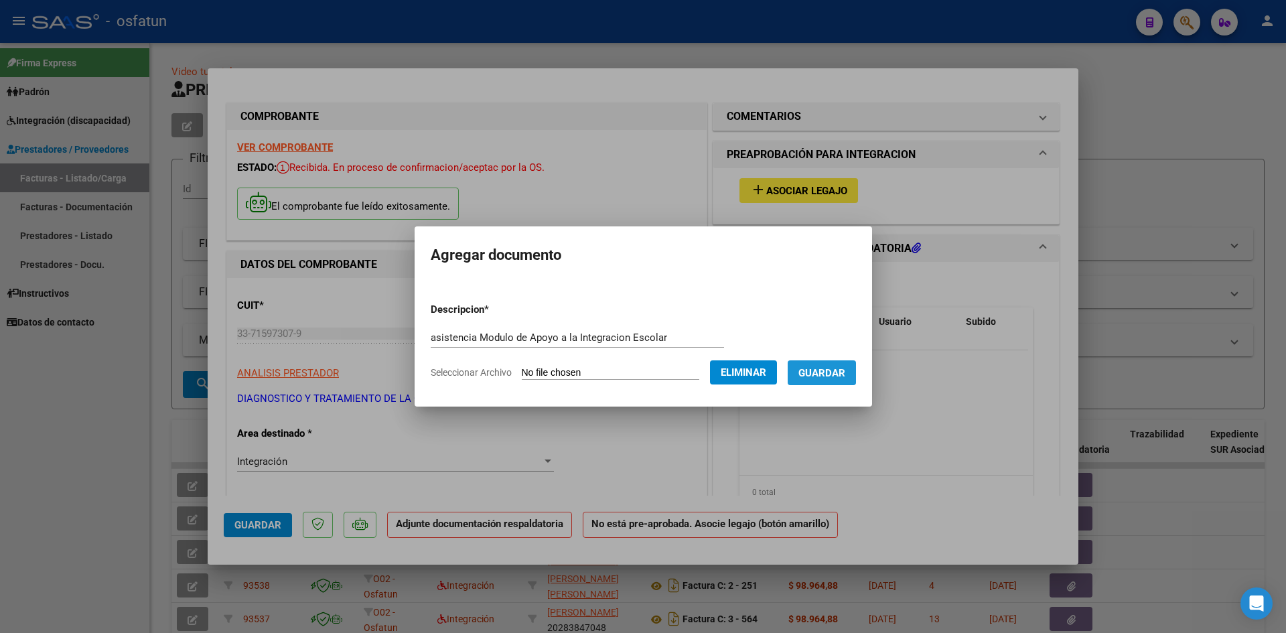
click at [827, 375] on span "Guardar" at bounding box center [822, 373] width 47 height 12
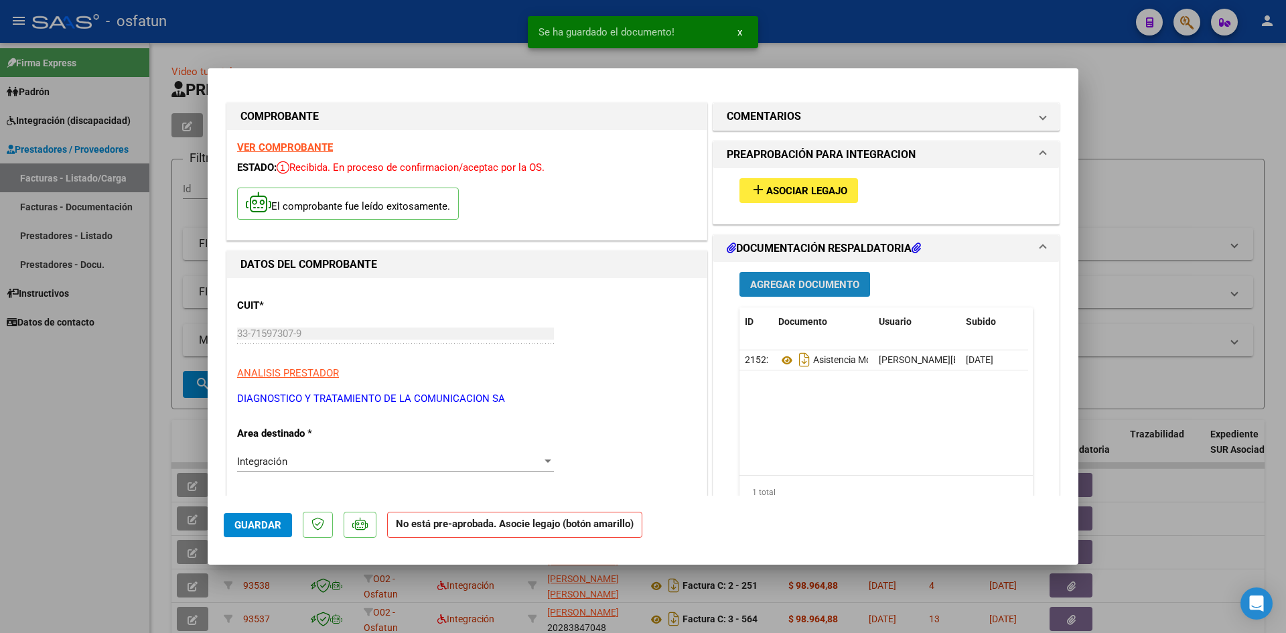
click at [799, 283] on span "Agregar Documento" at bounding box center [804, 285] width 109 height 12
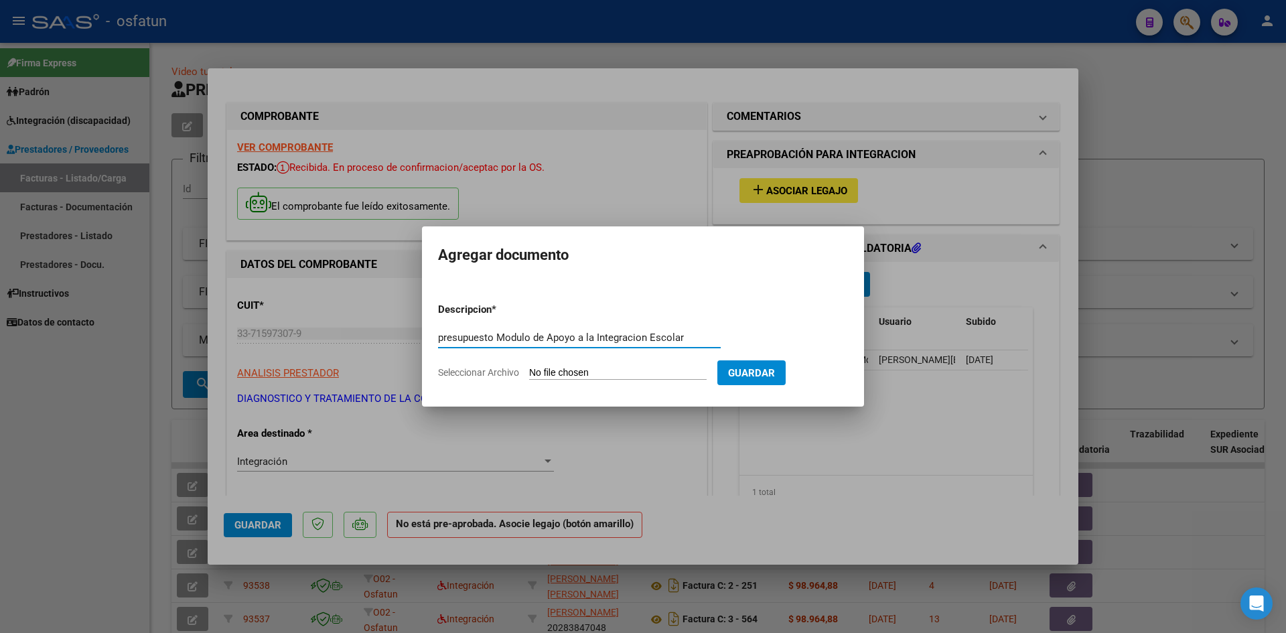
type input "presupuesto Modulo de Apoyo a la Integracion Escolar"
click at [620, 377] on input "Seleccionar Archivo" at bounding box center [618, 373] width 178 height 13
type input "C:\fakepath\[PERSON_NAME] presupuesto mai.pdf"
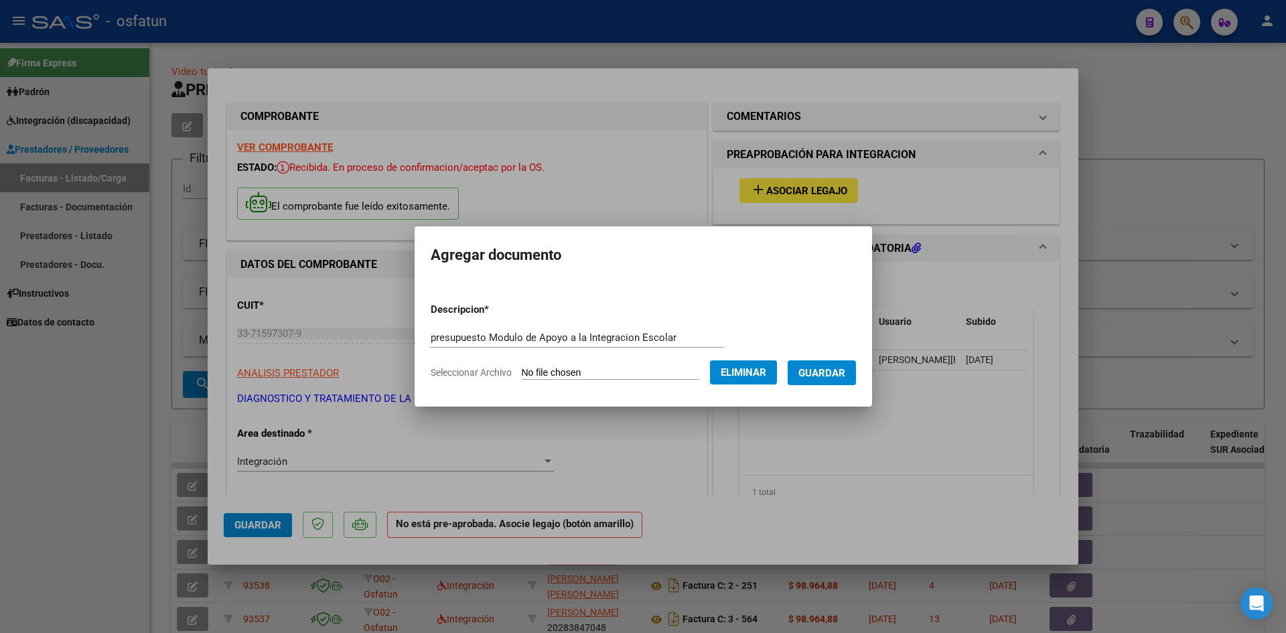
click at [842, 375] on span "Guardar" at bounding box center [822, 373] width 47 height 12
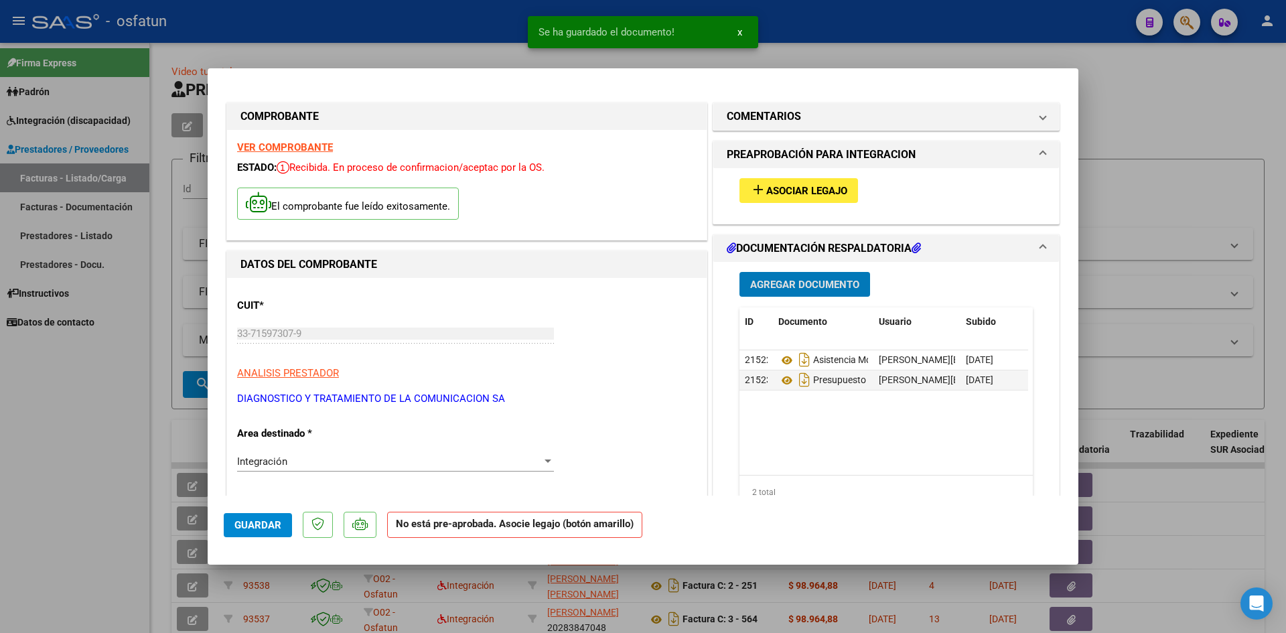
click at [793, 287] on span "Agregar Documento" at bounding box center [804, 285] width 109 height 12
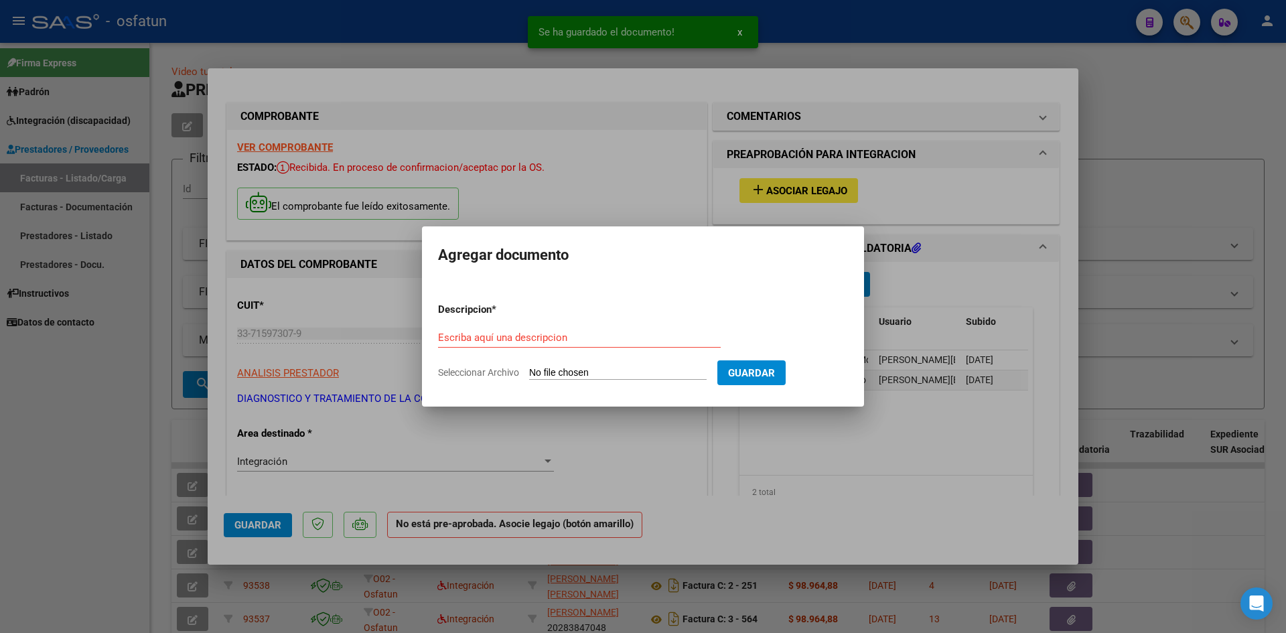
click at [993, 287] on div at bounding box center [643, 316] width 1286 height 633
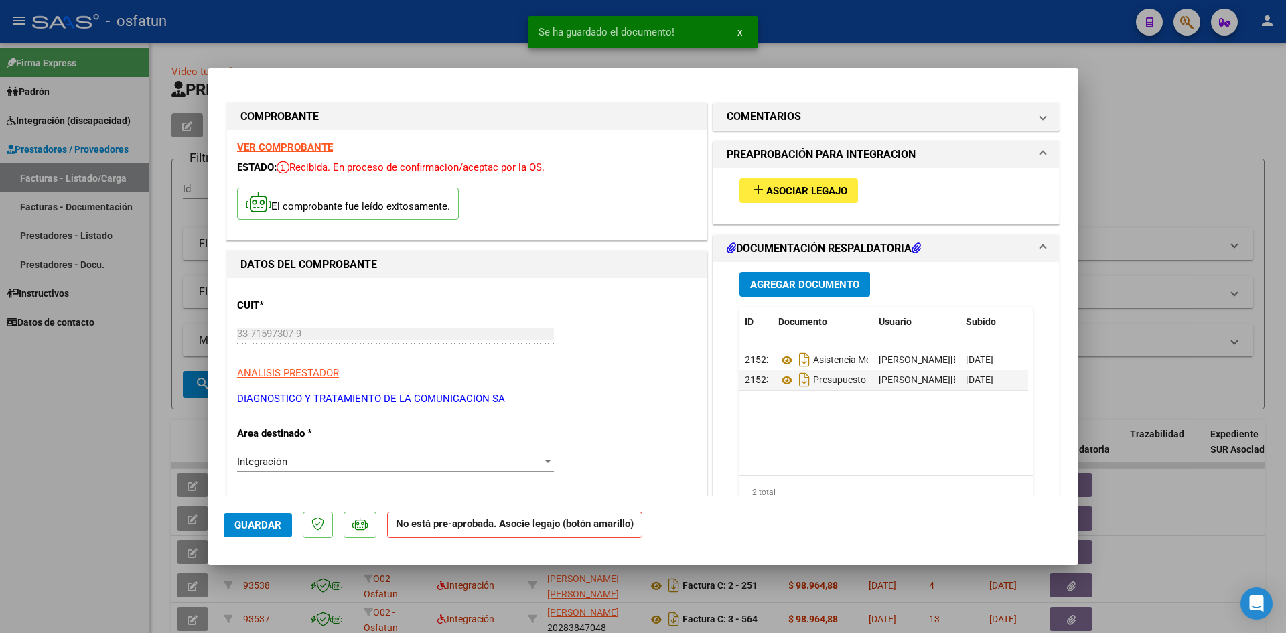
click at [805, 190] on span "Asociar Legajo" at bounding box center [806, 191] width 81 height 12
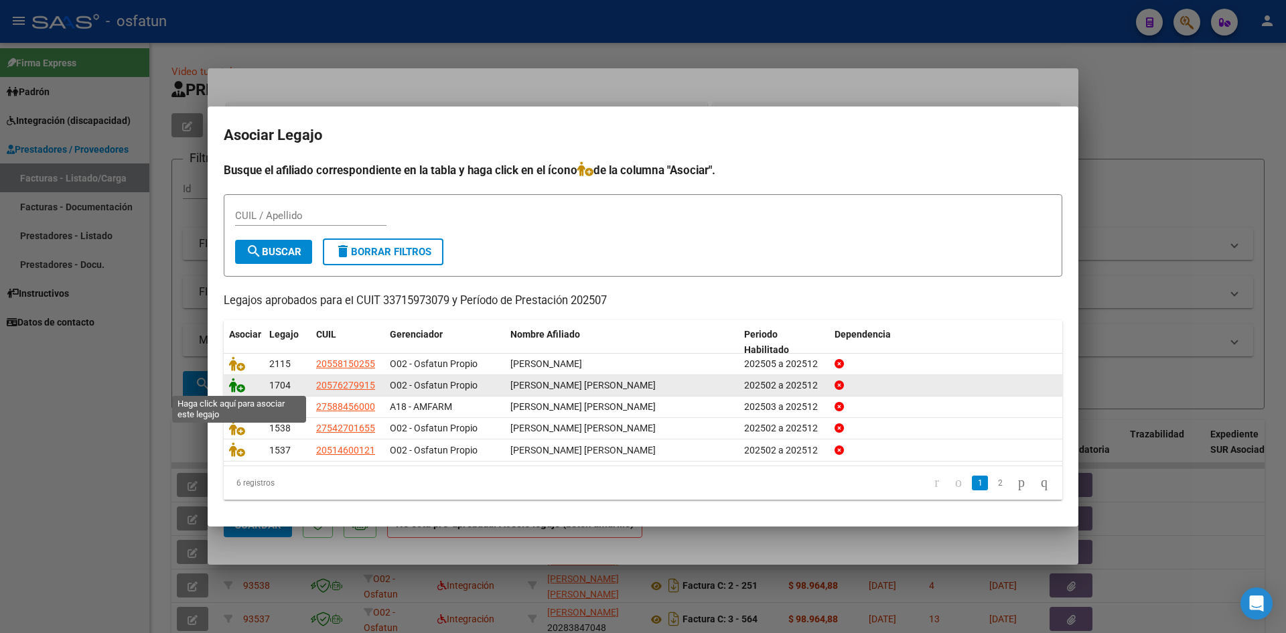
click at [236, 385] on icon at bounding box center [237, 385] width 16 height 15
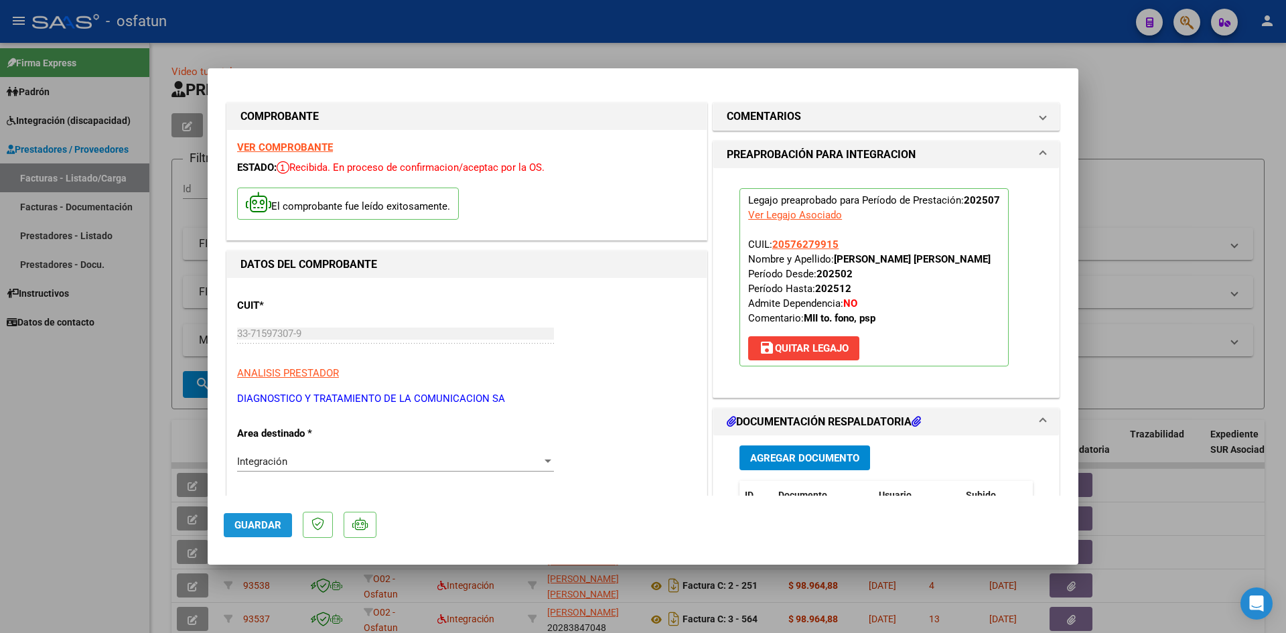
click at [273, 527] on span "Guardar" at bounding box center [257, 525] width 47 height 12
